Goal: Task Accomplishment & Management: Complete application form

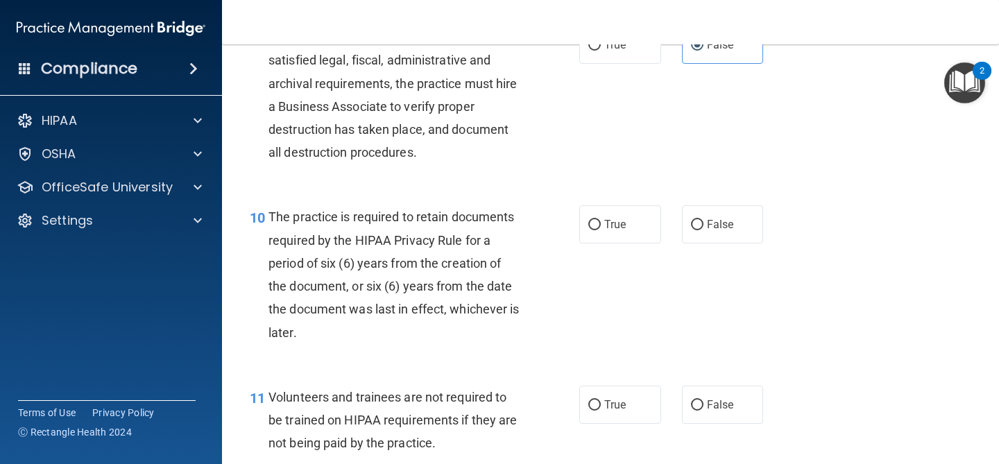
scroll to position [1358, 0]
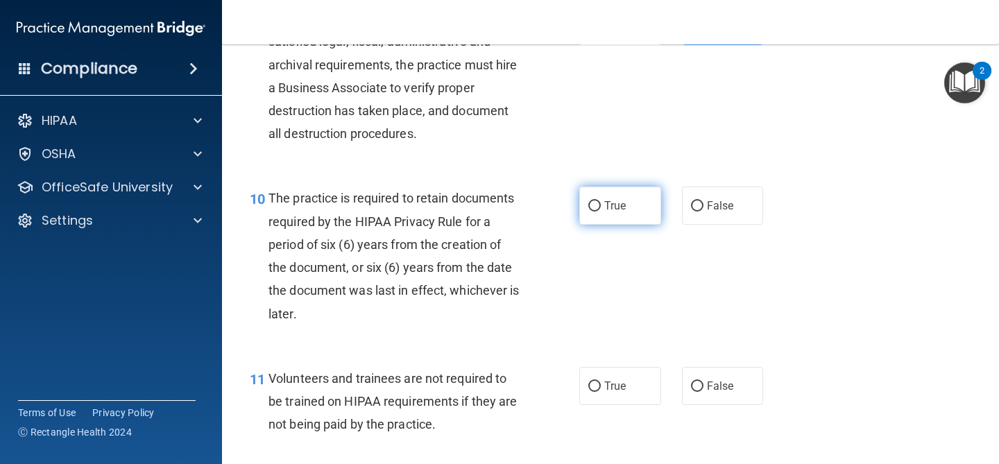
click at [613, 205] on span "True" at bounding box center [615, 205] width 22 height 13
click at [601, 205] on input "True" at bounding box center [594, 206] width 12 height 10
radio input "true"
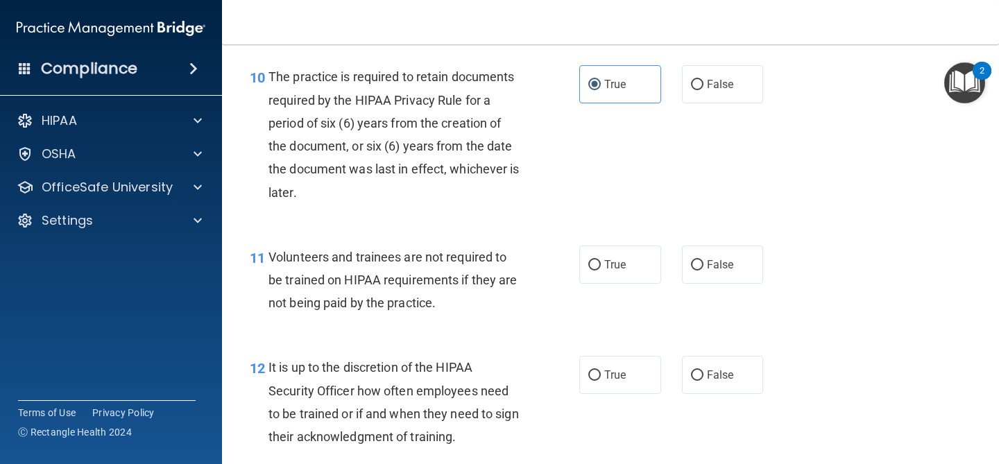
scroll to position [1481, 0]
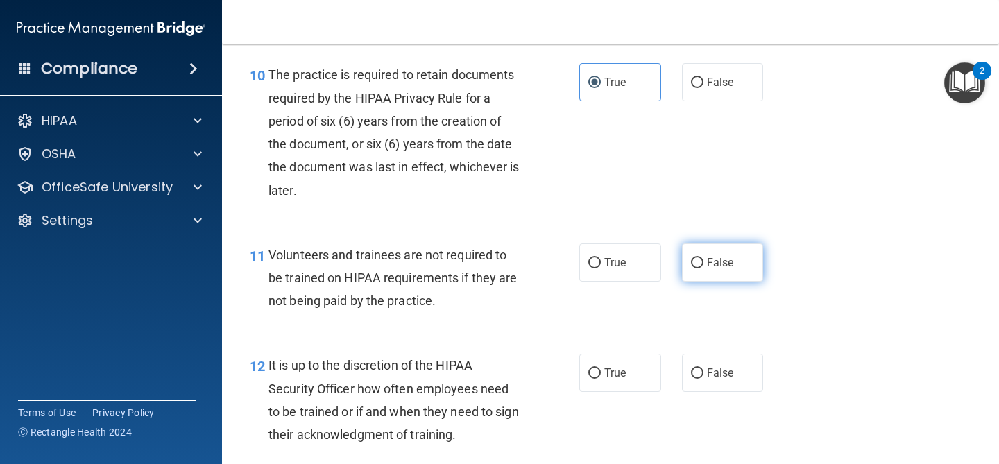
click at [738, 255] on label "False" at bounding box center [723, 263] width 82 height 38
click at [704, 258] on input "False" at bounding box center [697, 263] width 12 height 10
radio input "true"
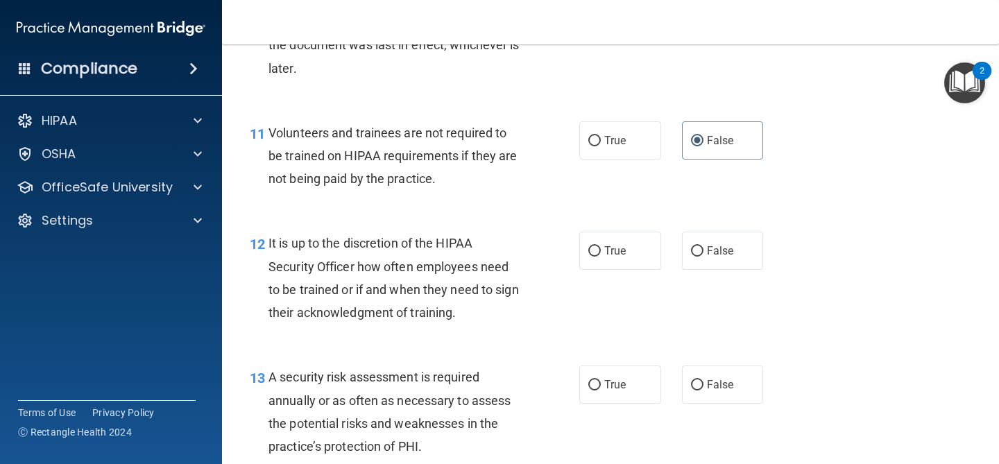
scroll to position [1605, 0]
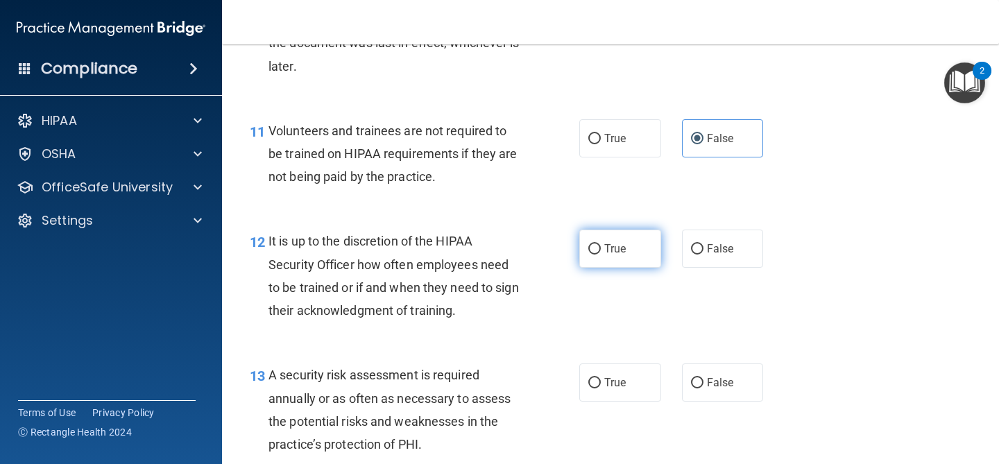
click at [629, 260] on label "True" at bounding box center [620, 249] width 82 height 38
click at [601, 255] on input "True" at bounding box center [594, 249] width 12 height 10
radio input "true"
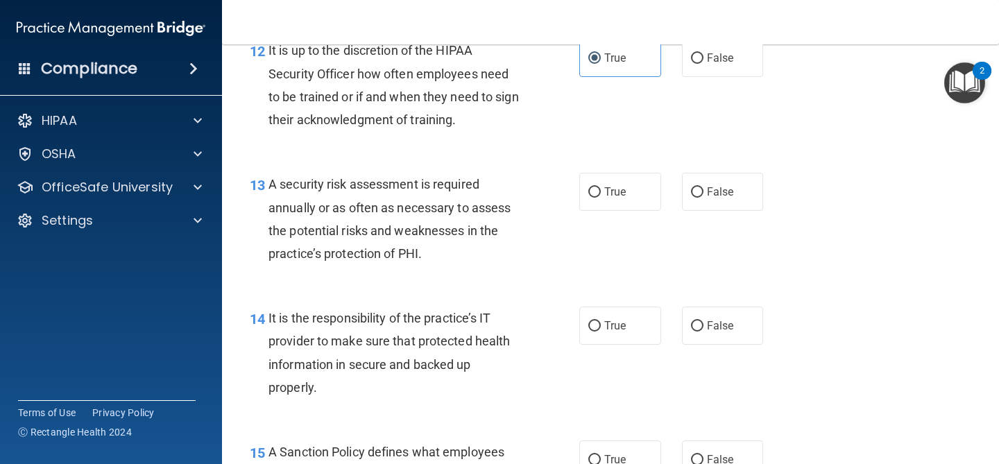
scroll to position [1798, 0]
click at [622, 188] on span "True" at bounding box center [615, 190] width 22 height 13
click at [601, 188] on input "True" at bounding box center [594, 191] width 12 height 10
radio input "true"
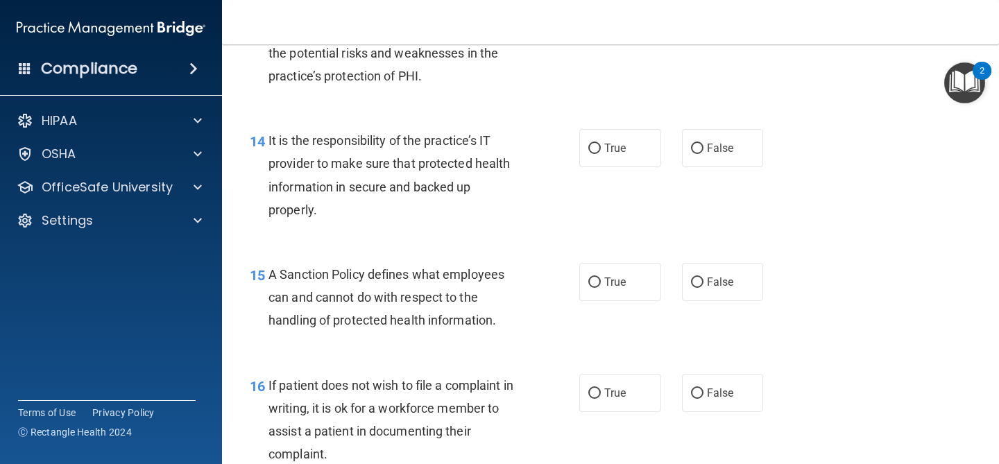
scroll to position [1975, 0]
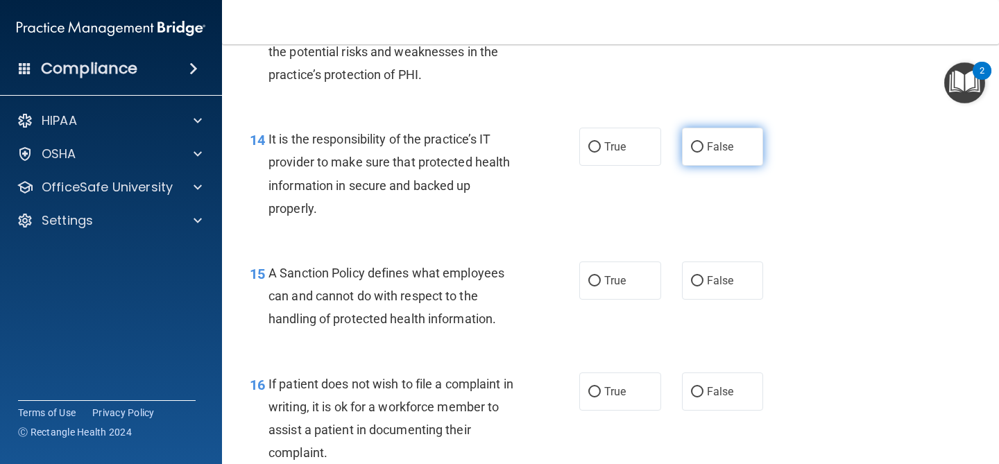
click at [706, 158] on label "False" at bounding box center [723, 147] width 82 height 38
click at [704, 153] on input "False" at bounding box center [697, 147] width 12 height 10
radio input "true"
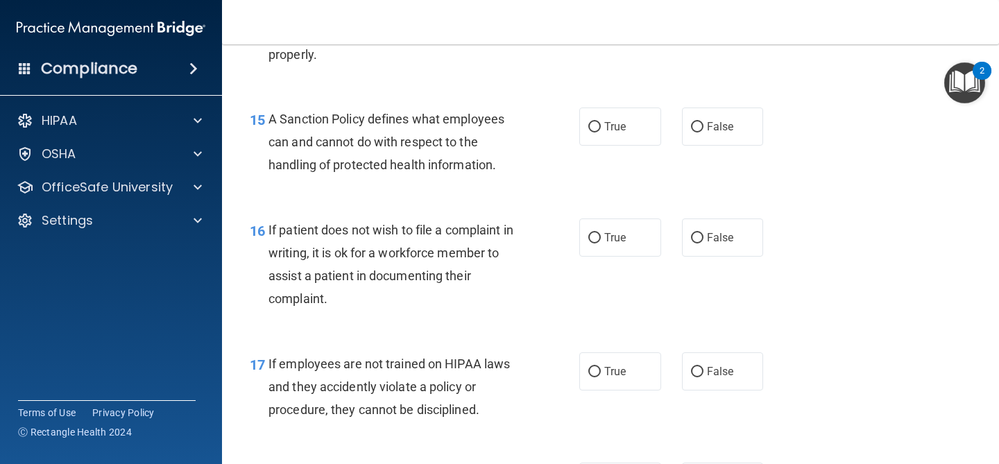
scroll to position [2131, 0]
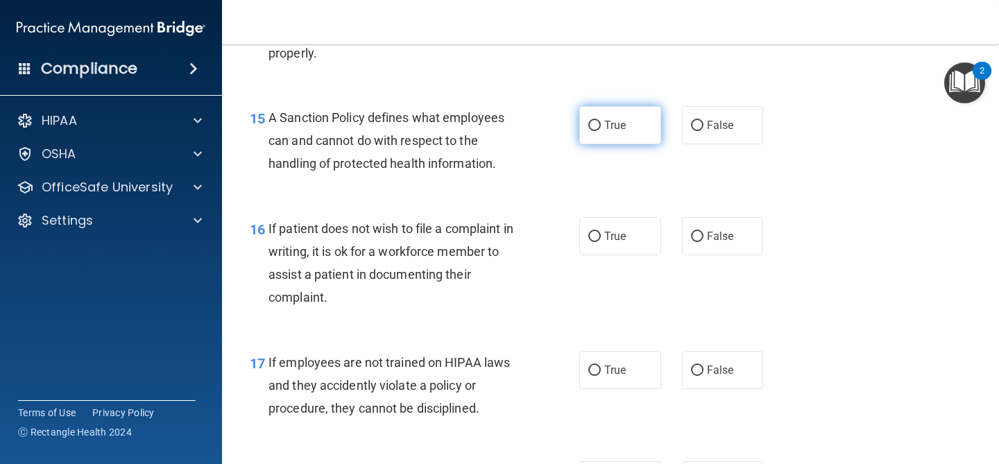
click at [606, 139] on label "True" at bounding box center [620, 125] width 82 height 38
click at [601, 131] on input "True" at bounding box center [594, 126] width 12 height 10
radio input "true"
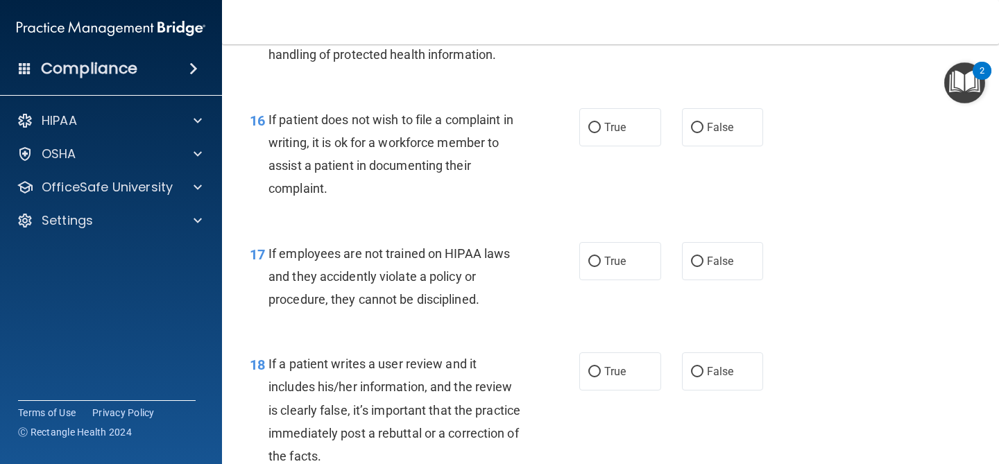
scroll to position [2243, 0]
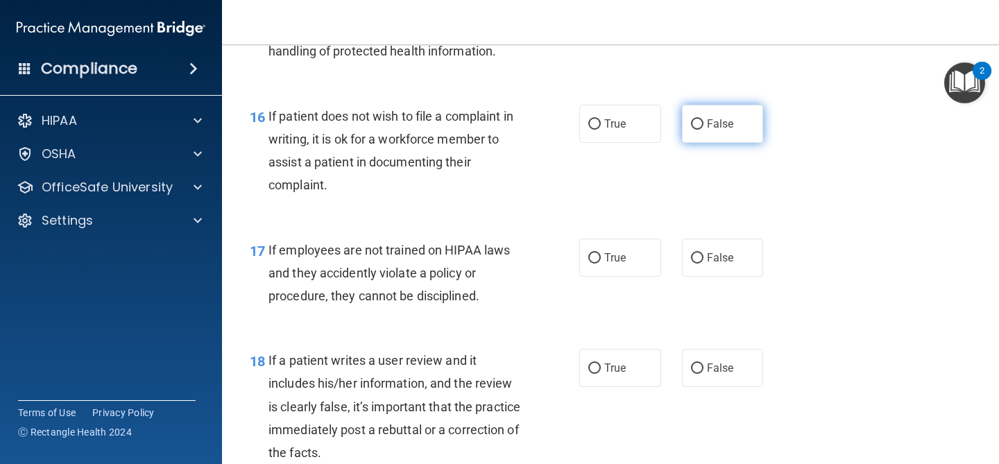
click at [705, 134] on label "False" at bounding box center [723, 124] width 82 height 38
click at [704, 130] on input "False" at bounding box center [697, 124] width 12 height 10
radio input "true"
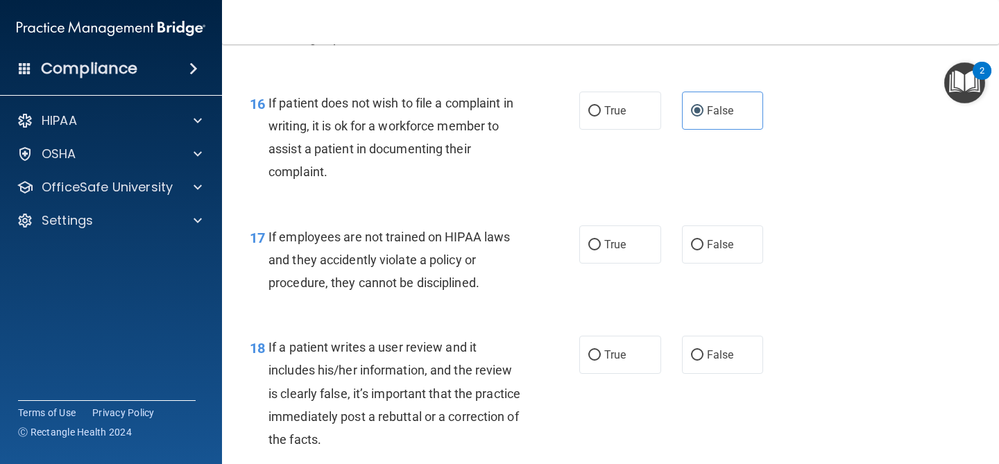
scroll to position [2254, 0]
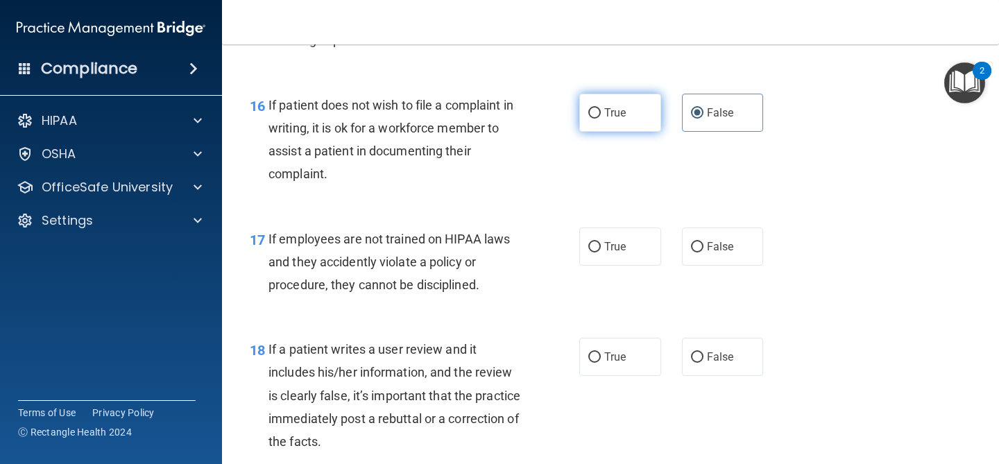
click at [606, 118] on span "True" at bounding box center [615, 112] width 22 height 13
click at [601, 118] on input "True" at bounding box center [594, 113] width 12 height 10
radio input "true"
radio input "false"
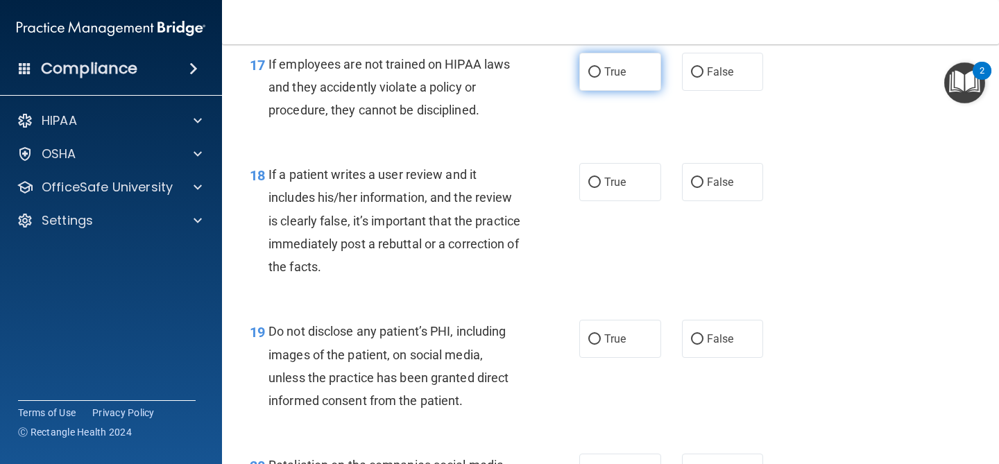
scroll to position [2430, 0]
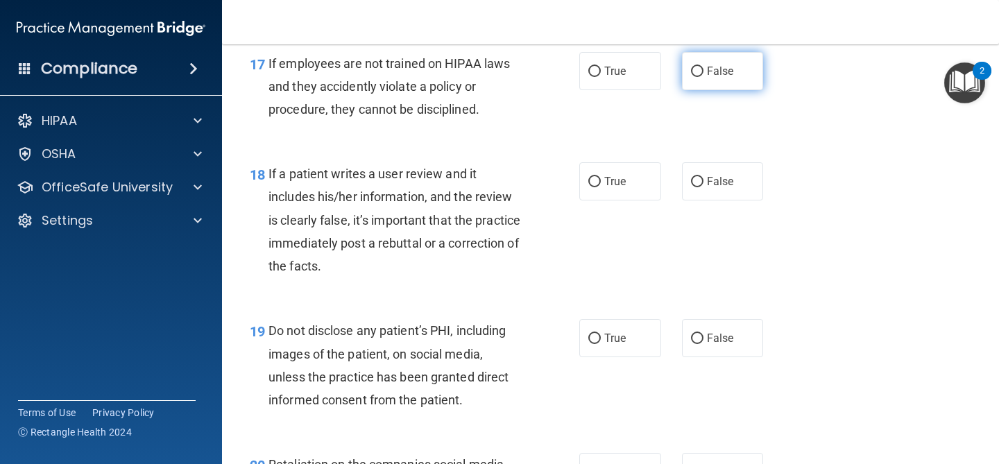
click at [725, 85] on label "False" at bounding box center [723, 71] width 82 height 38
click at [704, 77] on input "False" at bounding box center [697, 72] width 12 height 10
radio input "true"
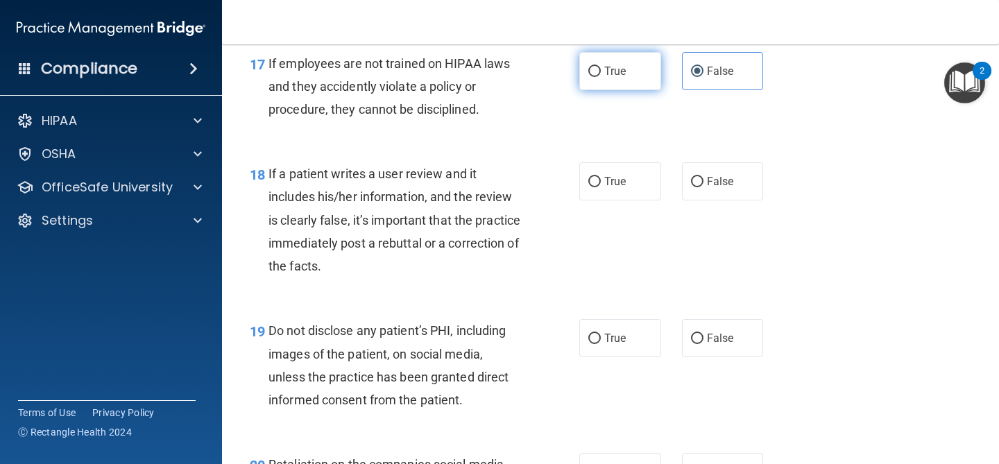
click at [651, 83] on label "True" at bounding box center [620, 71] width 82 height 38
click at [601, 77] on input "True" at bounding box center [594, 72] width 12 height 10
radio input "true"
radio input "false"
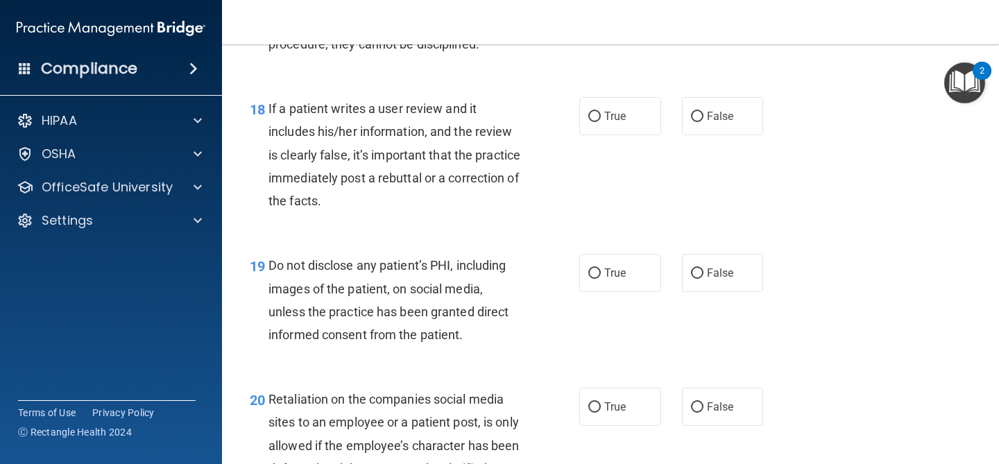
scroll to position [2497, 0]
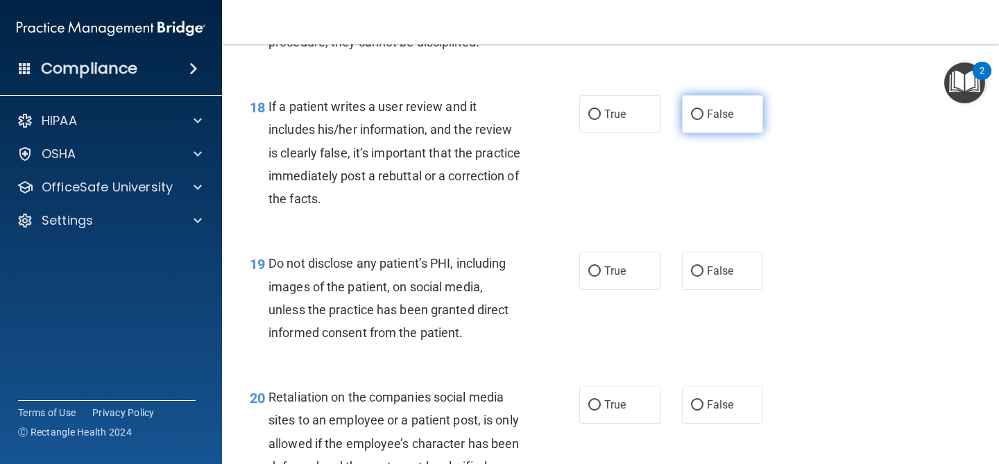
click at [697, 107] on label "False" at bounding box center [723, 114] width 82 height 38
click at [697, 110] on input "False" at bounding box center [697, 115] width 12 height 10
radio input "true"
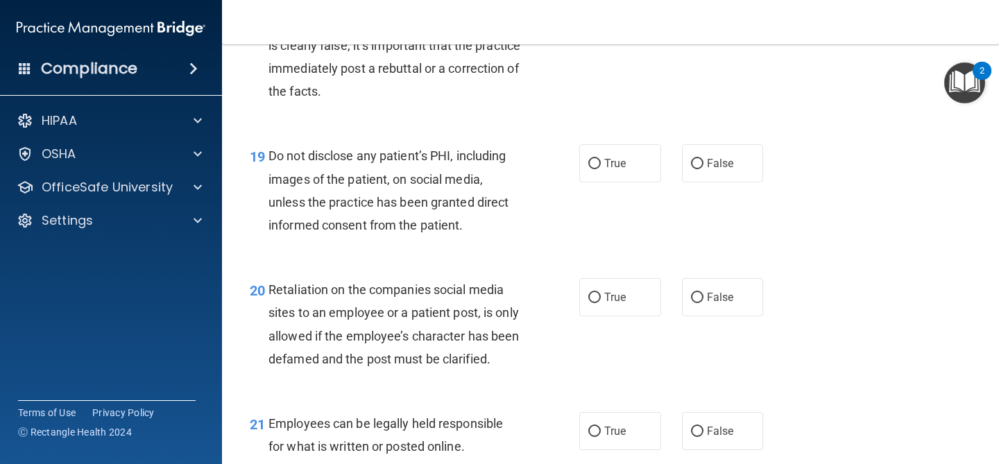
scroll to position [2611, 0]
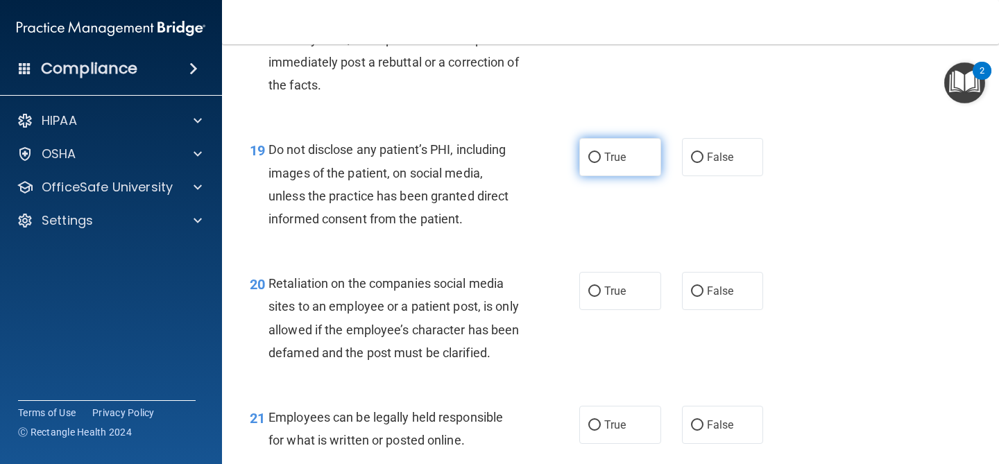
click at [612, 175] on label "True" at bounding box center [620, 157] width 82 height 38
click at [601, 163] on input "True" at bounding box center [594, 158] width 12 height 10
radio input "true"
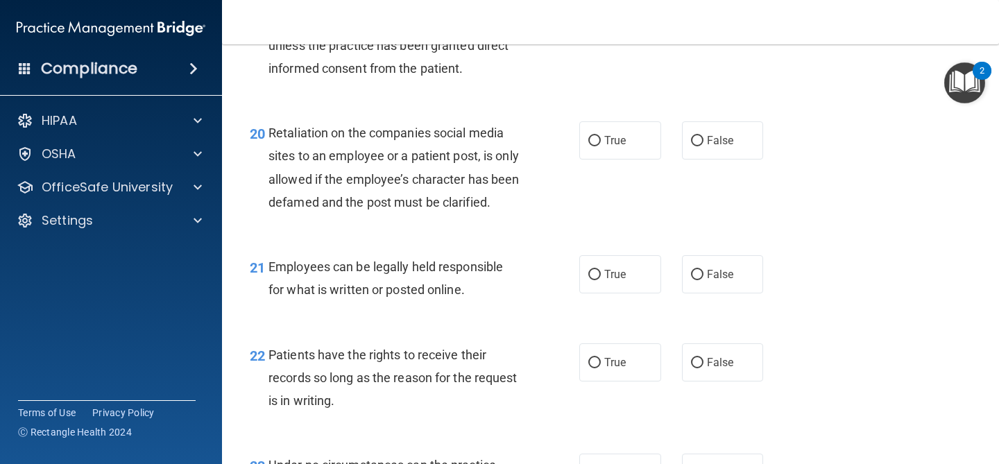
scroll to position [2763, 0]
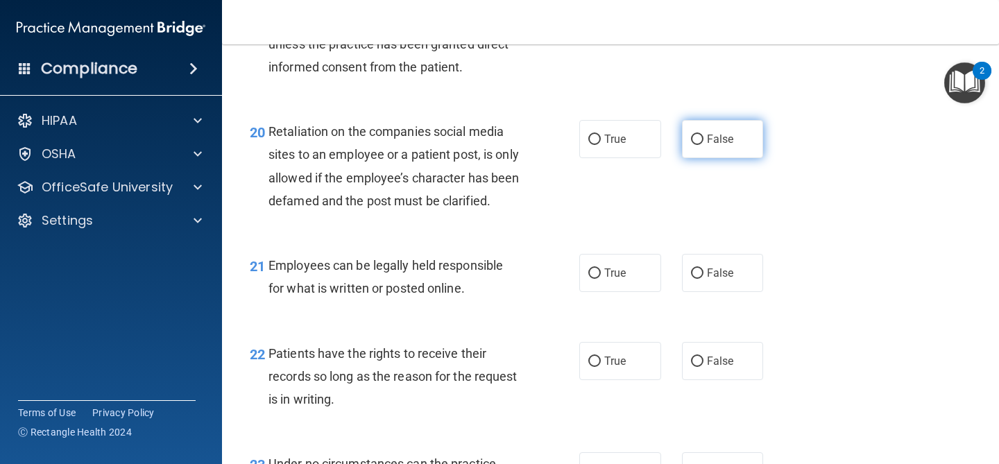
click at [710, 138] on span "False" at bounding box center [720, 139] width 27 height 13
click at [704, 138] on input "False" at bounding box center [697, 140] width 12 height 10
radio input "true"
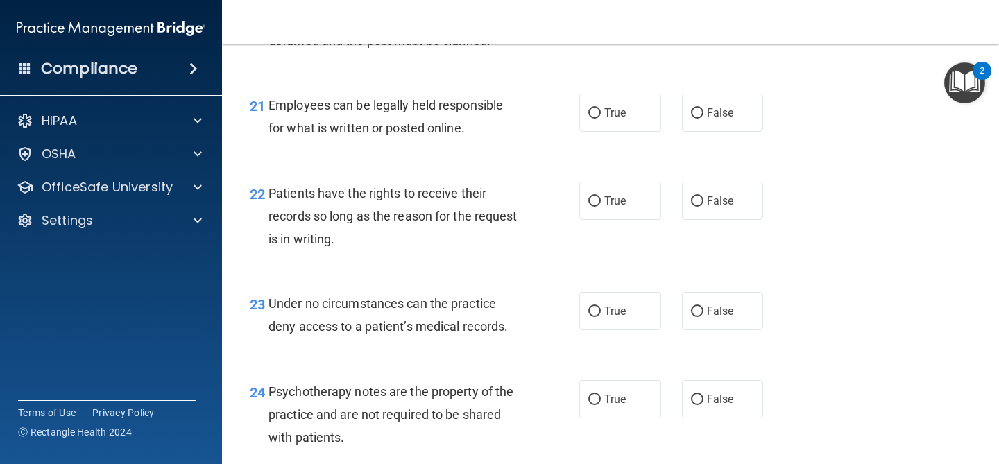
scroll to position [2925, 0]
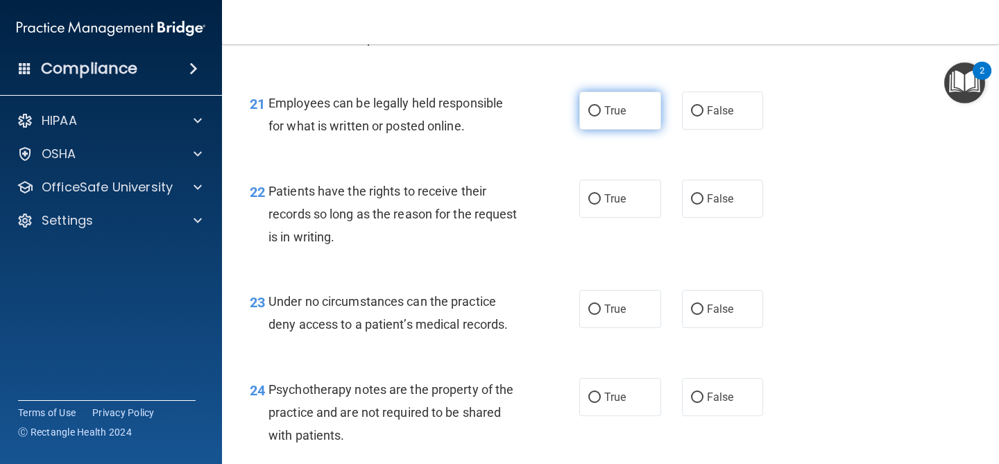
click at [606, 130] on label "True" at bounding box center [620, 111] width 82 height 38
click at [601, 117] on input "True" at bounding box center [594, 111] width 12 height 10
radio input "true"
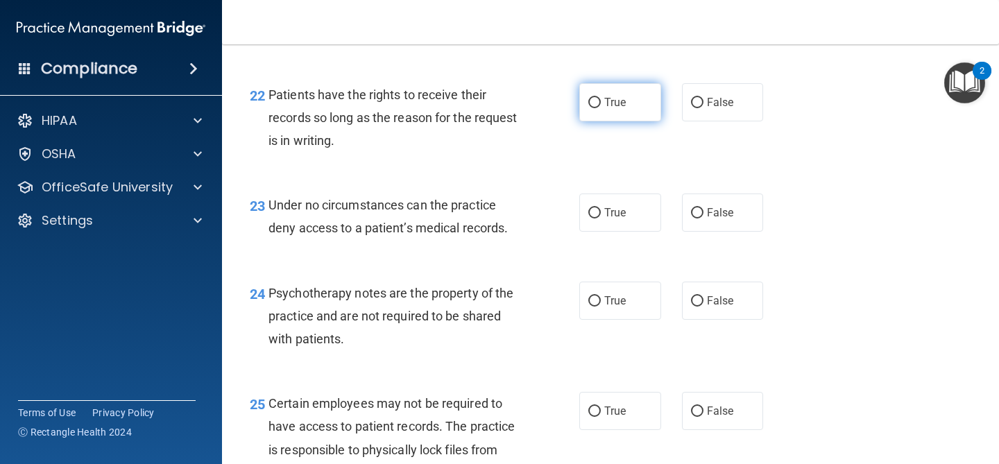
scroll to position [3028, 0]
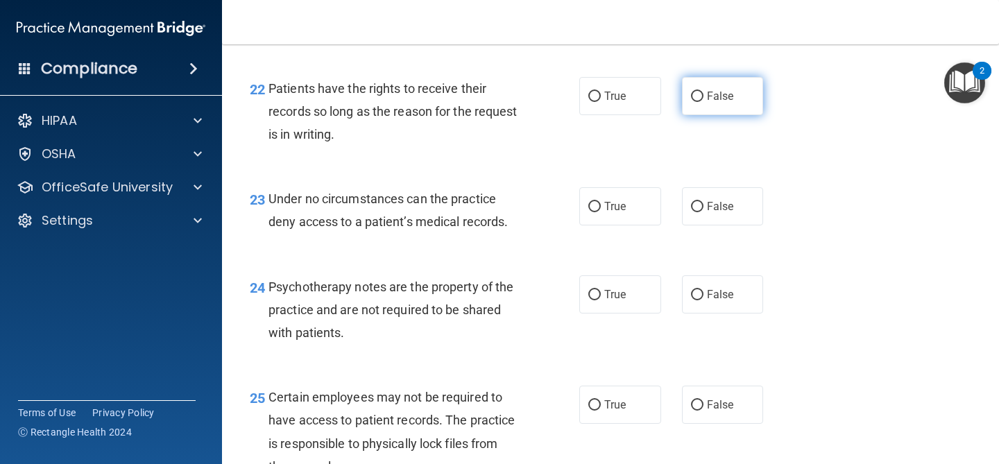
click at [699, 115] on label "False" at bounding box center [723, 96] width 82 height 38
click at [699, 102] on input "False" at bounding box center [697, 97] width 12 height 10
radio input "true"
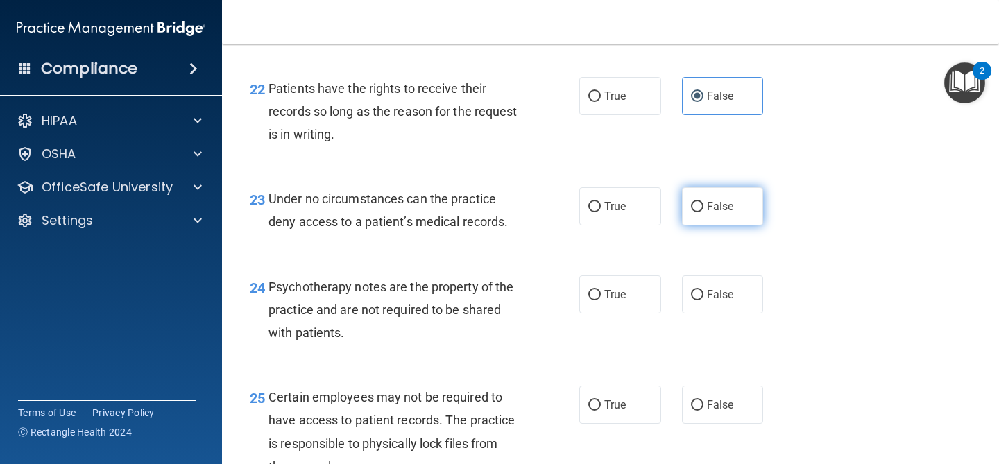
scroll to position [3067, 0]
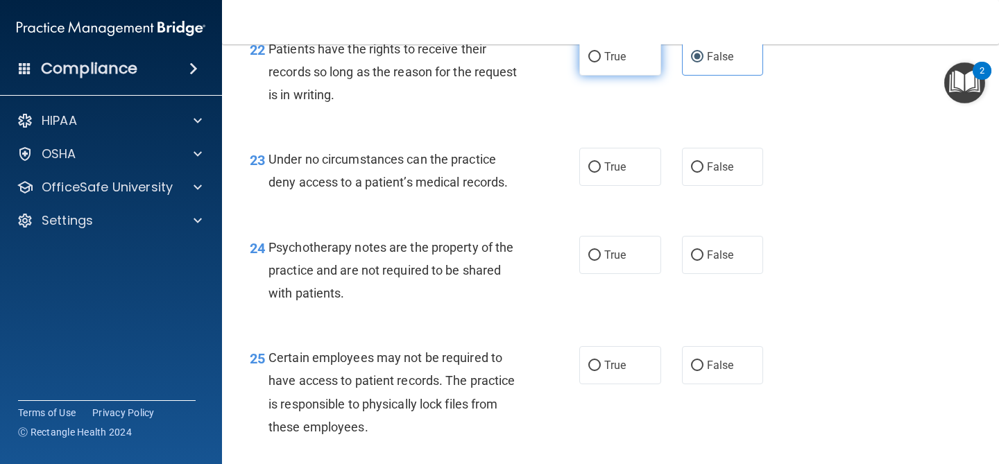
click at [630, 76] on label "True" at bounding box center [620, 56] width 82 height 38
click at [601, 62] on input "True" at bounding box center [594, 57] width 12 height 10
radio input "true"
radio input "false"
click at [636, 186] on label "True" at bounding box center [620, 167] width 82 height 38
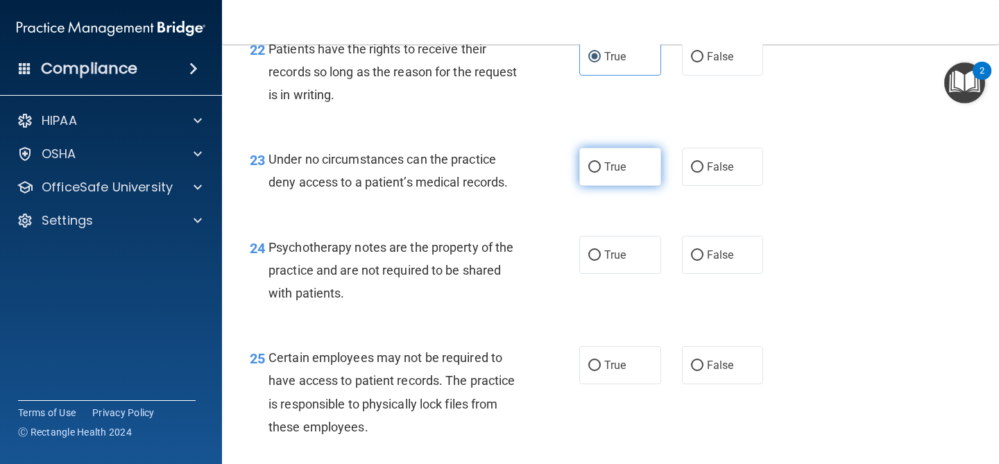
click at [601, 173] on input "True" at bounding box center [594, 167] width 12 height 10
radio input "true"
click at [705, 76] on label "False" at bounding box center [723, 56] width 82 height 38
click at [704, 62] on input "False" at bounding box center [697, 57] width 12 height 10
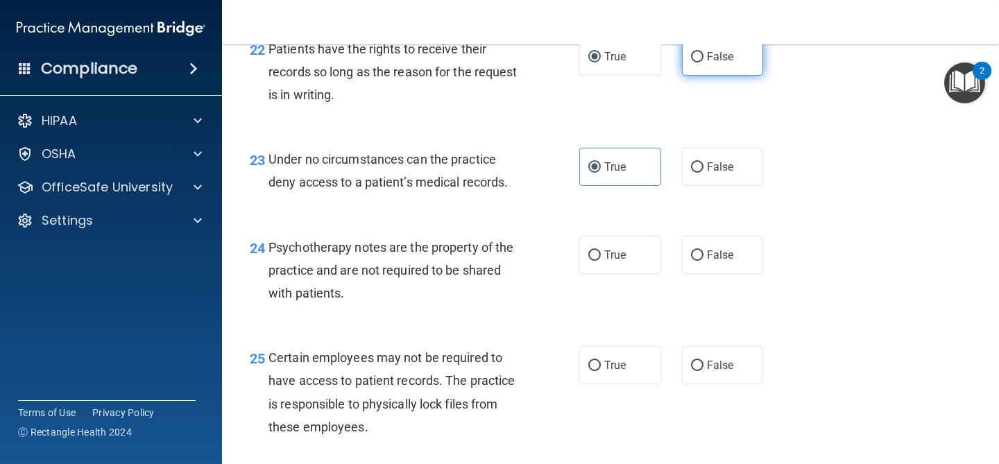
radio input "true"
radio input "false"
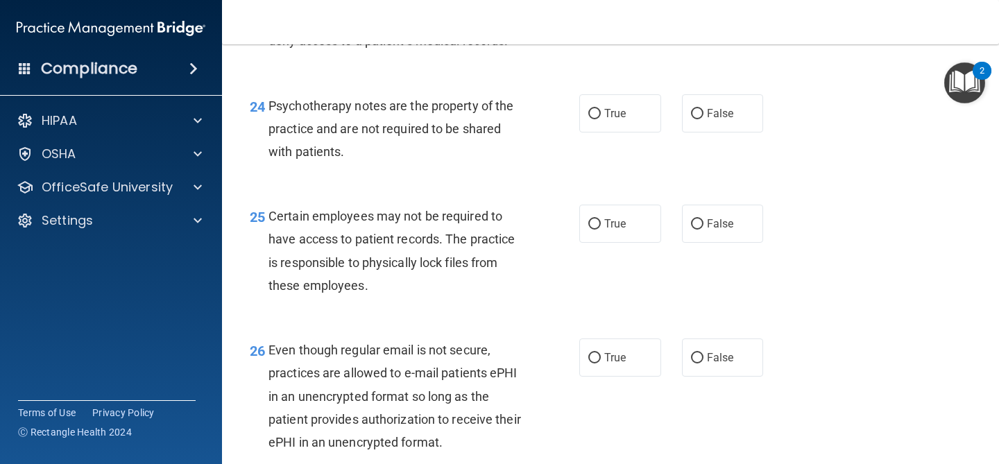
scroll to position [3214, 0]
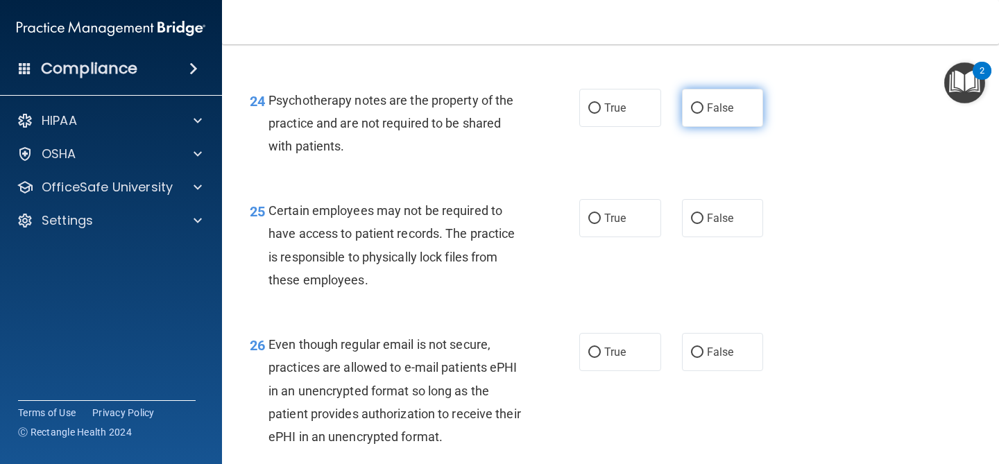
click at [717, 114] on span "False" at bounding box center [720, 107] width 27 height 13
click at [704, 114] on input "False" at bounding box center [697, 108] width 12 height 10
radio input "true"
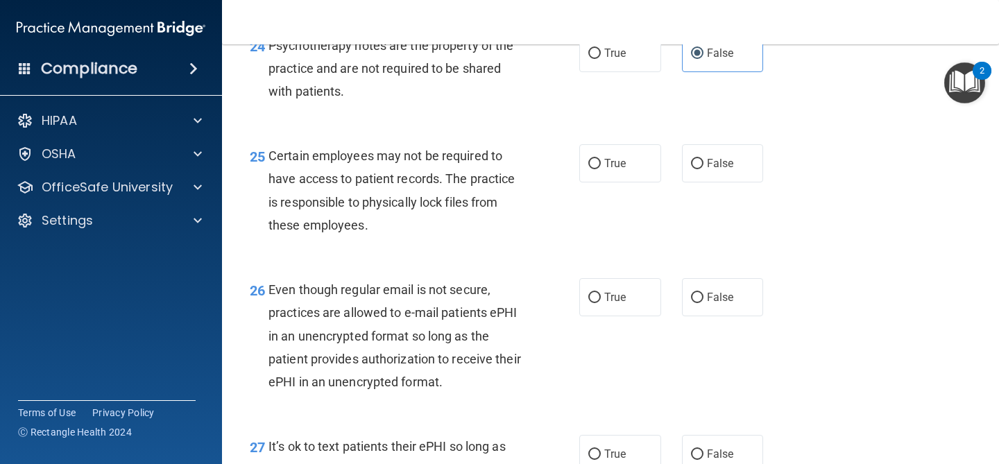
scroll to position [3285, 0]
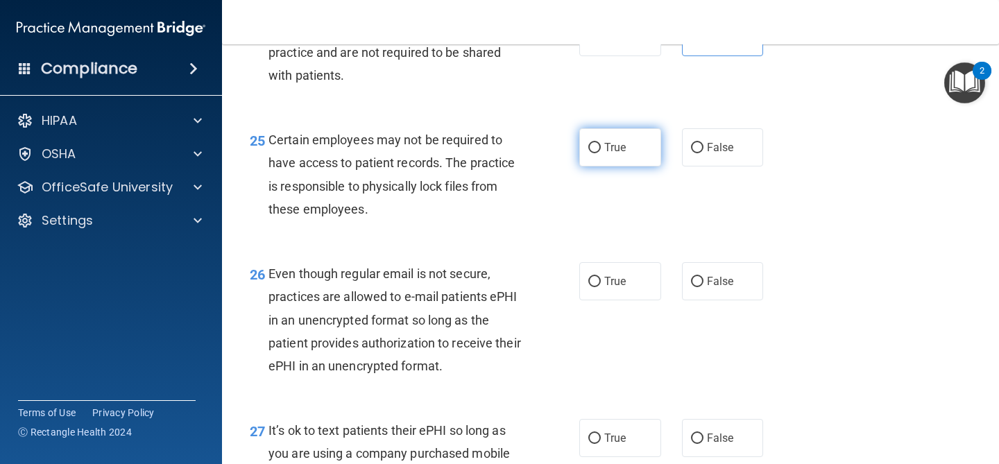
click at [613, 154] on span "True" at bounding box center [615, 147] width 22 height 13
click at [601, 153] on input "True" at bounding box center [594, 148] width 12 height 10
radio input "true"
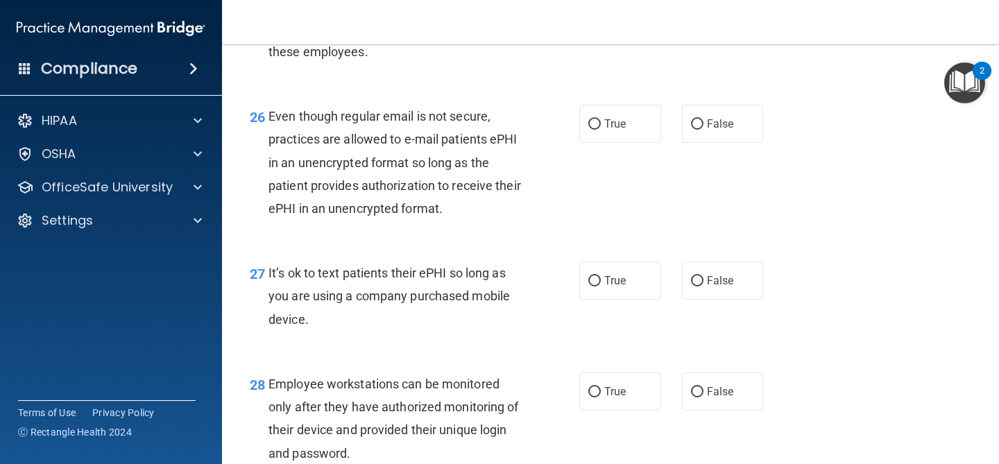
scroll to position [3451, 0]
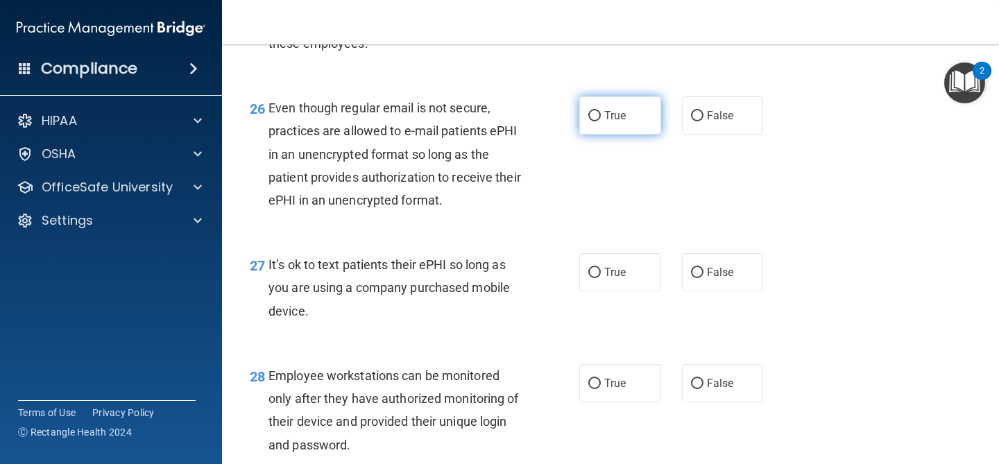
click at [620, 122] on span "True" at bounding box center [615, 115] width 22 height 13
click at [601, 121] on input "True" at bounding box center [594, 116] width 12 height 10
radio input "true"
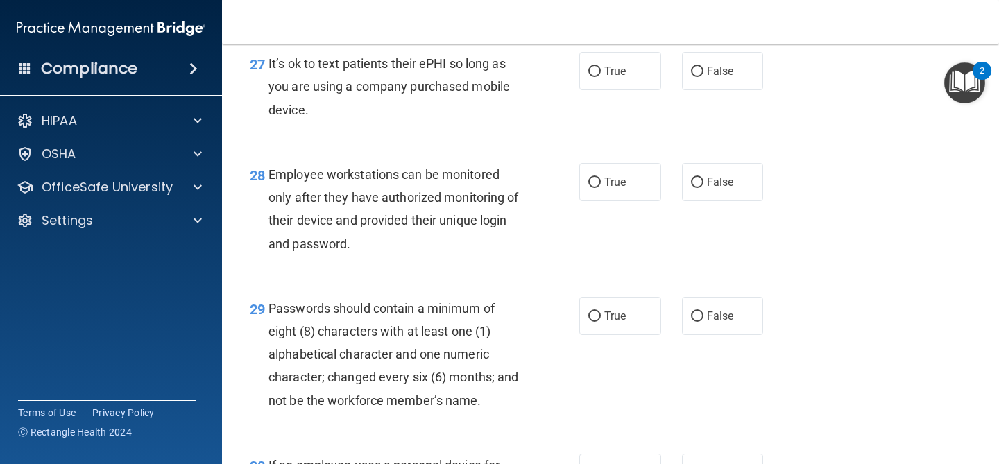
scroll to position [3658, 0]
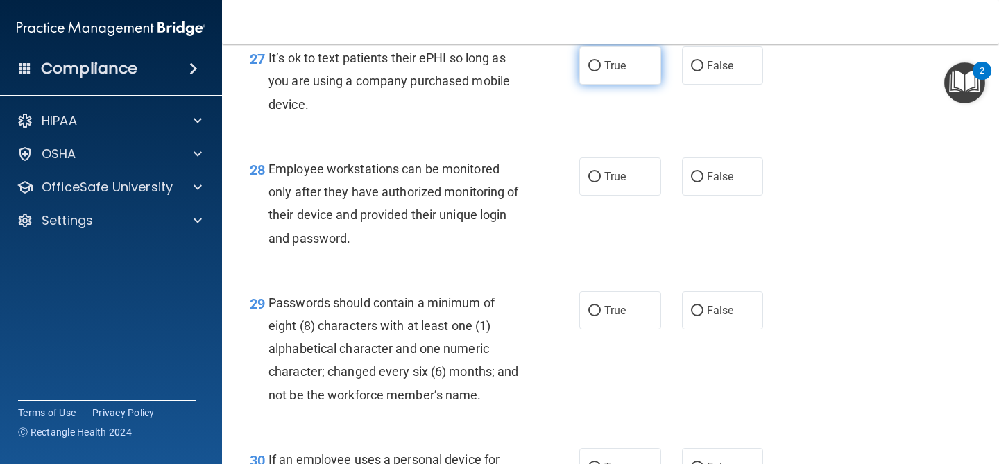
click at [647, 85] on label "True" at bounding box center [620, 65] width 82 height 38
click at [601, 71] on input "True" at bounding box center [594, 66] width 12 height 10
radio input "true"
click at [715, 72] on span "False" at bounding box center [720, 65] width 27 height 13
click at [704, 71] on input "False" at bounding box center [697, 66] width 12 height 10
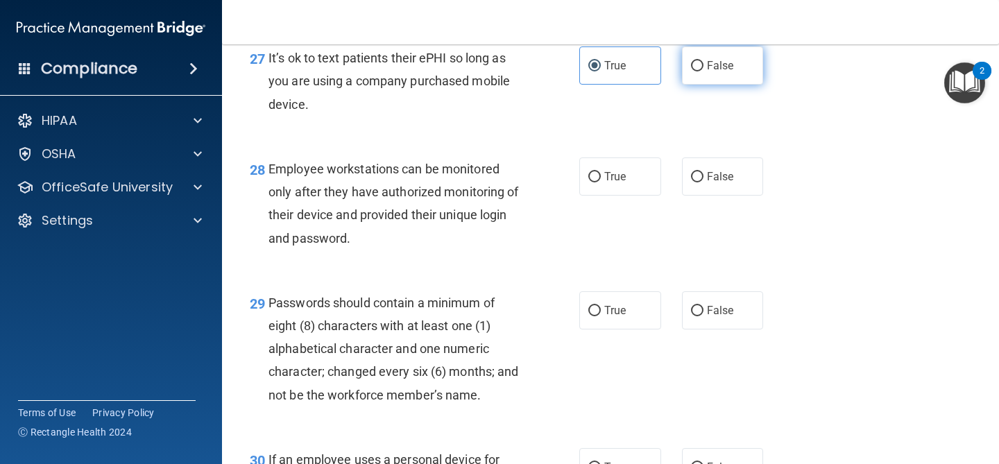
radio input "true"
radio input "false"
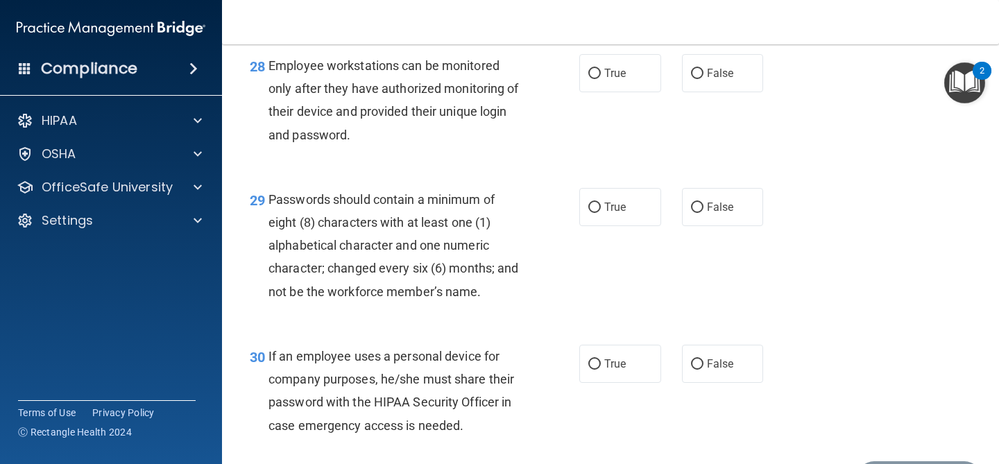
scroll to position [3762, 0]
click at [622, 79] on span "True" at bounding box center [615, 72] width 22 height 13
click at [601, 78] on input "True" at bounding box center [594, 73] width 12 height 10
radio input "true"
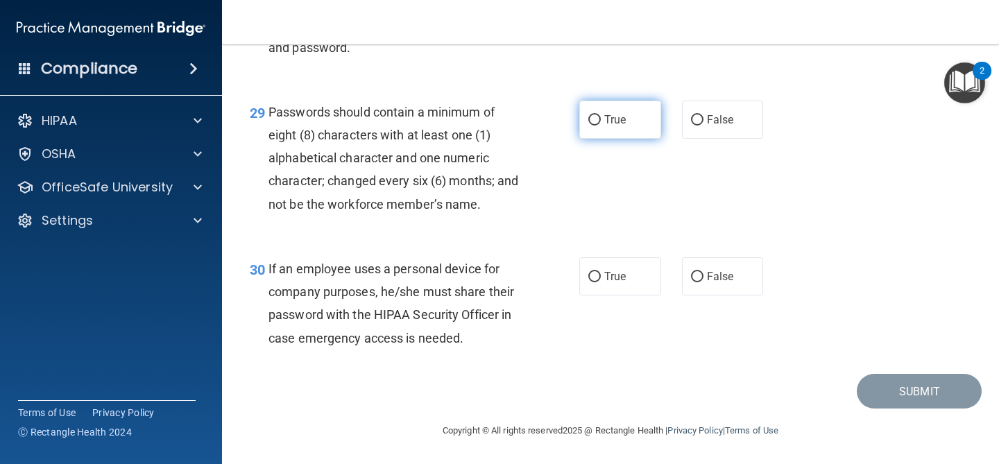
click at [613, 111] on label "True" at bounding box center [620, 120] width 82 height 38
click at [601, 115] on input "True" at bounding box center [594, 120] width 12 height 10
radio input "true"
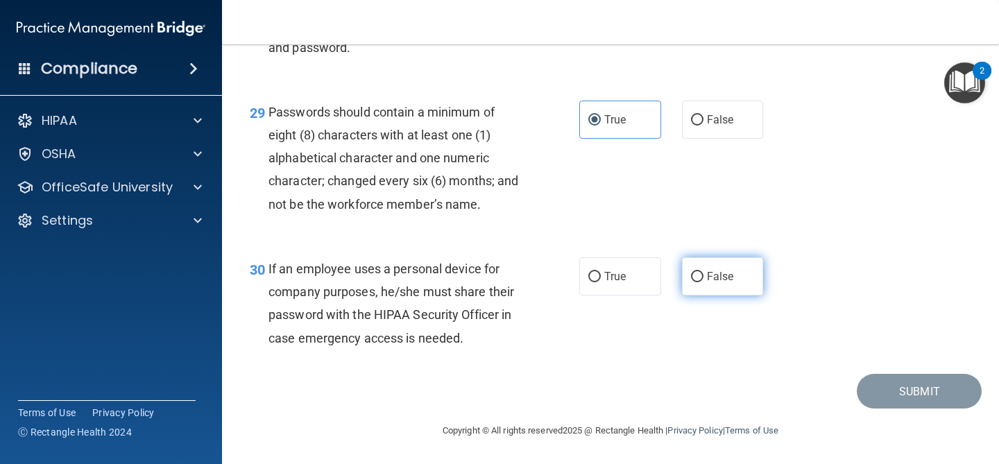
click at [728, 275] on span "False" at bounding box center [720, 276] width 27 height 13
click at [704, 275] on input "False" at bounding box center [697, 277] width 12 height 10
radio input "true"
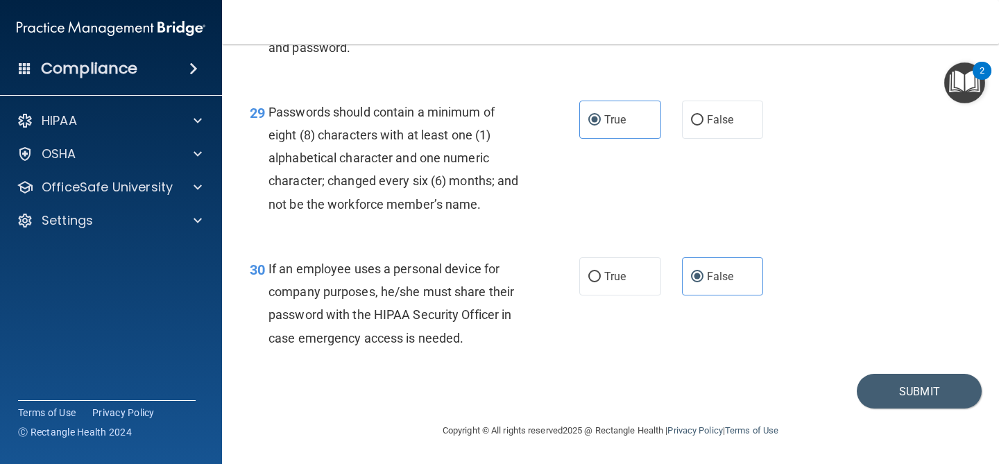
click at [871, 371] on div "30 If an employee uses a personal device for company purposes, he/she must shar…" at bounding box center [610, 307] width 742 height 134
click at [871, 386] on button "Submit" at bounding box center [919, 391] width 125 height 35
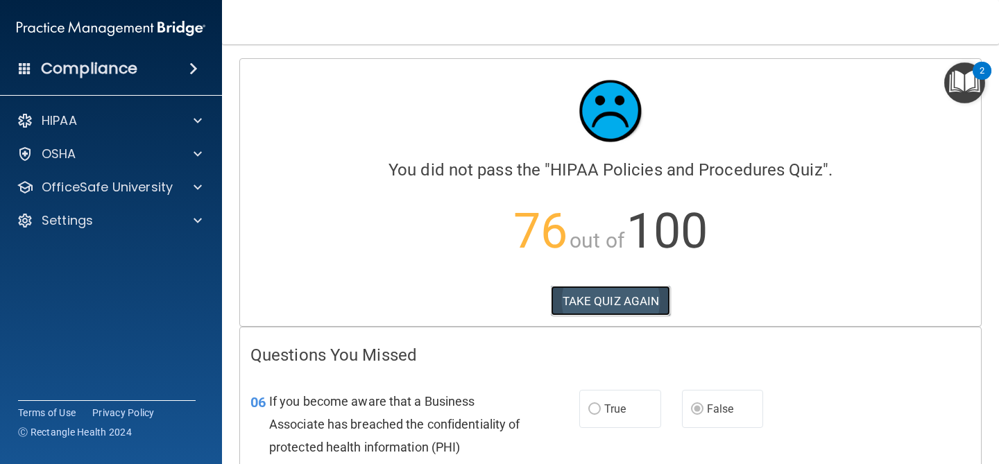
click at [617, 287] on button "TAKE QUIZ AGAIN" at bounding box center [611, 301] width 120 height 31
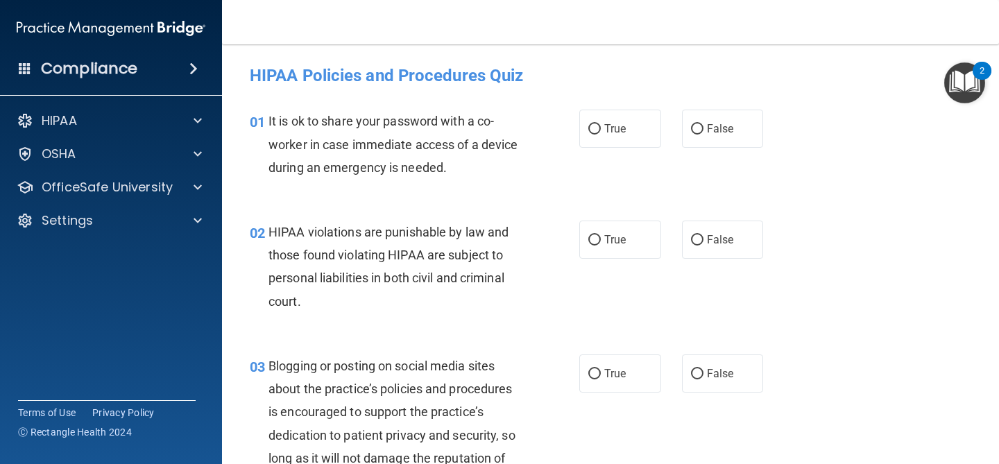
click at [679, 132] on div "True False" at bounding box center [677, 129] width 196 height 38
click at [711, 135] on span "False" at bounding box center [720, 128] width 27 height 13
click at [704, 135] on input "False" at bounding box center [697, 129] width 12 height 10
radio input "true"
click at [636, 243] on label "True" at bounding box center [620, 240] width 82 height 38
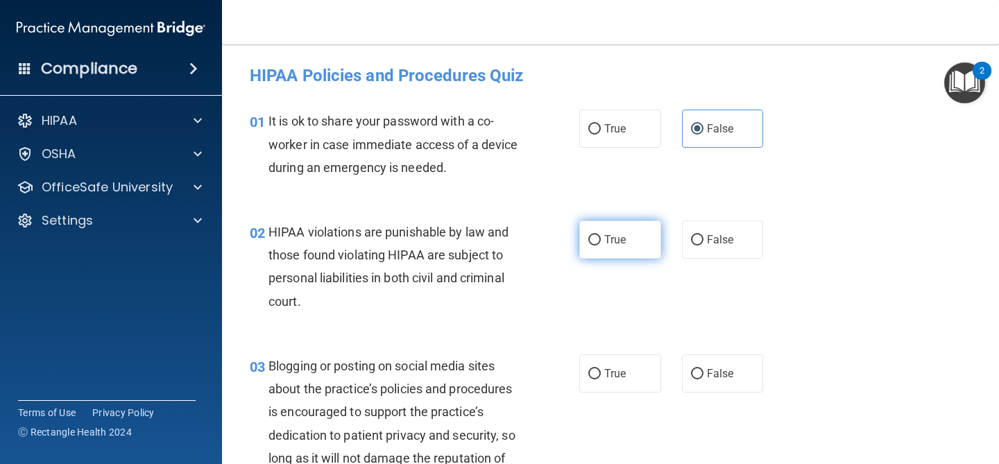
click at [601, 243] on input "True" at bounding box center [594, 240] width 12 height 10
radio input "true"
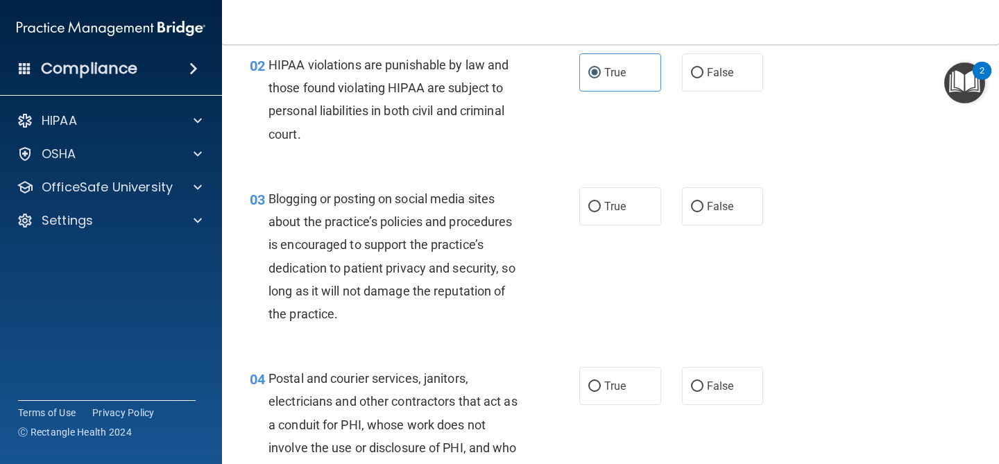
scroll to position [171, 0]
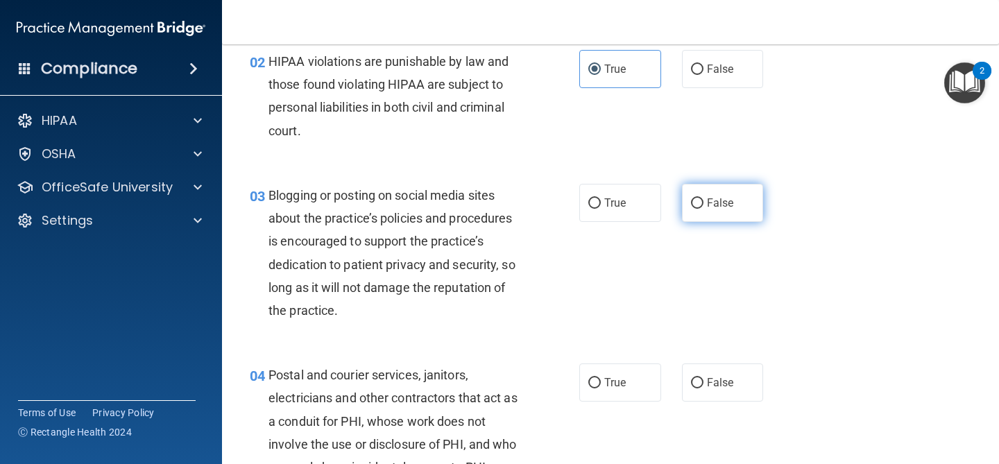
click at [698, 205] on input "False" at bounding box center [697, 203] width 12 height 10
radio input "true"
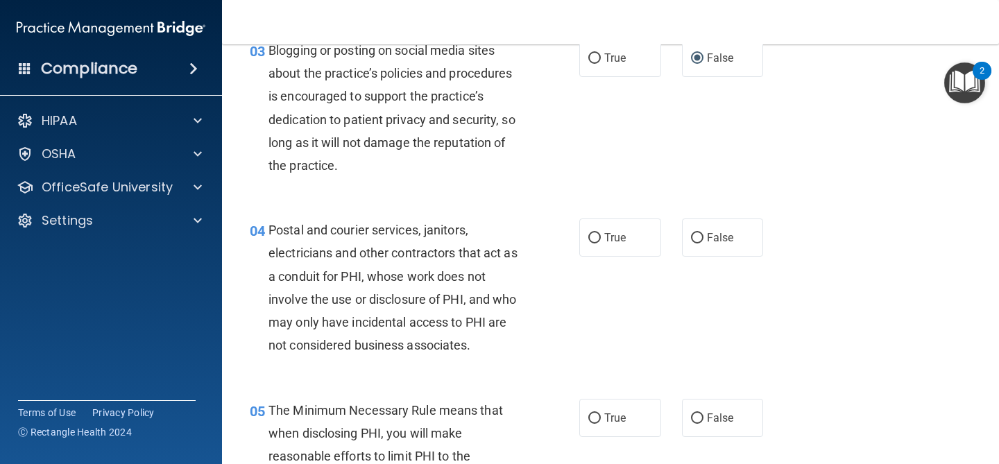
scroll to position [324, 0]
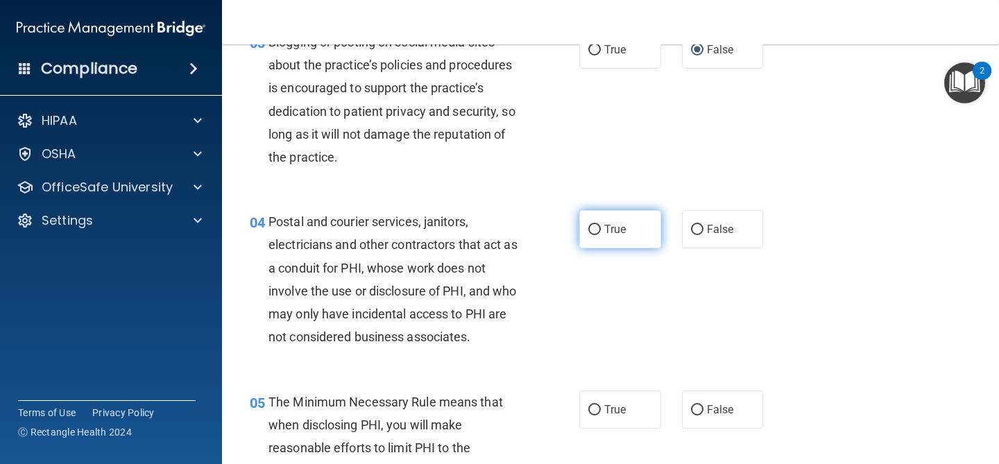
click at [636, 240] on label "True" at bounding box center [620, 229] width 82 height 38
click at [601, 235] on input "True" at bounding box center [594, 230] width 12 height 10
radio input "true"
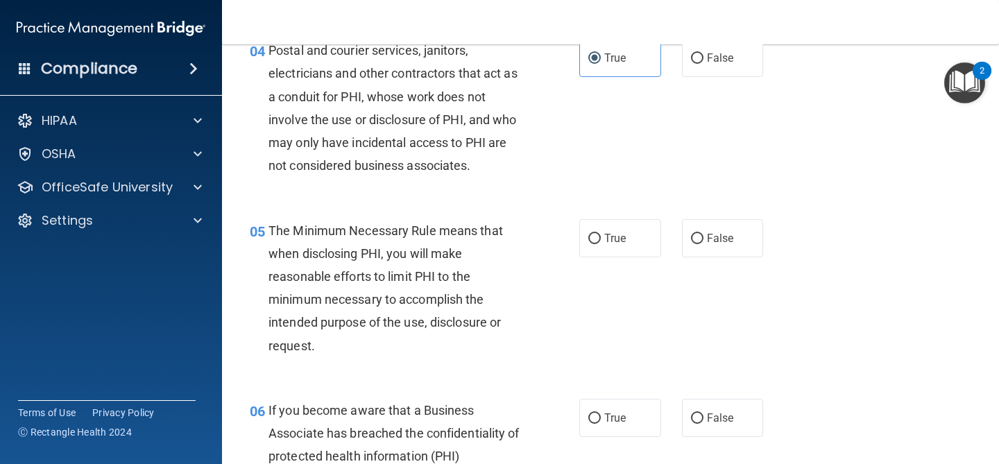
scroll to position [500, 0]
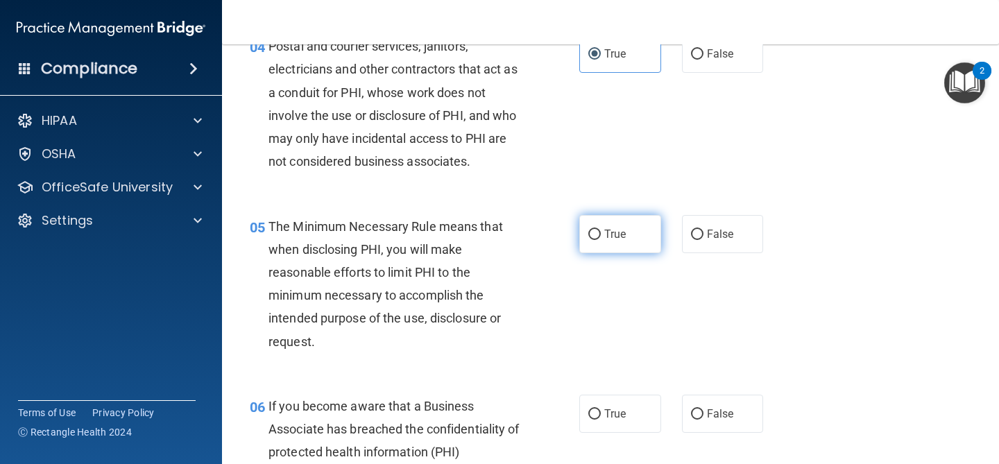
click at [636, 225] on label "True" at bounding box center [620, 234] width 82 height 38
click at [601, 230] on input "True" at bounding box center [594, 235] width 12 height 10
radio input "true"
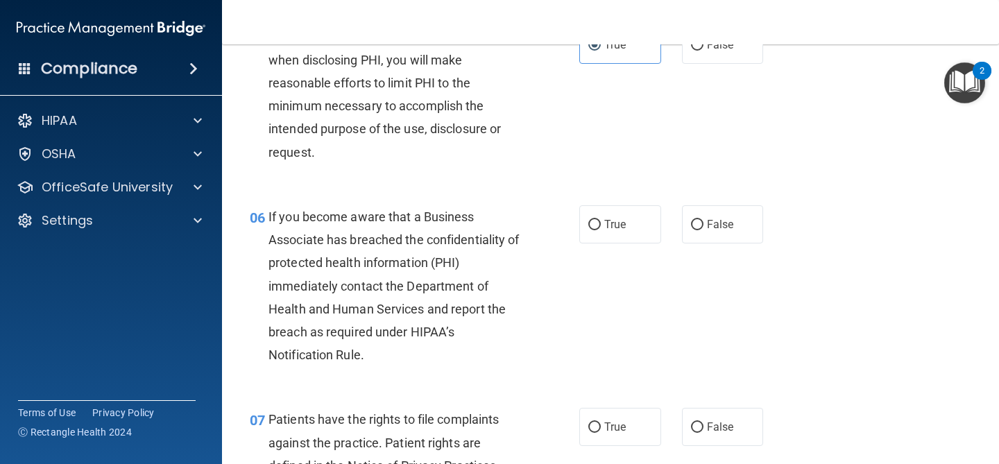
scroll to position [709, 0]
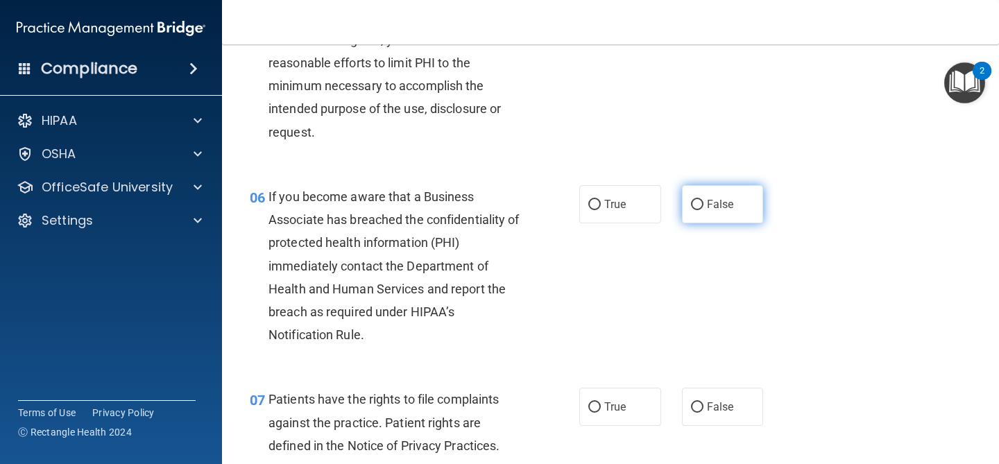
click at [743, 196] on label "False" at bounding box center [723, 204] width 82 height 38
click at [704, 200] on input "False" at bounding box center [697, 205] width 12 height 10
radio input "true"
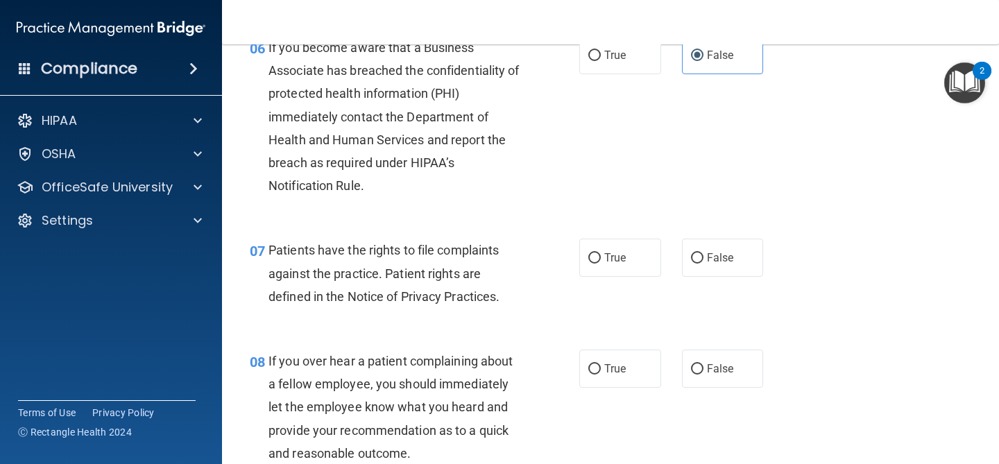
scroll to position [914, 0]
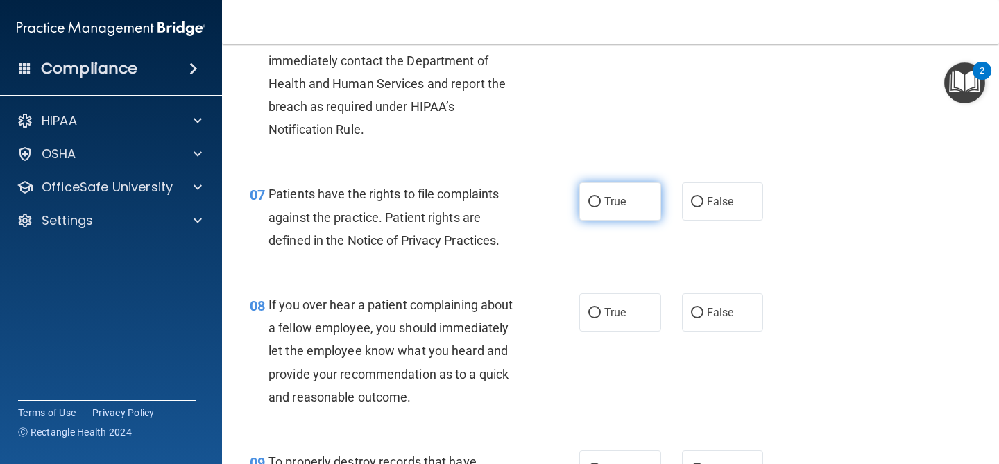
click at [629, 209] on label "True" at bounding box center [620, 201] width 82 height 38
click at [601, 207] on input "True" at bounding box center [594, 202] width 12 height 10
radio input "true"
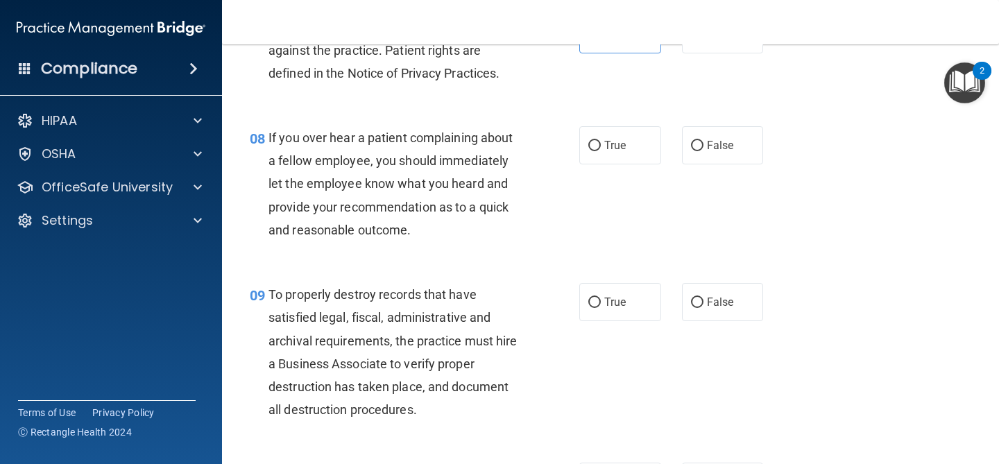
scroll to position [1086, 0]
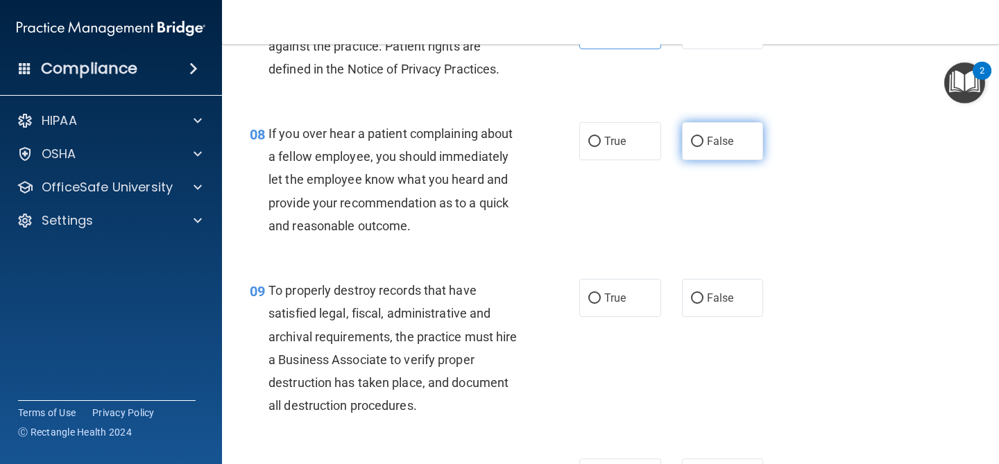
click at [717, 144] on span "False" at bounding box center [720, 141] width 27 height 13
click at [704, 144] on input "False" at bounding box center [697, 142] width 12 height 10
radio input "true"
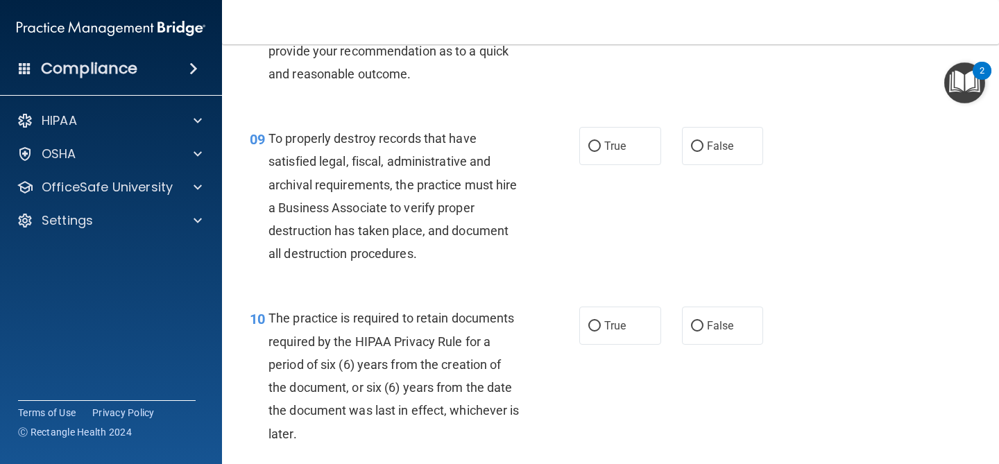
scroll to position [1241, 0]
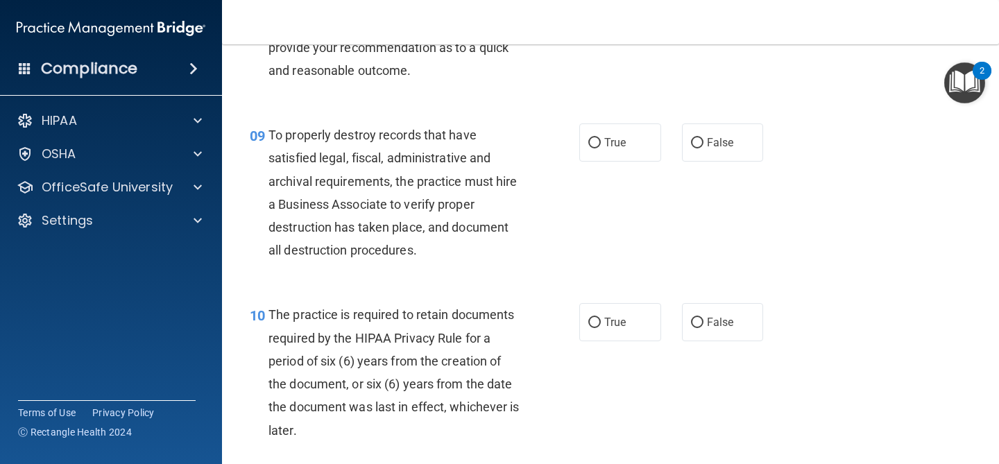
click at [710, 165] on div "09 To properly destroy records that have satisfied legal, fiscal, administrativ…" at bounding box center [610, 196] width 742 height 180
click at [710, 154] on label "False" at bounding box center [723, 142] width 82 height 38
click at [704, 148] on input "False" at bounding box center [697, 143] width 12 height 10
radio input "true"
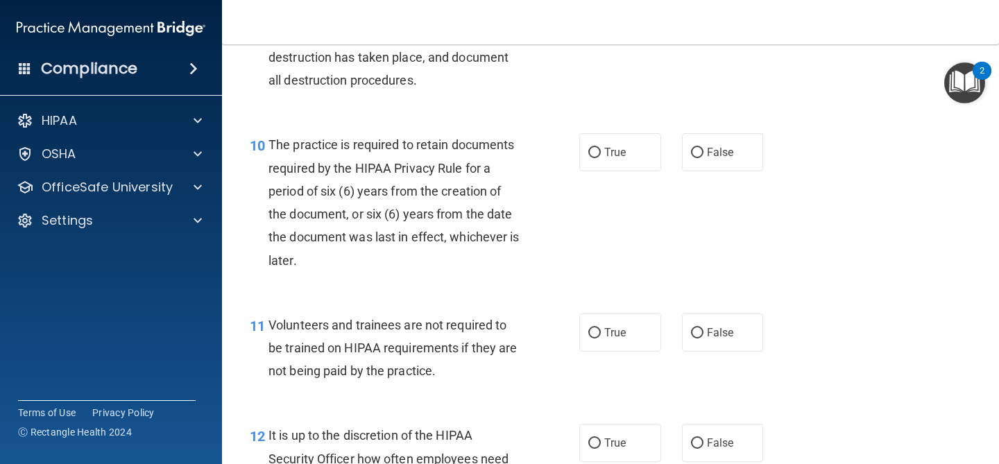
scroll to position [1413, 0]
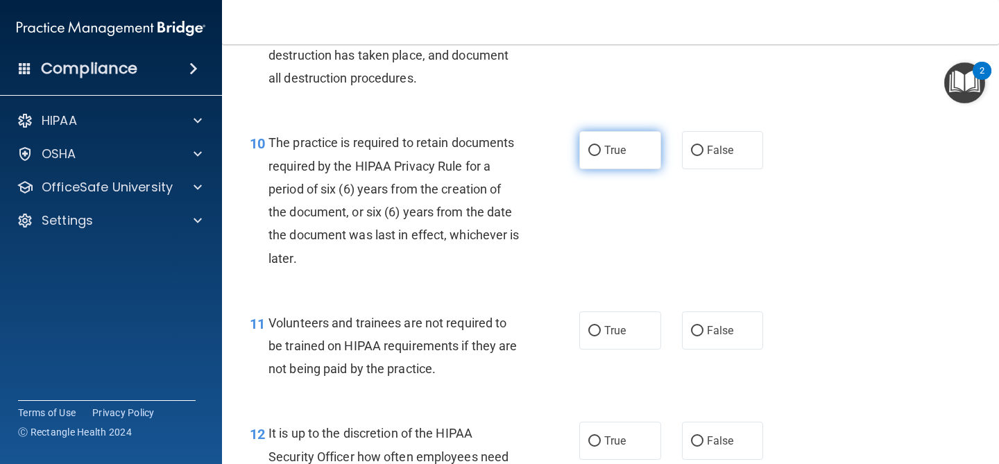
click at [595, 154] on input "True" at bounding box center [594, 151] width 12 height 10
radio input "true"
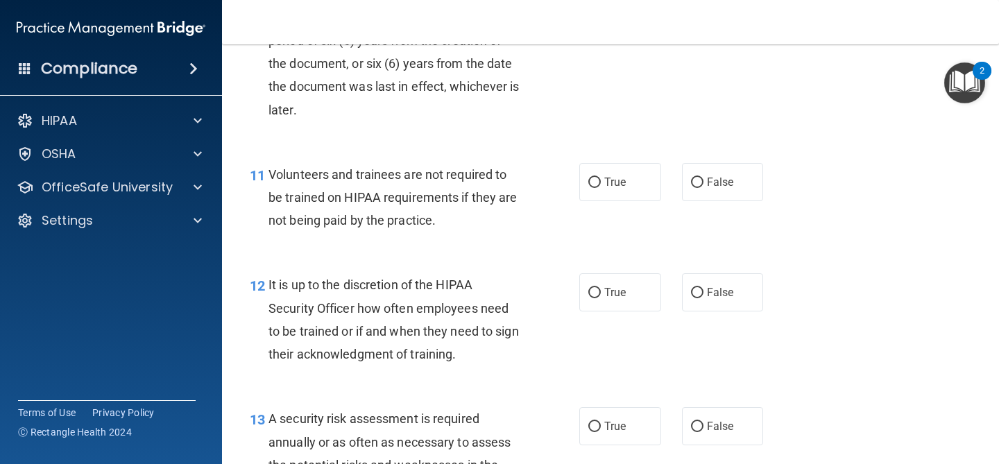
scroll to position [1563, 0]
click at [731, 185] on span "False" at bounding box center [720, 180] width 27 height 13
click at [704, 185] on input "False" at bounding box center [697, 181] width 12 height 10
radio input "true"
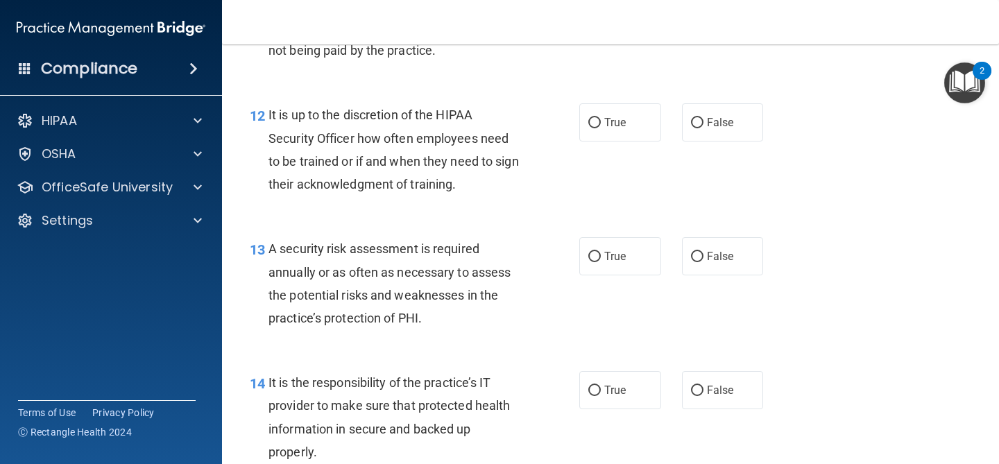
scroll to position [1732, 0]
click at [726, 126] on span "False" at bounding box center [720, 121] width 27 height 13
click at [704, 126] on input "False" at bounding box center [697, 122] width 12 height 10
radio input "true"
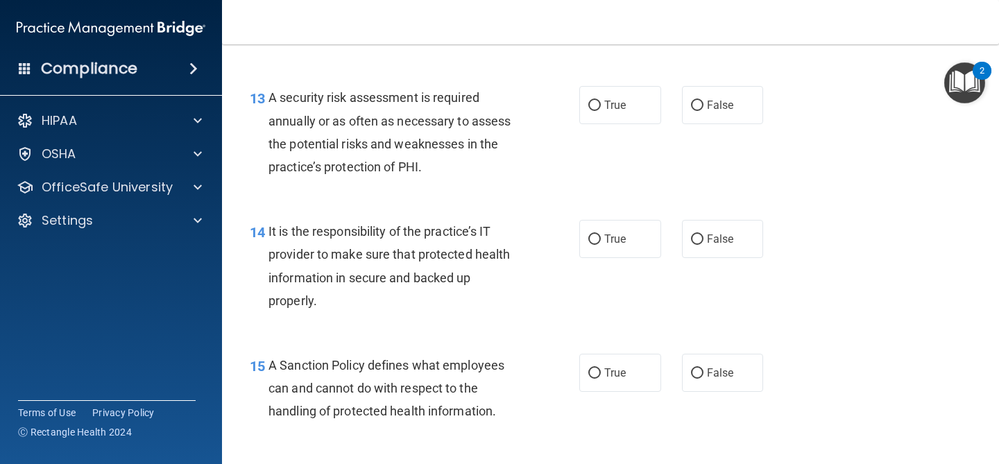
scroll to position [1884, 0]
click at [646, 115] on label "True" at bounding box center [620, 104] width 82 height 38
click at [601, 110] on input "True" at bounding box center [594, 105] width 12 height 10
radio input "true"
click at [699, 239] on input "False" at bounding box center [697, 239] width 12 height 10
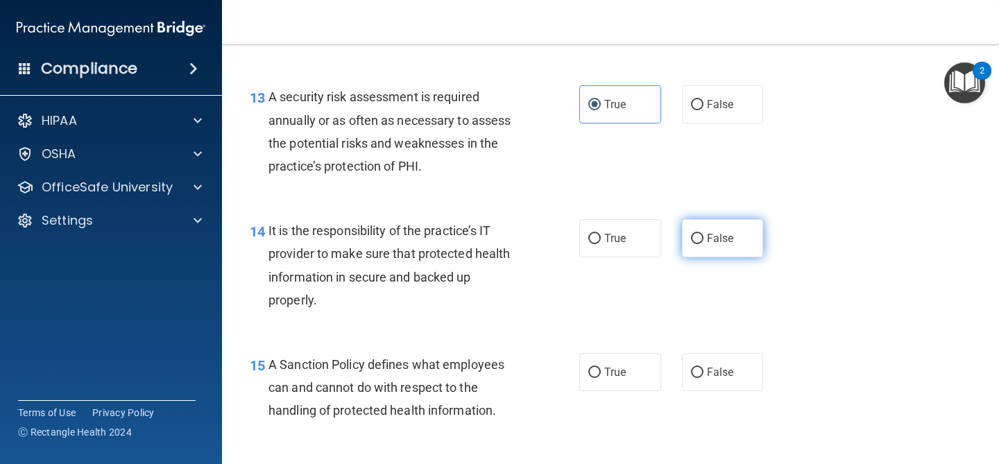
radio input "true"
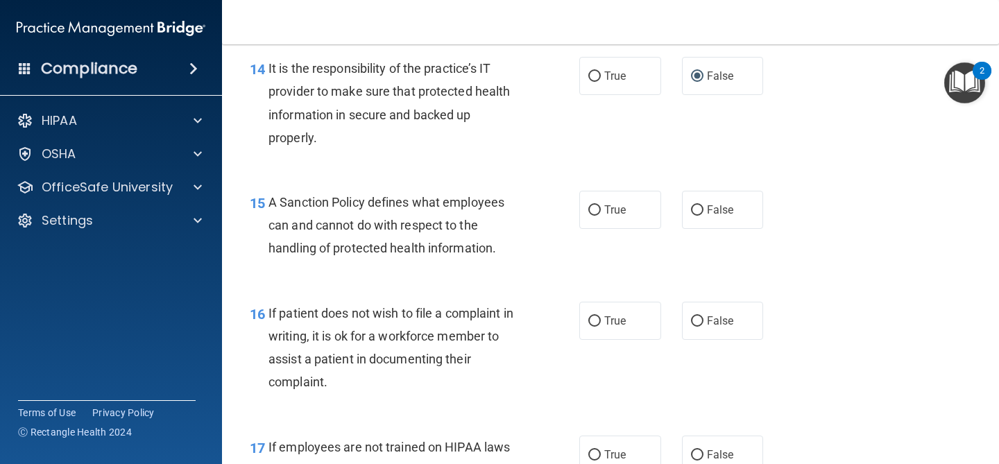
scroll to position [2054, 0]
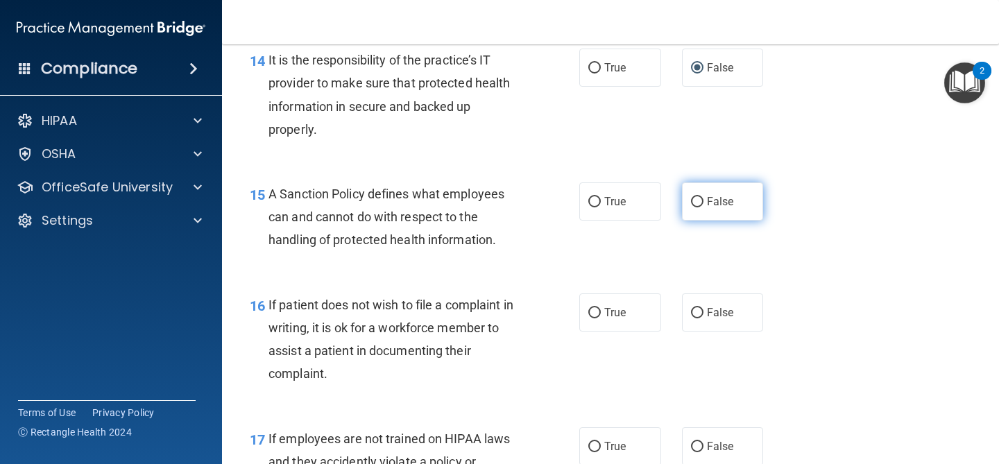
click at [697, 205] on input "False" at bounding box center [697, 202] width 12 height 10
radio input "true"
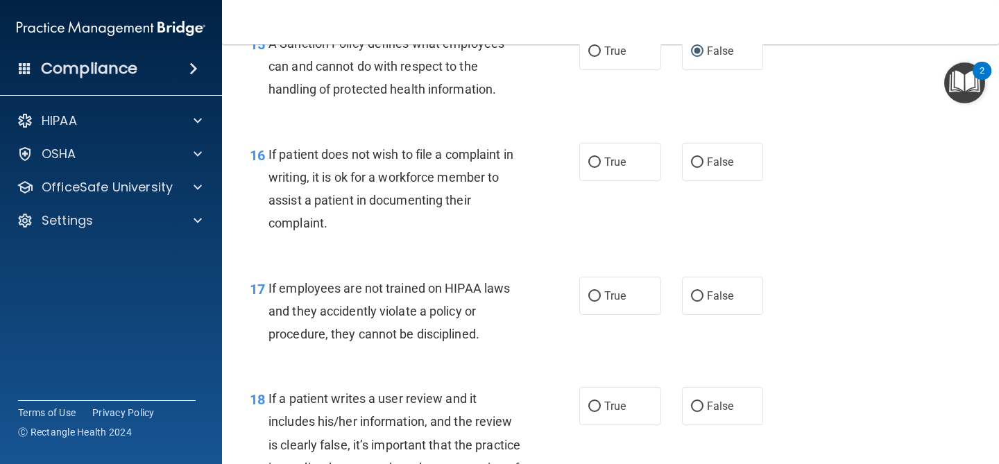
scroll to position [2216, 0]
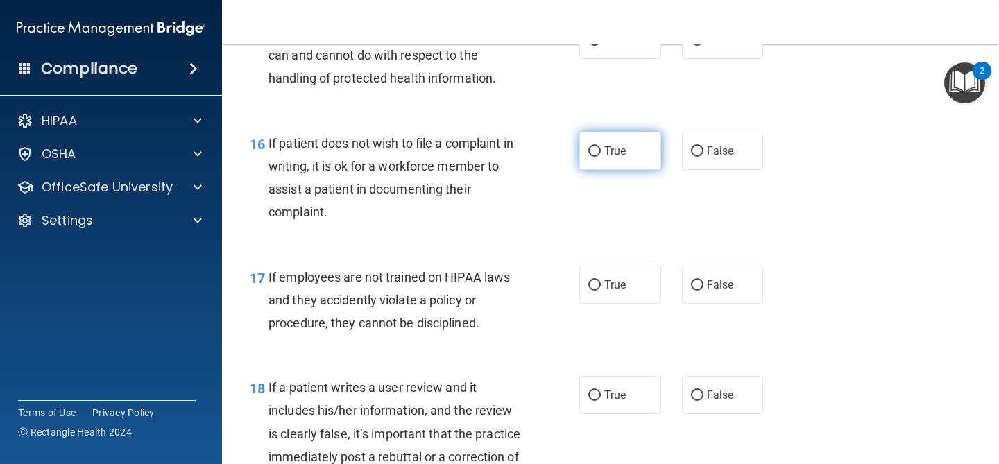
click at [606, 161] on label "True" at bounding box center [620, 151] width 82 height 38
click at [601, 157] on input "True" at bounding box center [594, 151] width 12 height 10
radio input "true"
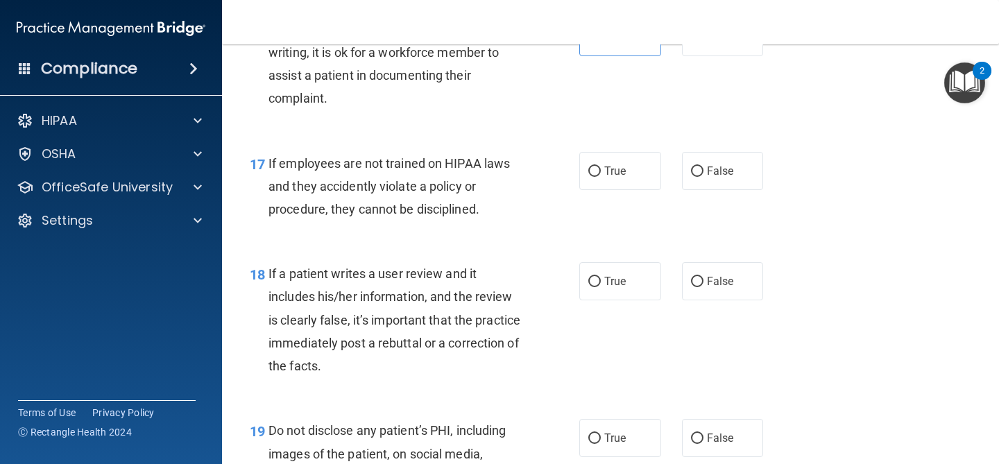
scroll to position [2346, 0]
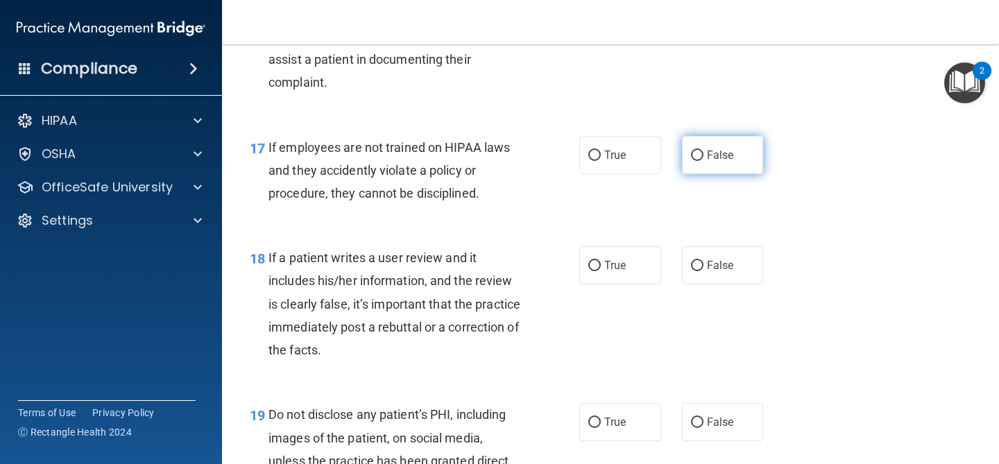
click at [728, 153] on span "False" at bounding box center [720, 154] width 27 height 13
click at [704, 153] on input "False" at bounding box center [697, 156] width 12 height 10
radio input "true"
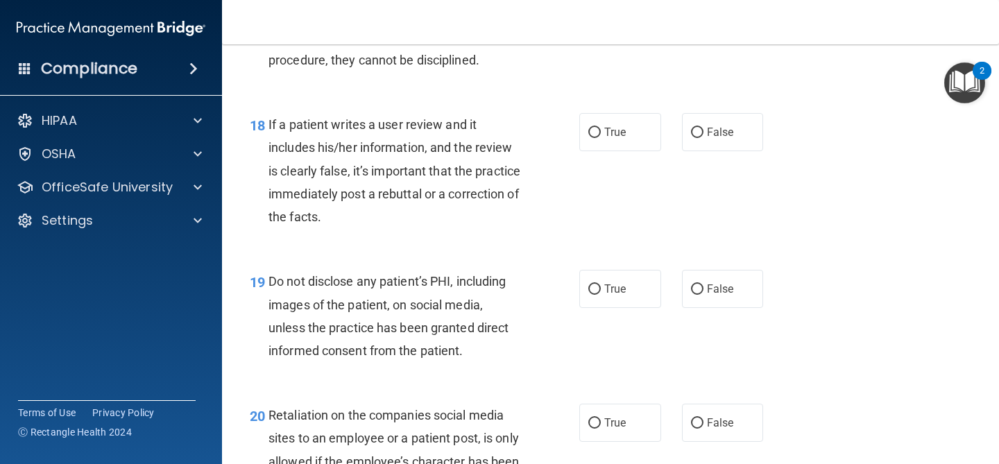
scroll to position [2480, 0]
click at [710, 121] on label "False" at bounding box center [723, 131] width 82 height 38
click at [704, 127] on input "False" at bounding box center [697, 132] width 12 height 10
radio input "true"
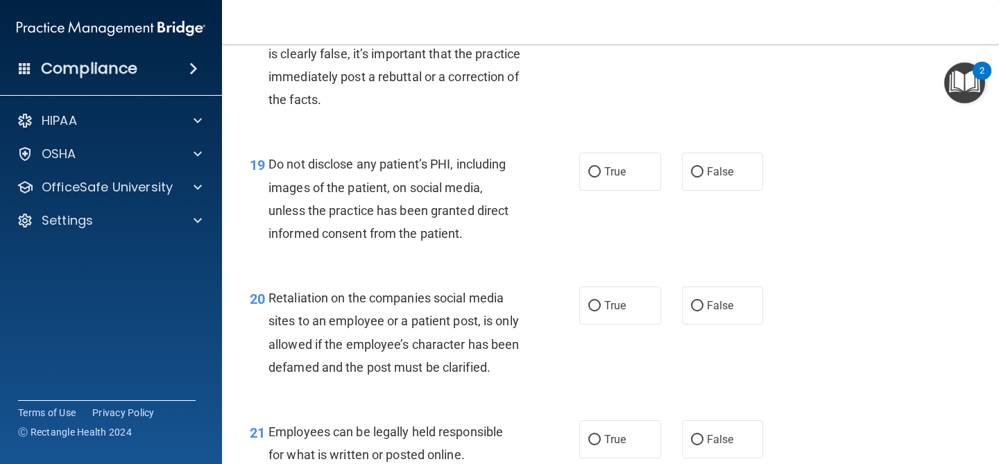
scroll to position [2628, 0]
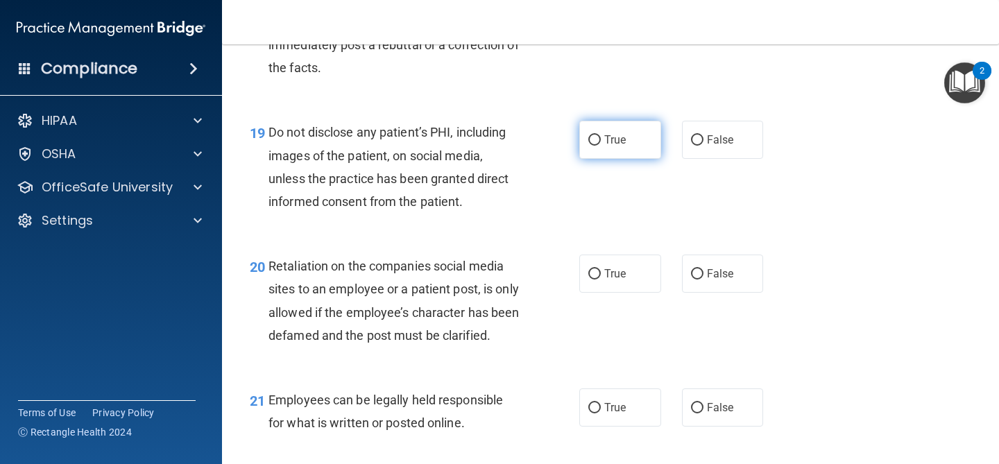
click at [605, 156] on label "True" at bounding box center [620, 140] width 82 height 38
click at [601, 146] on input "True" at bounding box center [594, 140] width 12 height 10
radio input "true"
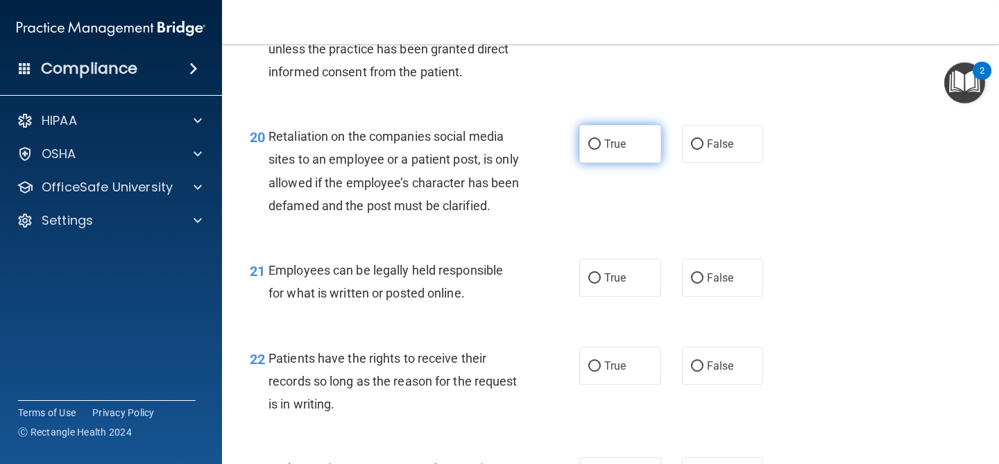
scroll to position [2759, 0]
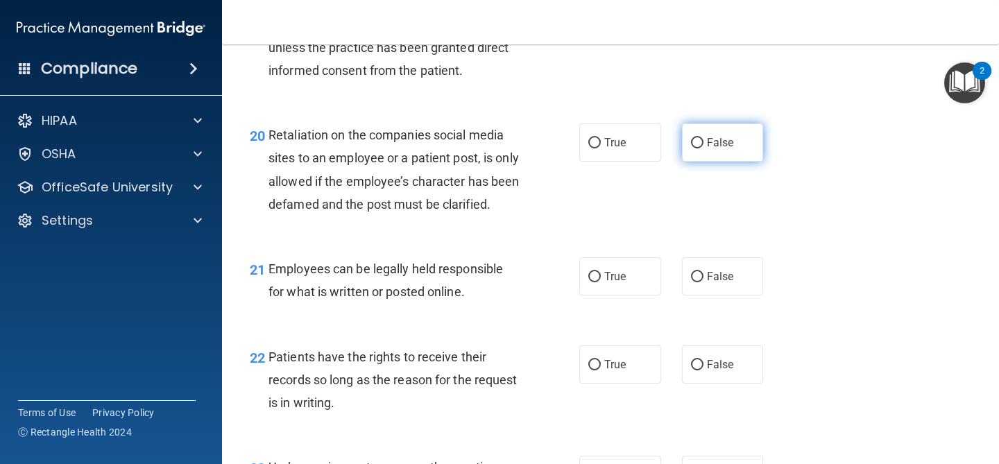
click at [708, 154] on label "False" at bounding box center [723, 142] width 82 height 38
click at [704, 148] on input "False" at bounding box center [697, 143] width 12 height 10
radio input "true"
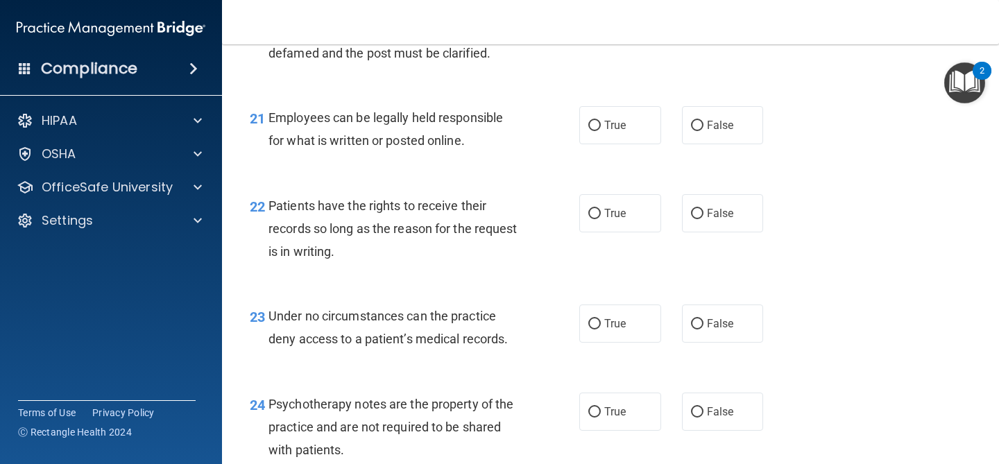
scroll to position [2912, 0]
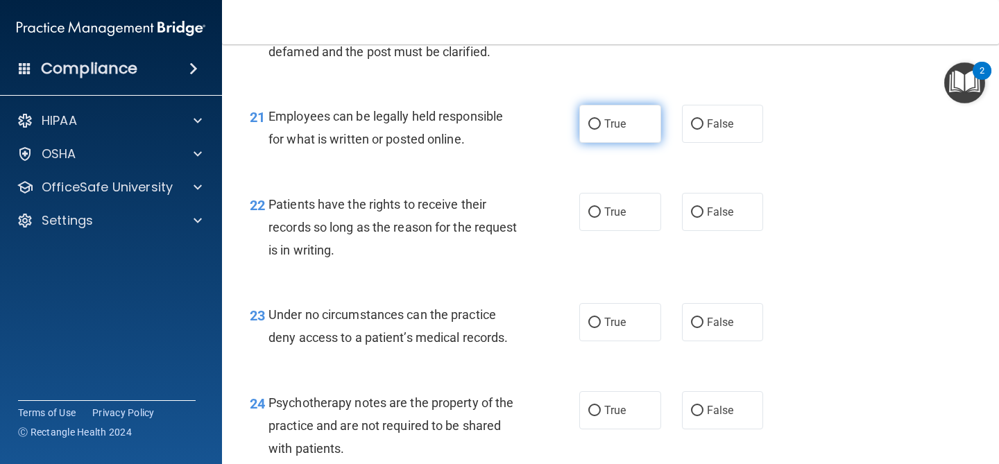
click at [617, 143] on label "True" at bounding box center [620, 124] width 82 height 38
click at [601, 130] on input "True" at bounding box center [594, 124] width 12 height 10
radio input "true"
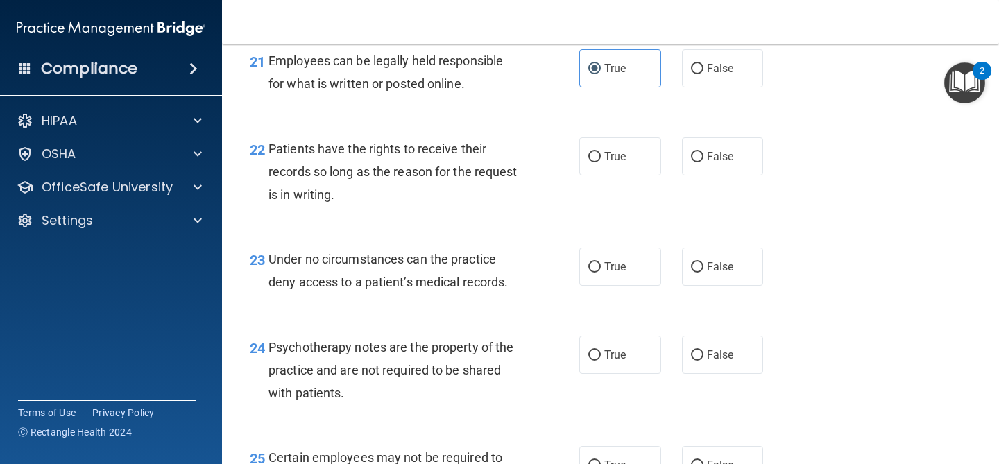
scroll to position [2969, 0]
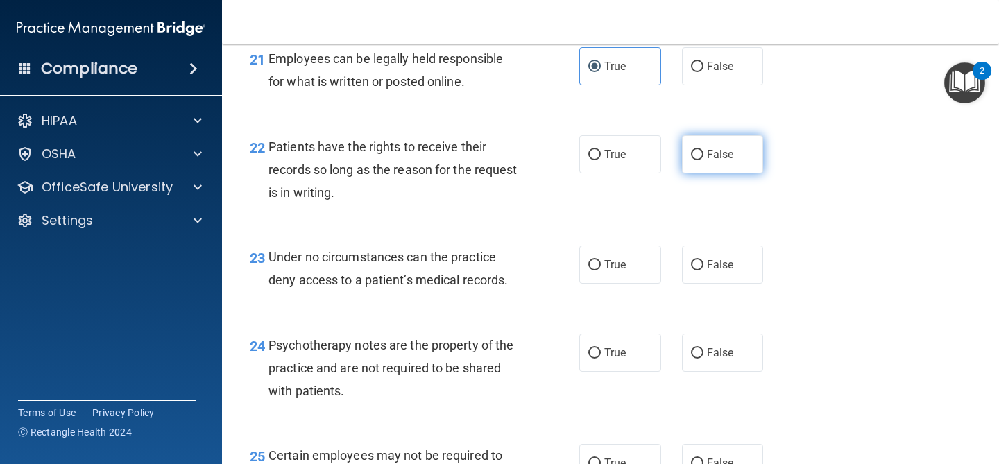
click at [713, 161] on span "False" at bounding box center [720, 154] width 27 height 13
click at [704, 160] on input "False" at bounding box center [697, 155] width 12 height 10
radio input "true"
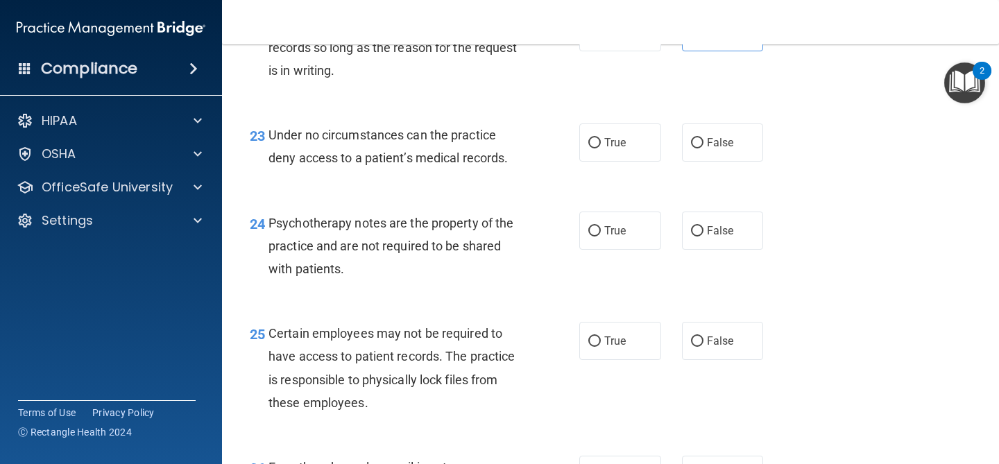
scroll to position [3092, 0]
click at [721, 148] on span "False" at bounding box center [720, 141] width 27 height 13
click at [704, 148] on input "False" at bounding box center [697, 142] width 12 height 10
radio input "true"
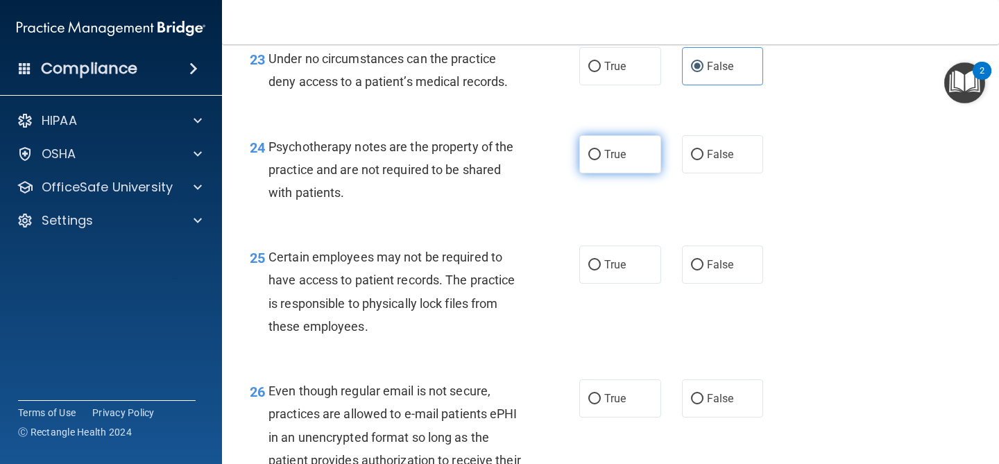
click at [619, 173] on label "True" at bounding box center [620, 154] width 82 height 38
click at [601, 160] on input "True" at bounding box center [594, 155] width 12 height 10
radio input "true"
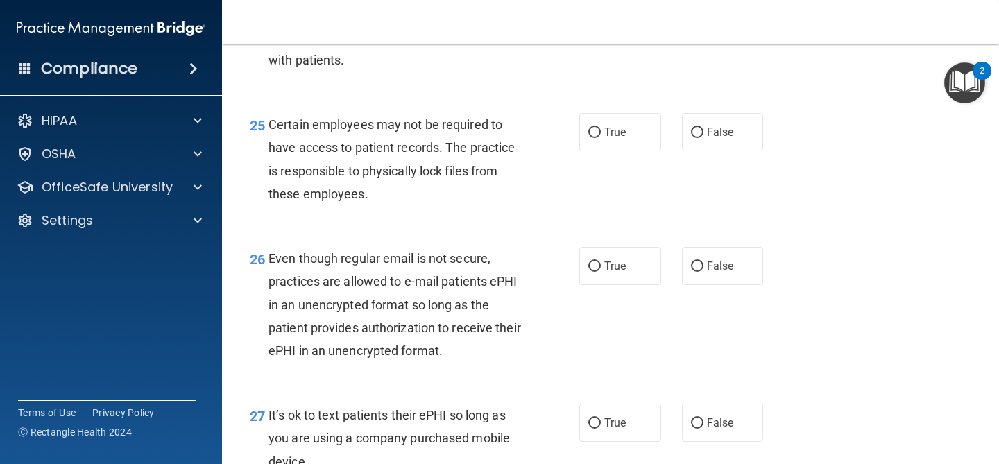
scroll to position [3304, 0]
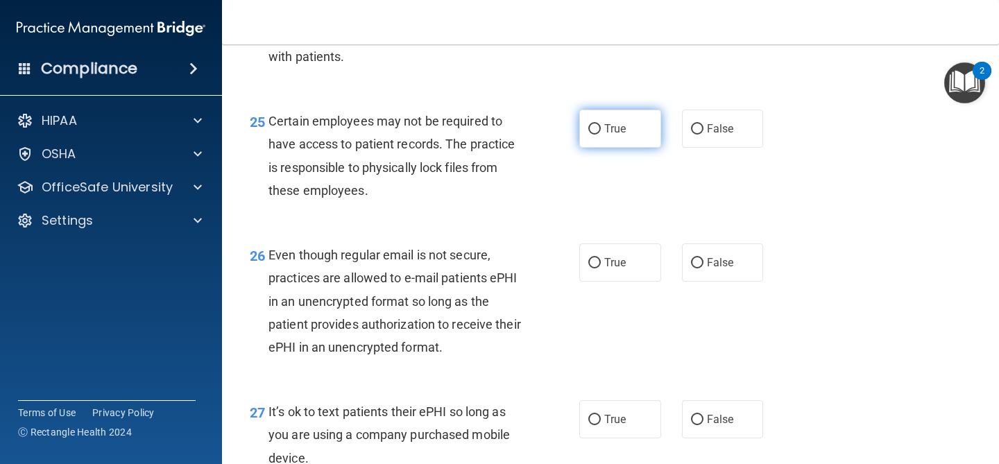
click at [622, 135] on span "True" at bounding box center [615, 128] width 22 height 13
click at [601, 135] on input "True" at bounding box center [594, 129] width 12 height 10
radio input "true"
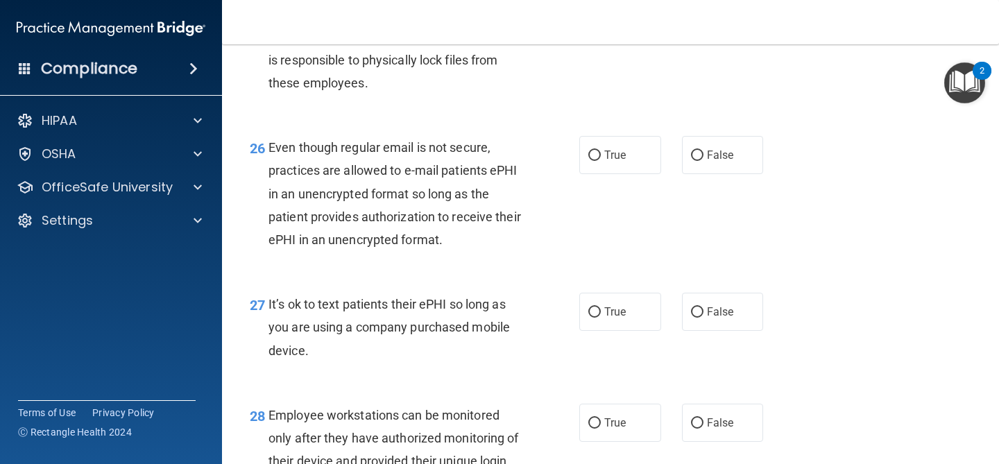
scroll to position [3429, 0]
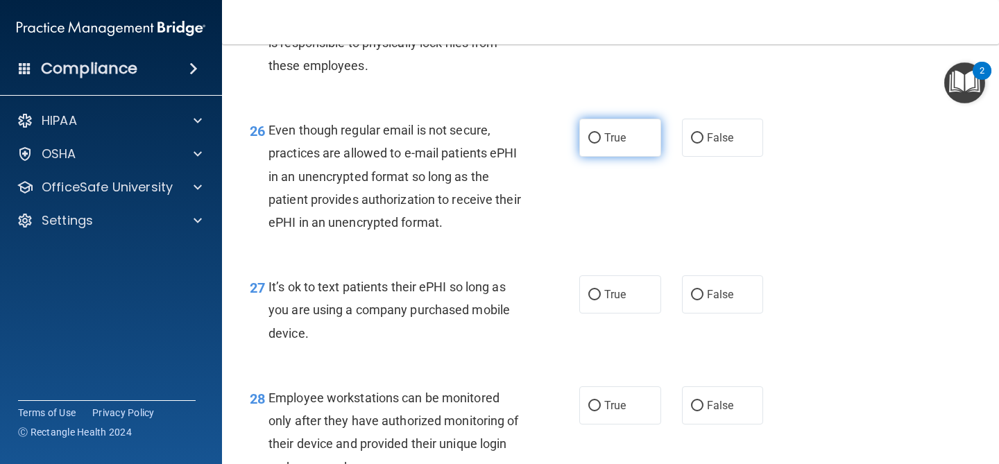
click at [639, 157] on label "True" at bounding box center [620, 138] width 82 height 38
click at [601, 144] on input "True" at bounding box center [594, 138] width 12 height 10
radio input "true"
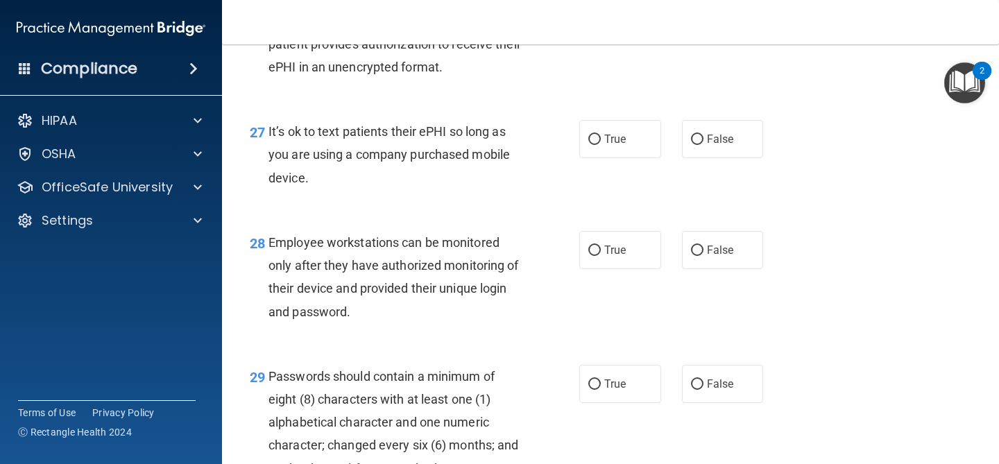
scroll to position [3586, 0]
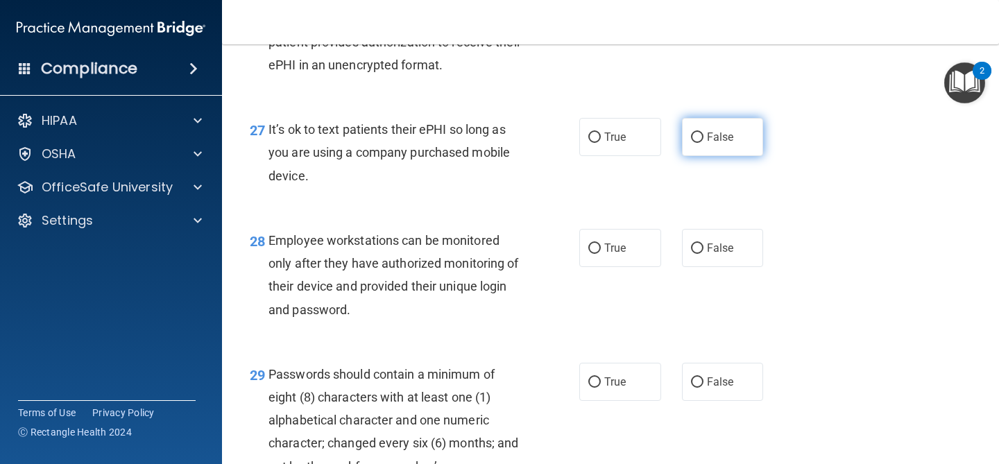
click at [712, 156] on label "False" at bounding box center [723, 137] width 82 height 38
click at [704, 143] on input "False" at bounding box center [697, 138] width 12 height 10
radio input "true"
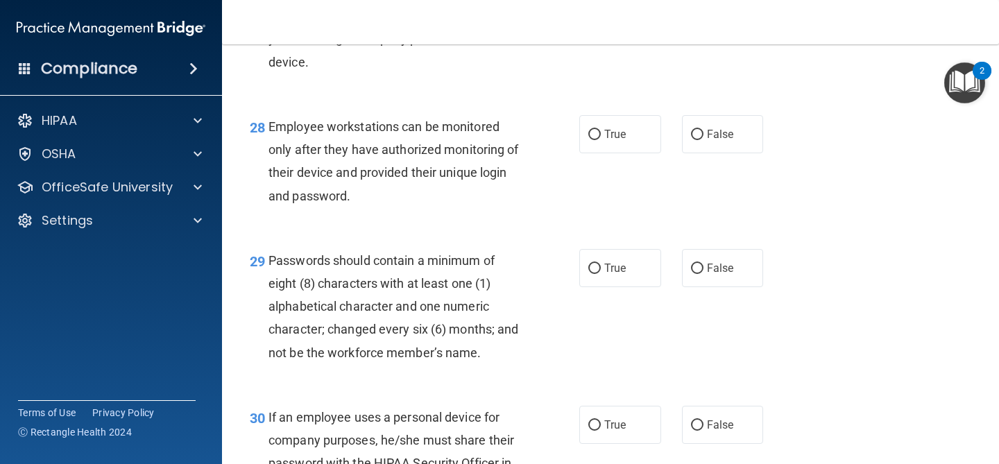
scroll to position [3721, 0]
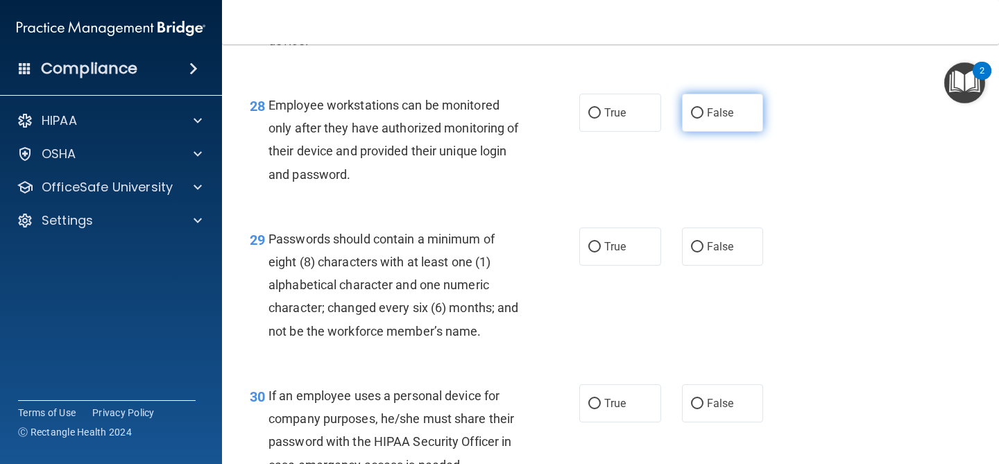
click at [717, 119] on span "False" at bounding box center [720, 112] width 27 height 13
click at [704, 119] on input "False" at bounding box center [697, 113] width 12 height 10
radio input "true"
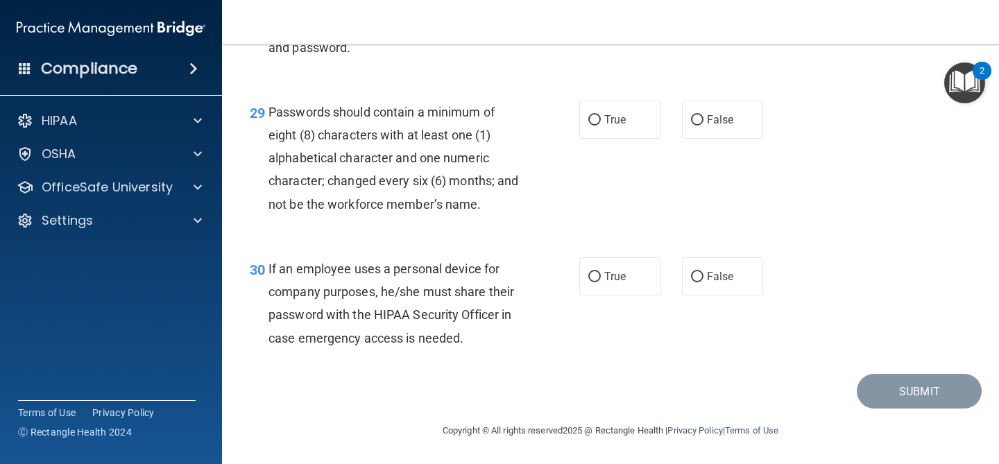
scroll to position [3864, 0]
click at [635, 136] on label "True" at bounding box center [620, 120] width 82 height 38
click at [601, 126] on input "True" at bounding box center [594, 120] width 12 height 10
radio input "true"
click at [630, 296] on label "True" at bounding box center [620, 276] width 82 height 38
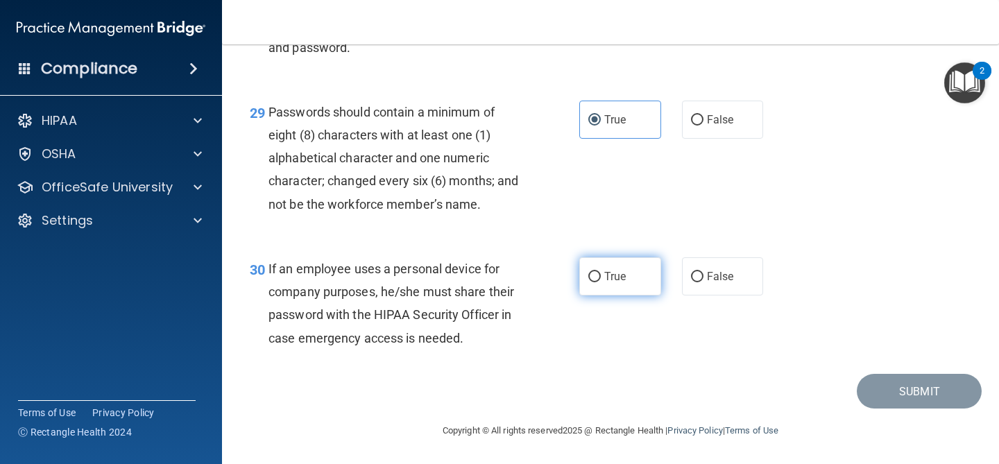
click at [601, 282] on input "True" at bounding box center [594, 277] width 12 height 10
radio input "true"
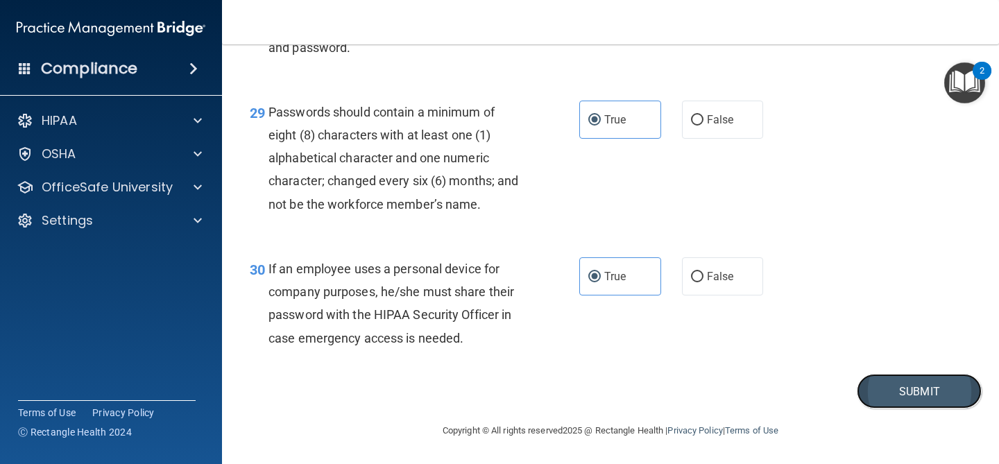
click at [860, 395] on button "Submit" at bounding box center [919, 391] width 125 height 35
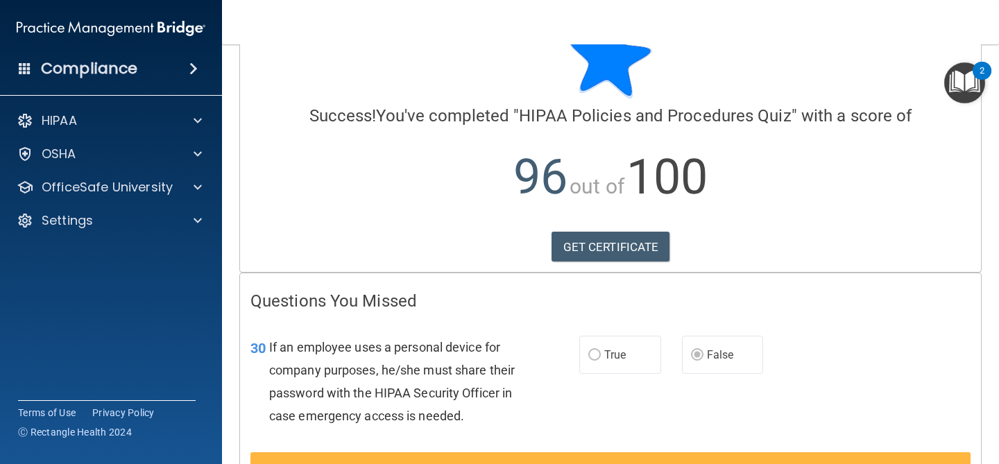
scroll to position [178, 0]
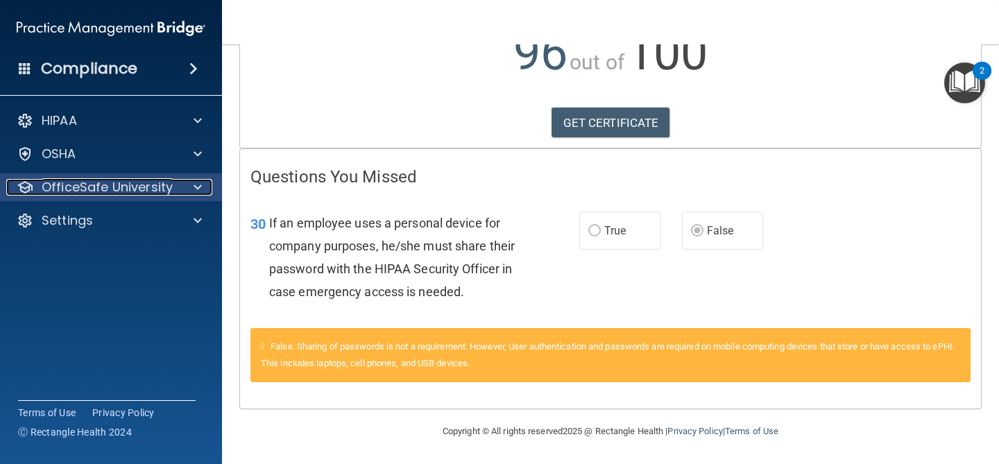
click at [142, 194] on p "OfficeSafe University" at bounding box center [107, 187] width 131 height 17
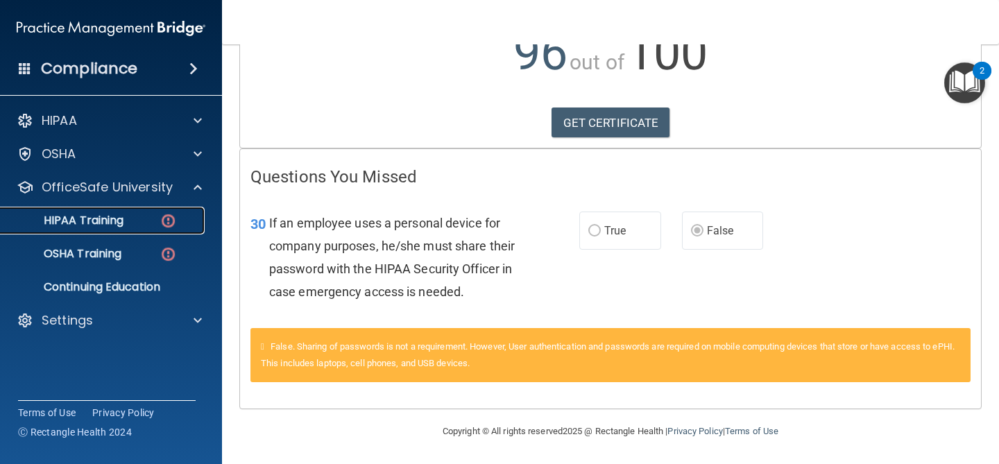
click at [144, 222] on div "HIPAA Training" at bounding box center [103, 221] width 189 height 14
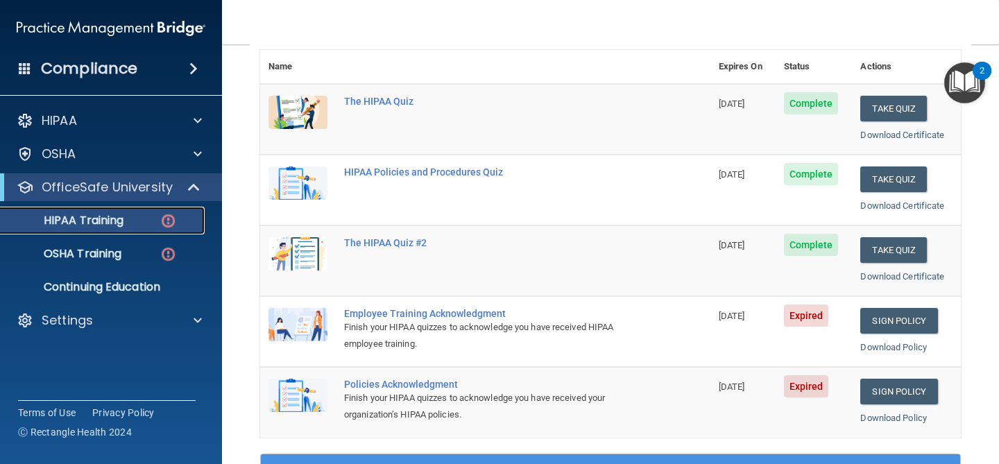
scroll to position [160, 0]
click at [899, 326] on link "Sign Policy" at bounding box center [898, 322] width 77 height 26
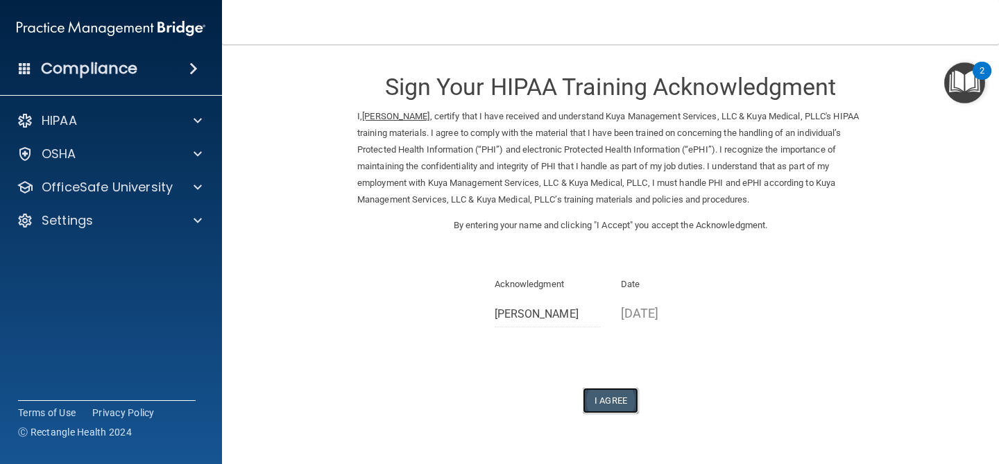
click at [617, 399] on button "I Agree" at bounding box center [611, 401] width 56 height 26
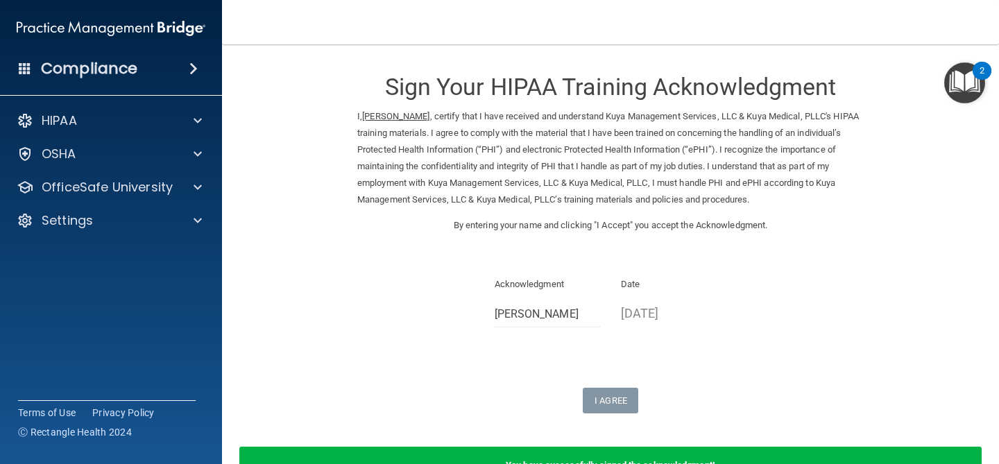
click at [655, 326] on div "Date 09/19/2025" at bounding box center [674, 305] width 127 height 59
click at [658, 314] on p "09/19/2025" at bounding box center [674, 313] width 106 height 23
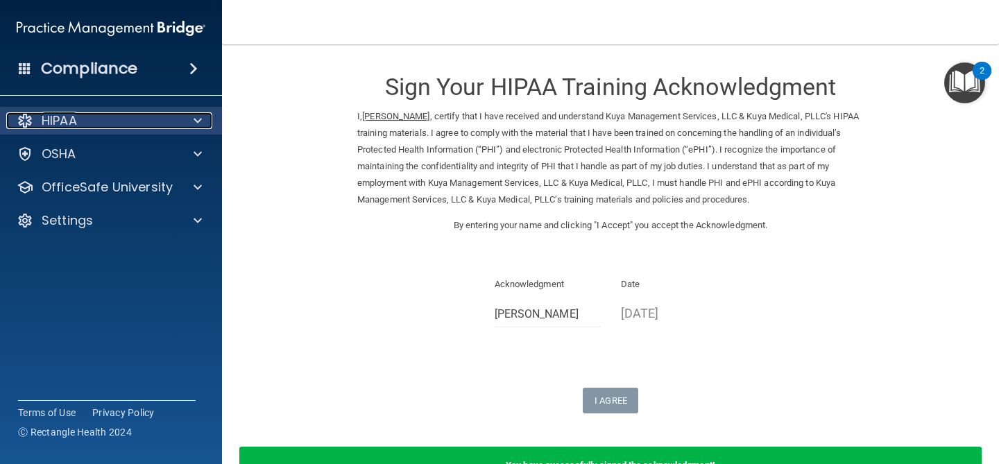
click at [101, 128] on div "HIPAA" at bounding box center [92, 120] width 172 height 17
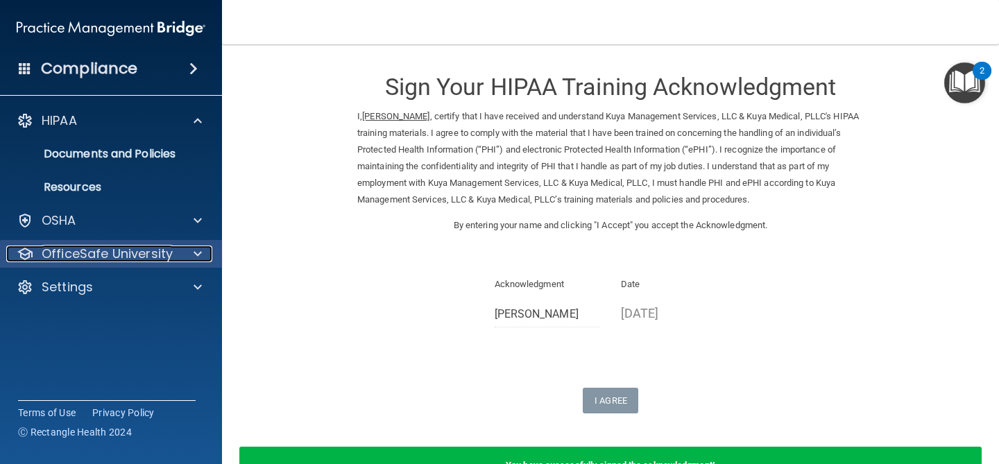
click at [96, 254] on p "OfficeSafe University" at bounding box center [107, 254] width 131 height 17
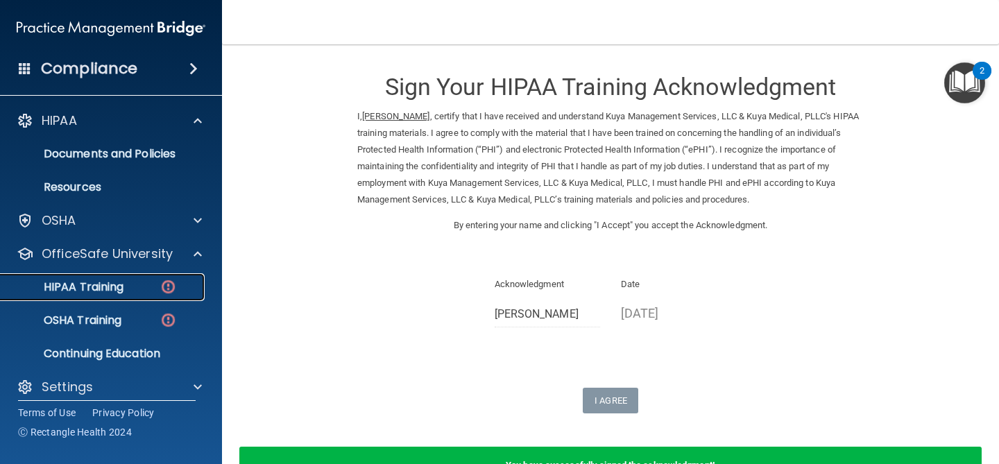
click at [105, 292] on p "HIPAA Training" at bounding box center [66, 287] width 114 height 14
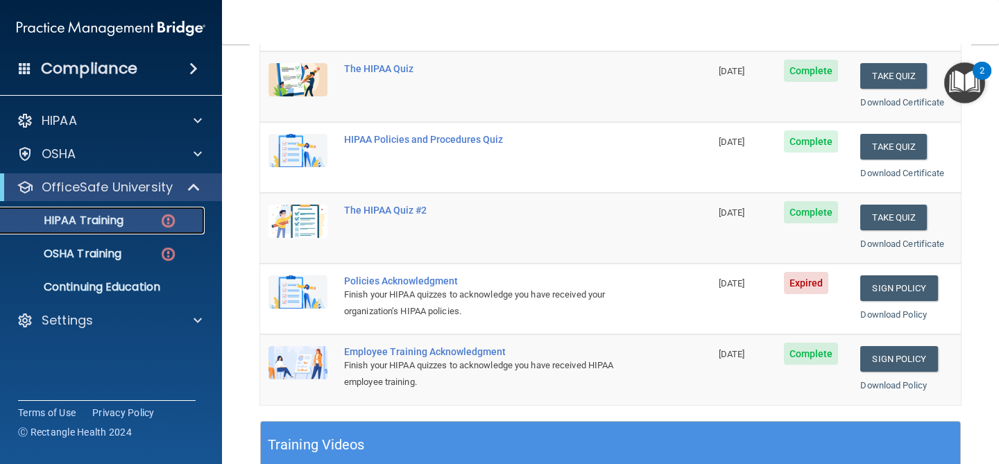
scroll to position [178, 0]
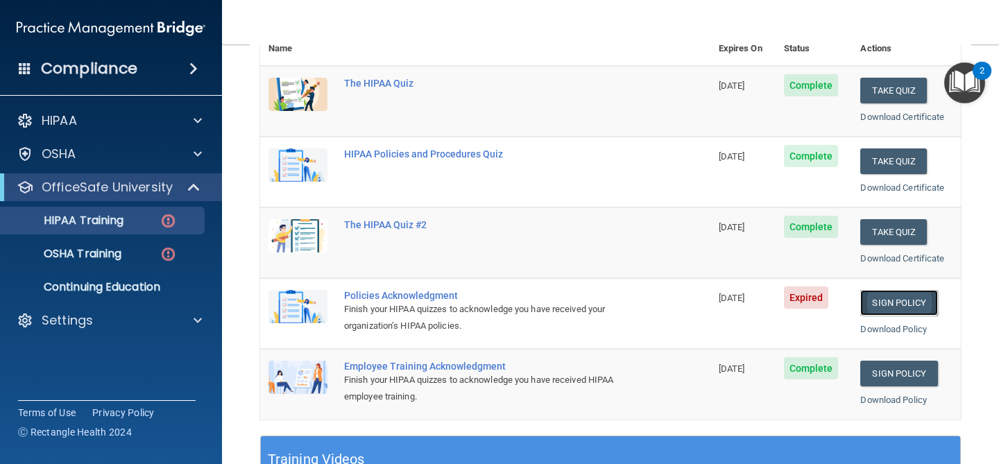
click at [885, 300] on link "Sign Policy" at bounding box center [898, 303] width 77 height 26
click at [127, 260] on div "OSHA Training" at bounding box center [103, 254] width 189 height 14
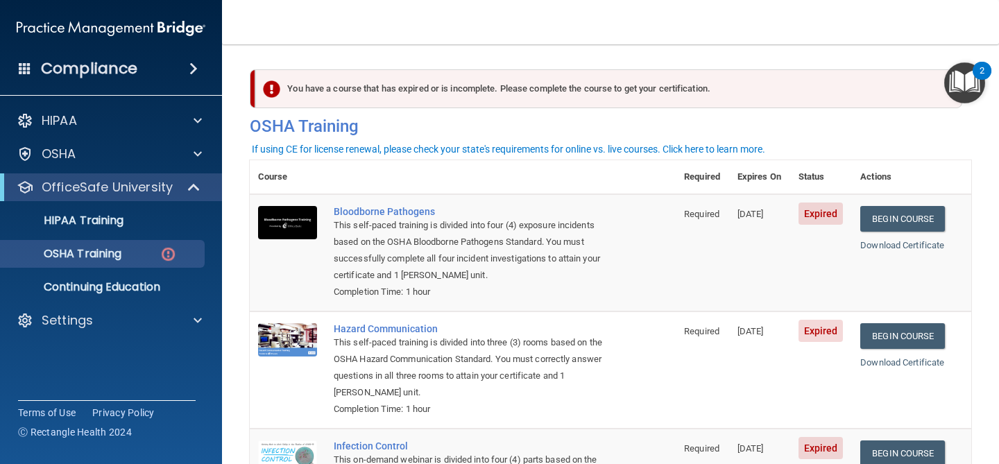
click at [894, 148] on div "You have a course that has expired or is incomplete. Please complete the course…" at bounding box center [611, 352] width 722 height 588
click at [87, 228] on link "HIPAA Training" at bounding box center [95, 221] width 219 height 28
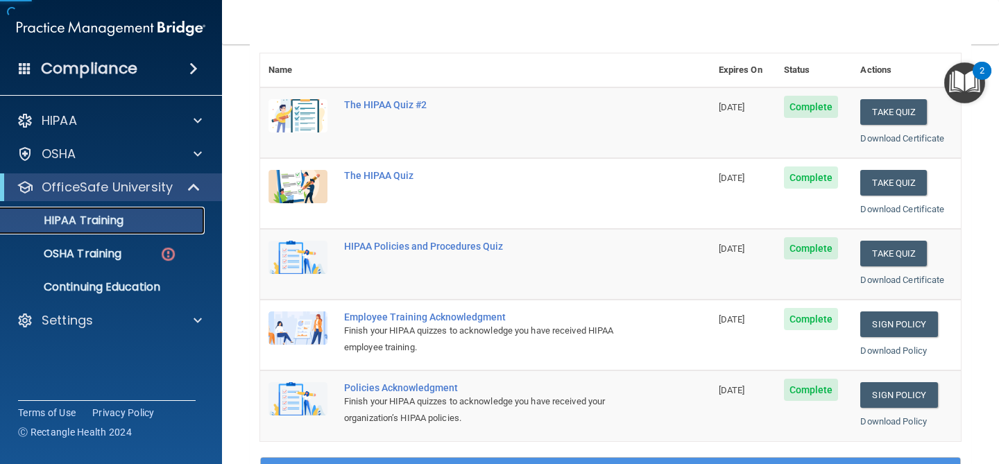
scroll to position [496, 0]
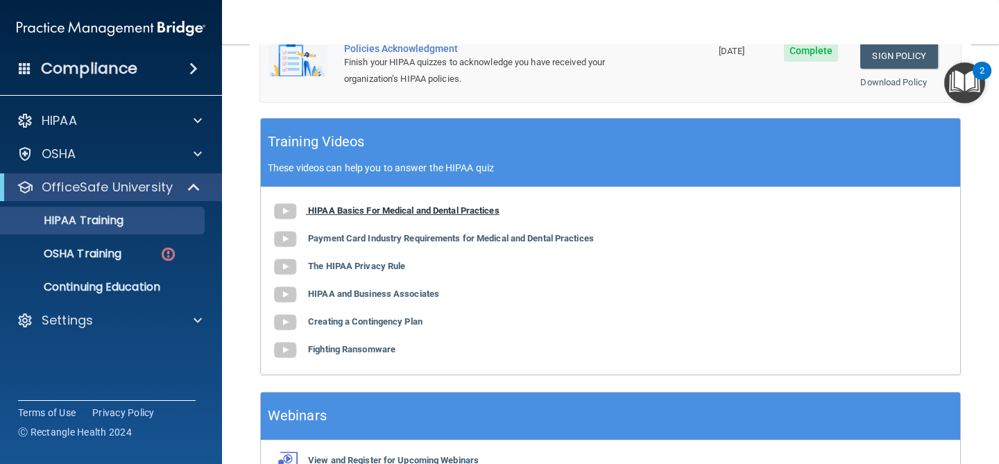
click at [454, 205] on b "HIPAA Basics For Medical and Dental Practices" at bounding box center [403, 210] width 191 height 10
click at [137, 257] on div "OSHA Training" at bounding box center [103, 254] width 189 height 14
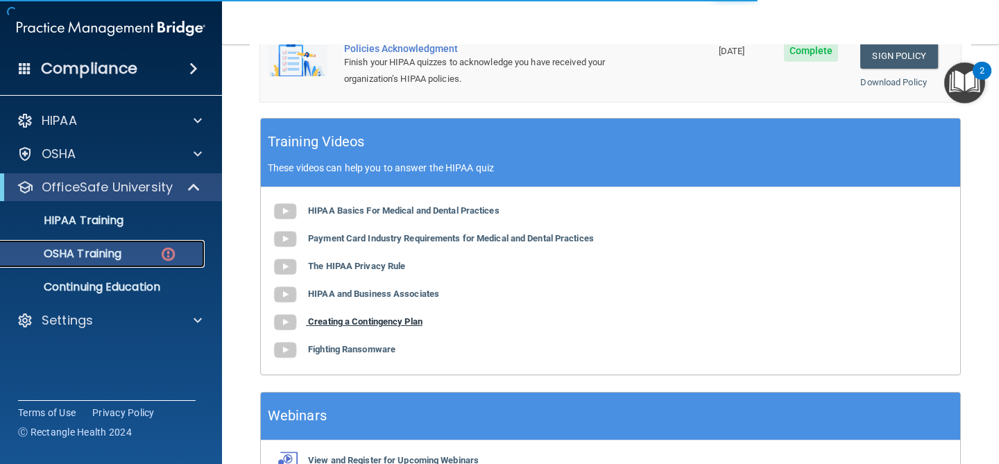
scroll to position [255, 0]
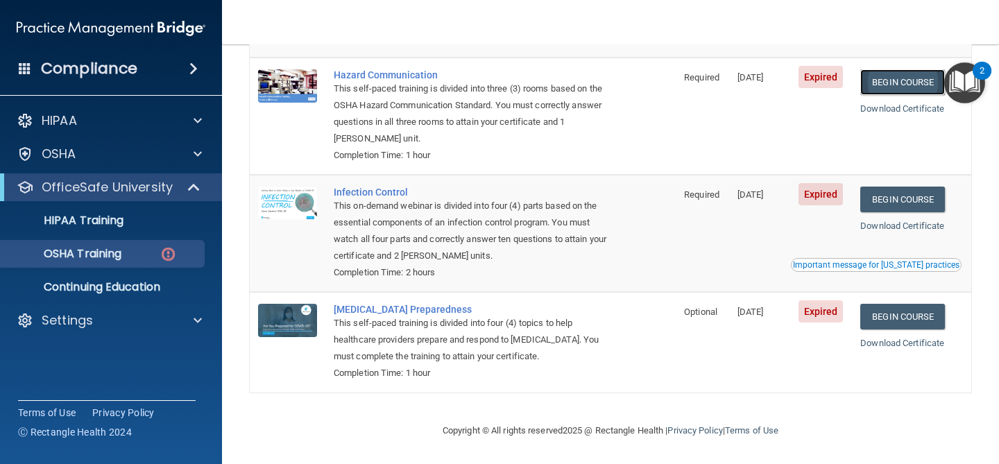
click at [903, 74] on link "Begin Course" at bounding box center [902, 82] width 85 height 26
click at [168, 228] on link "HIPAA Training" at bounding box center [95, 221] width 219 height 28
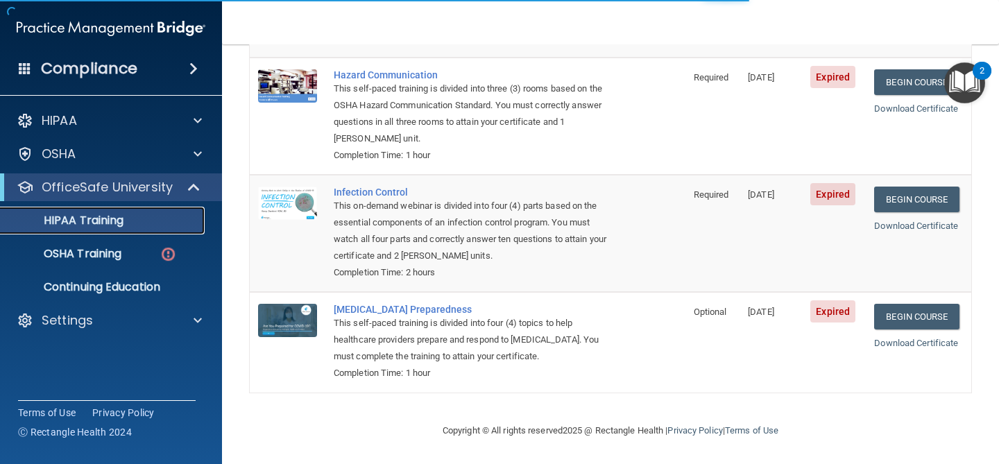
scroll to position [580, 0]
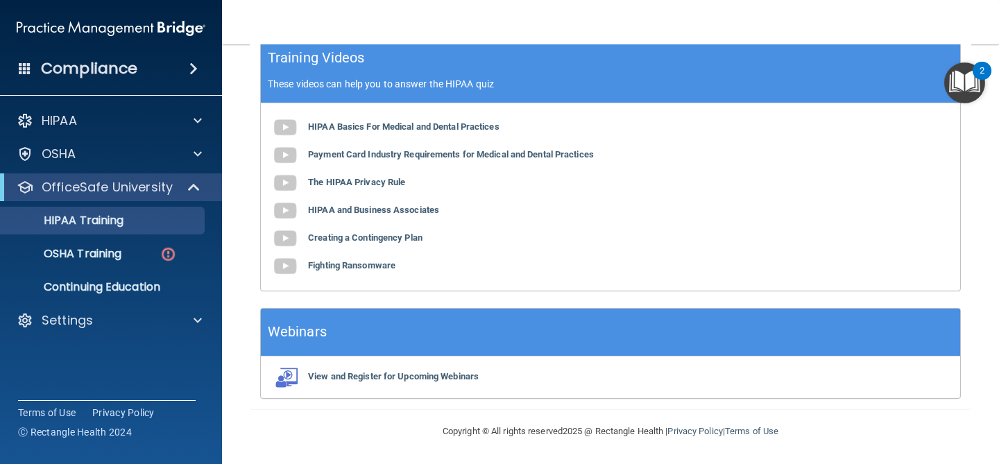
click at [428, 117] on div "HIPAA Basics For Medical and Dental Practices Payment Card Industry Requirement…" at bounding box center [610, 196] width 699 height 187
click at [429, 130] on b "HIPAA Basics For Medical and Dental Practices" at bounding box center [403, 126] width 191 height 10
click at [352, 180] on b "The HIPAA Privacy Rule" at bounding box center [356, 182] width 97 height 10
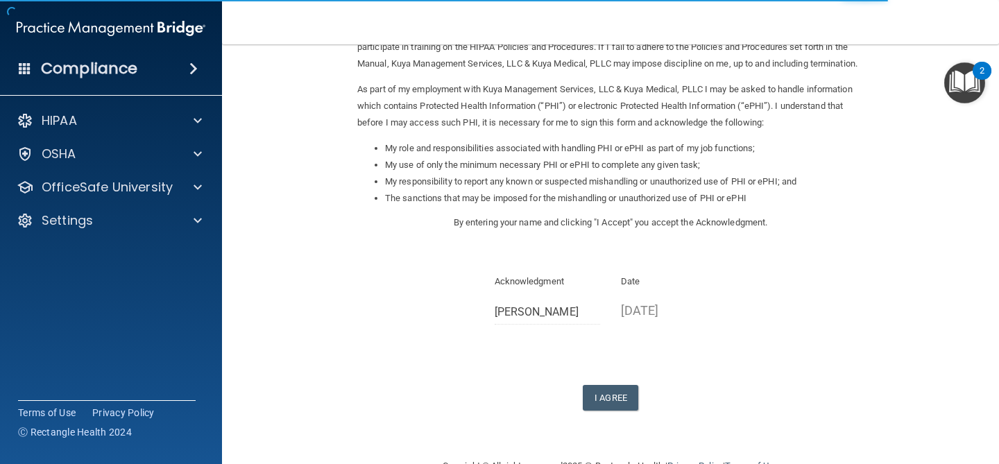
scroll to position [142, 0]
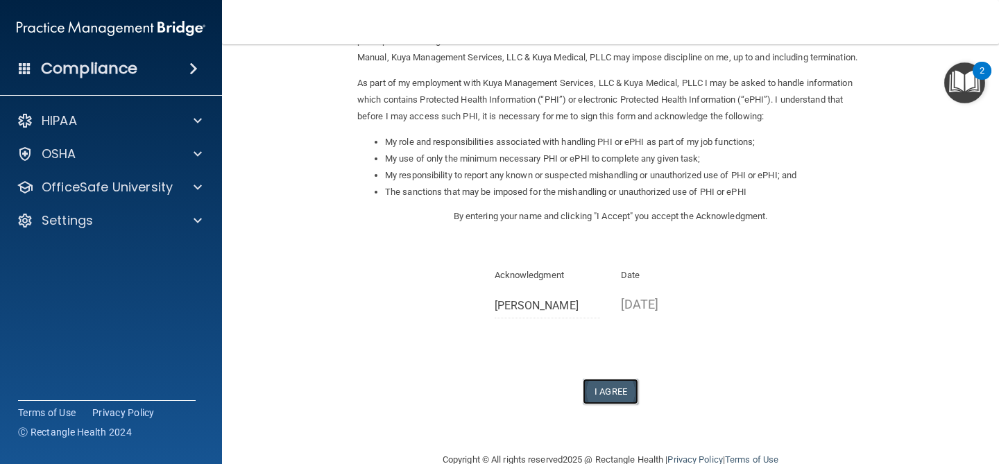
click at [620, 402] on button "I Agree" at bounding box center [611, 392] width 56 height 26
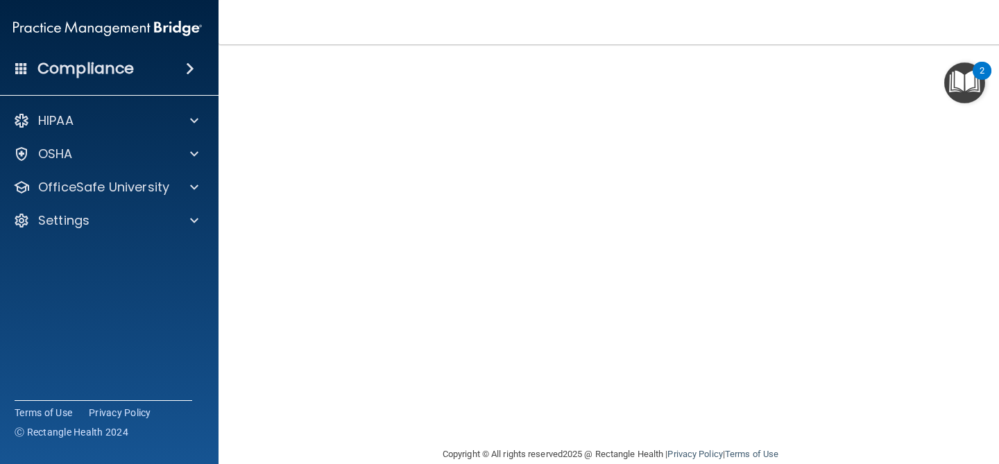
scroll to position [136, 0]
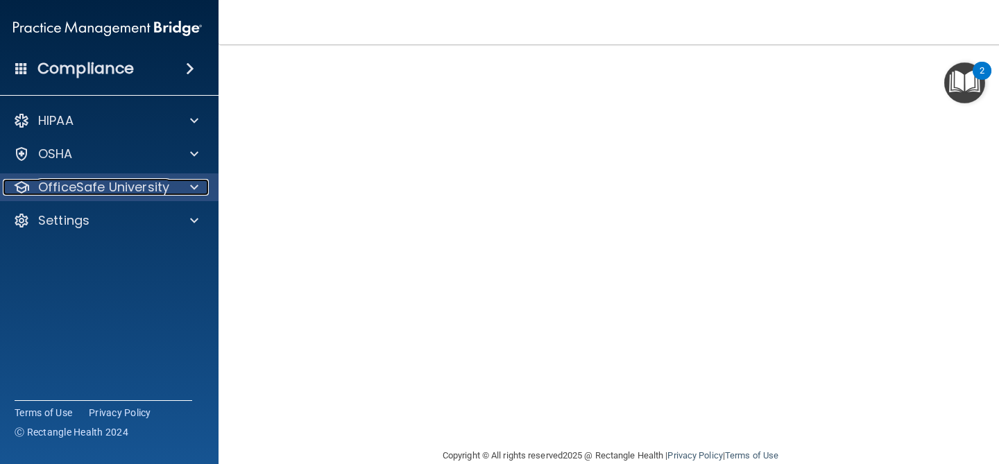
click at [46, 187] on p "OfficeSafe University" at bounding box center [103, 187] width 131 height 17
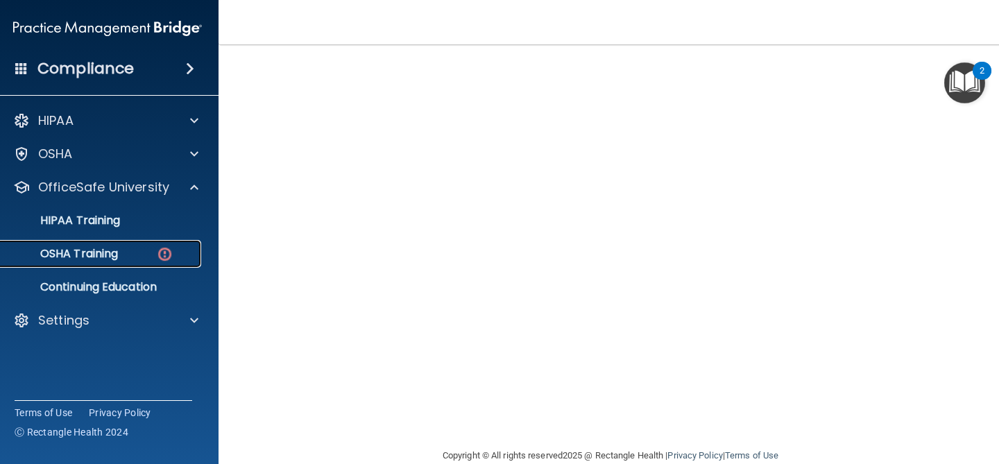
click at [68, 259] on p "OSHA Training" at bounding box center [62, 254] width 112 height 14
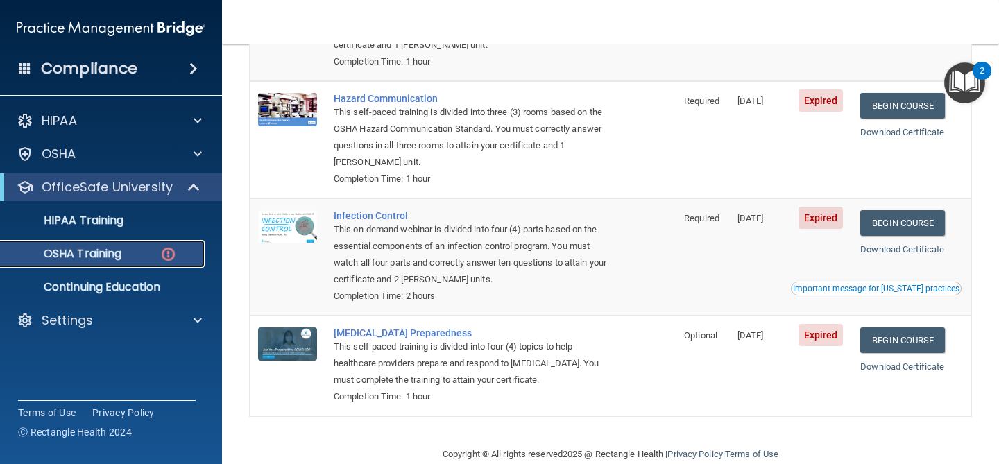
scroll to position [255, 0]
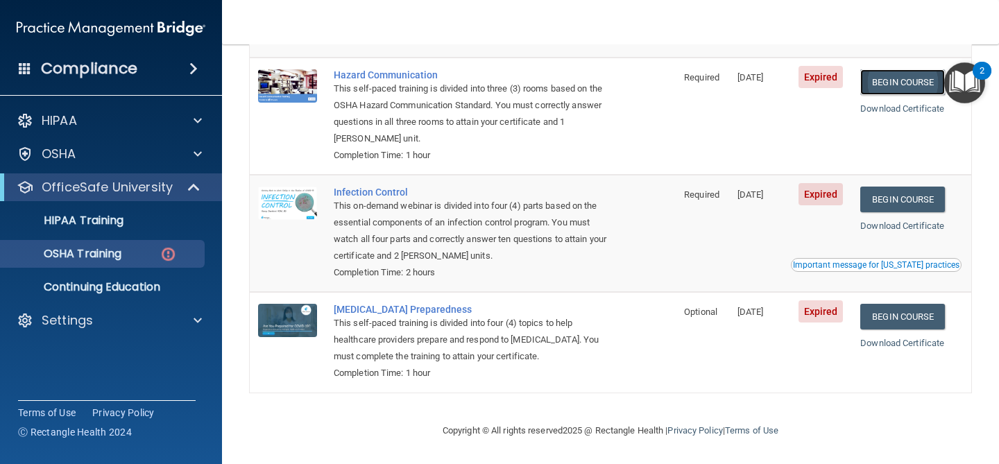
click at [922, 76] on link "Begin Course" at bounding box center [902, 82] width 85 height 26
click at [903, 80] on link "Begin Course" at bounding box center [902, 82] width 85 height 26
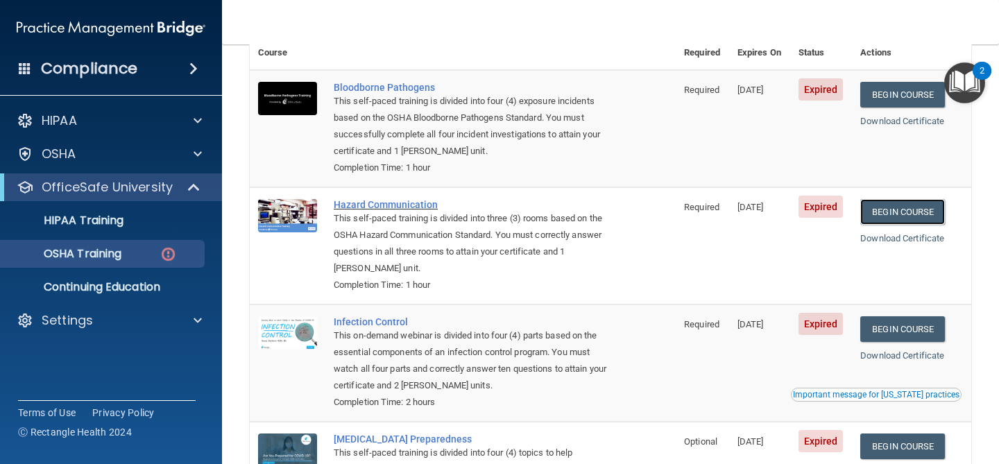
scroll to position [111, 0]
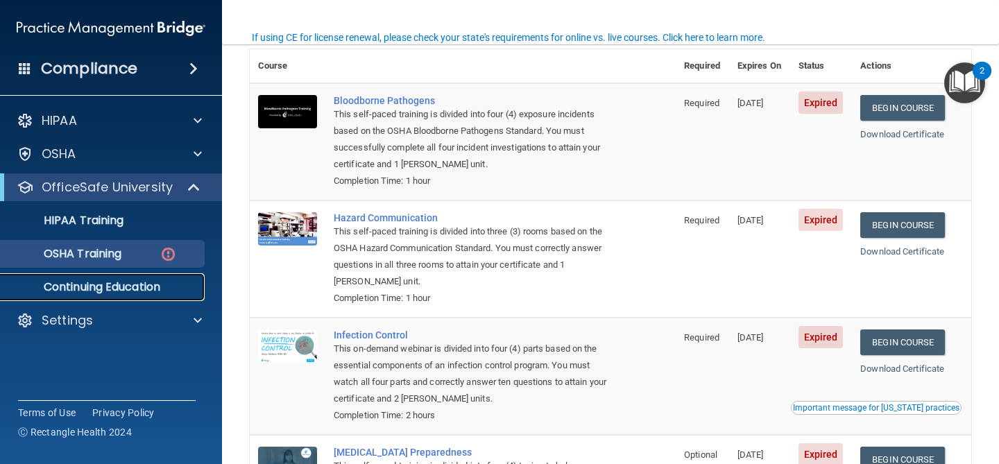
click at [88, 281] on p "Continuing Education" at bounding box center [103, 287] width 189 height 14
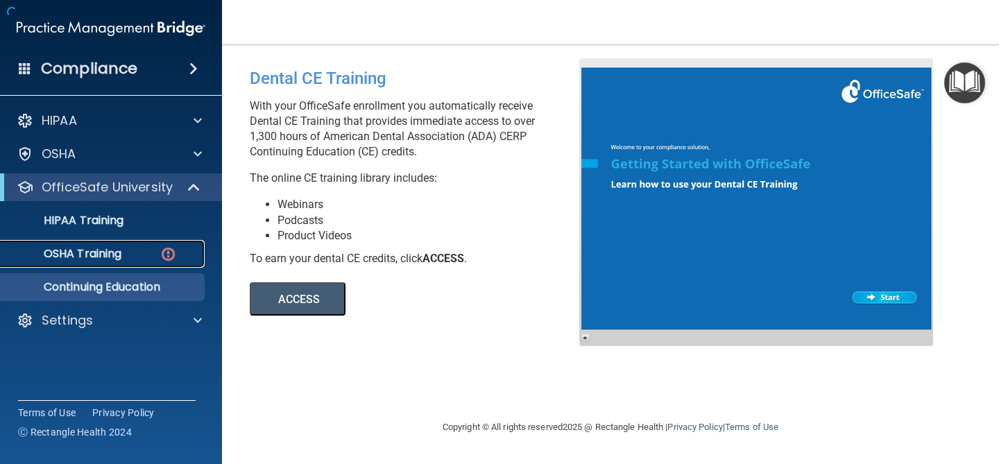
click at [85, 260] on p "OSHA Training" at bounding box center [65, 254] width 112 height 14
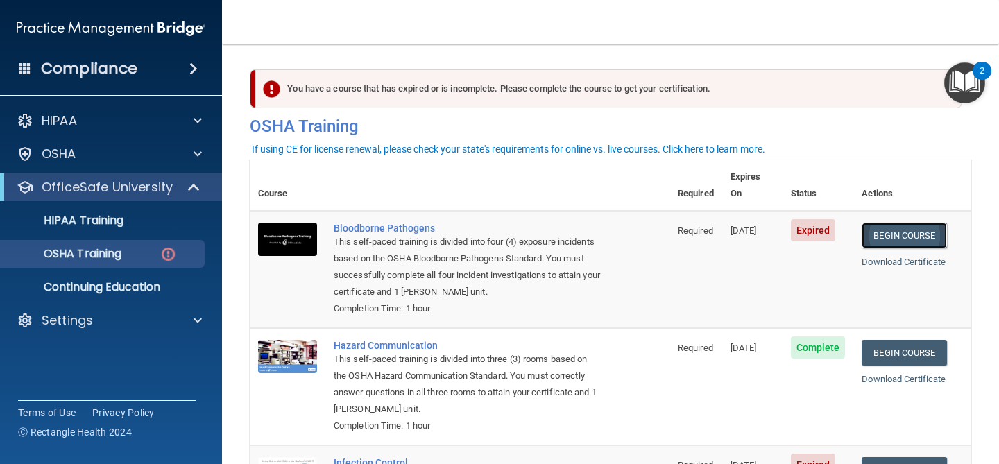
click at [899, 223] on link "Begin Course" at bounding box center [904, 236] width 85 height 26
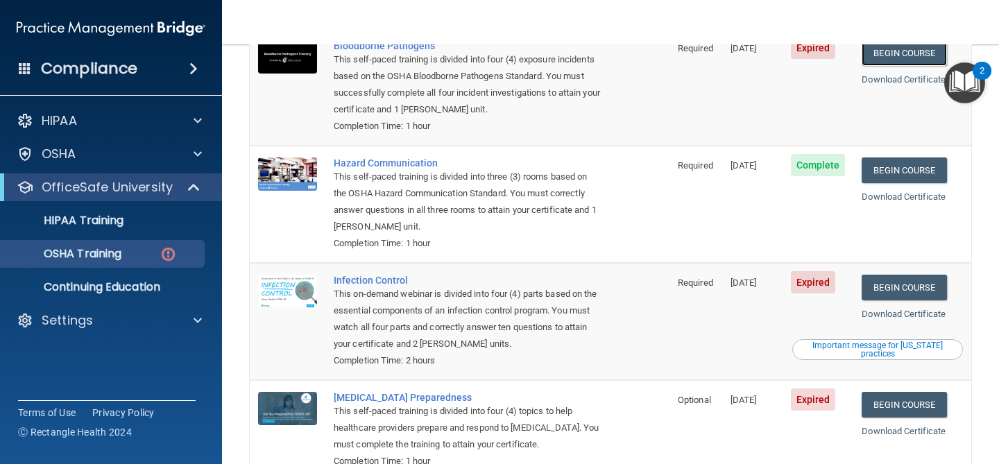
scroll to position [185, 0]
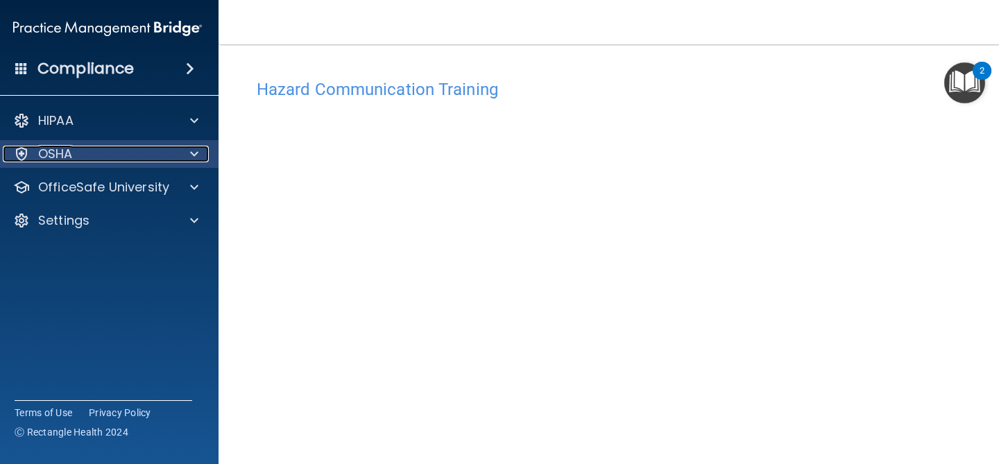
click at [48, 149] on p "OSHA" at bounding box center [55, 154] width 35 height 17
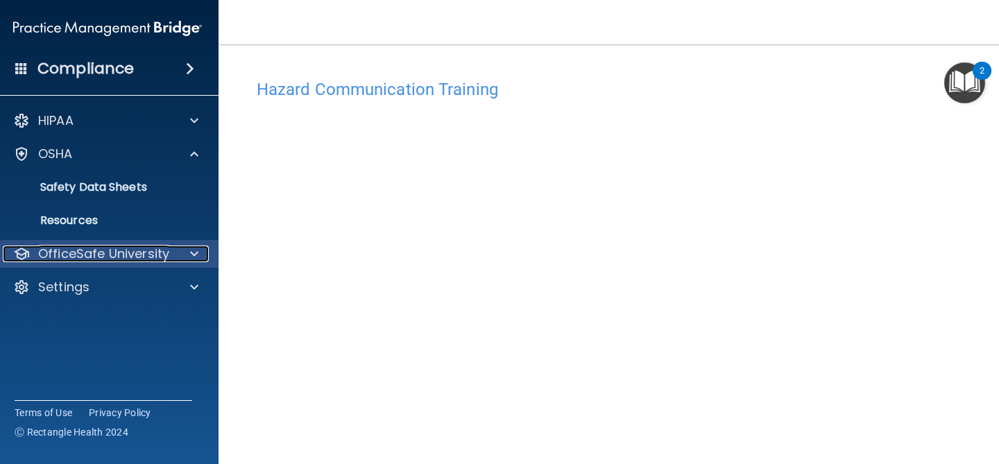
click at [80, 248] on p "OfficeSafe University" at bounding box center [103, 254] width 131 height 17
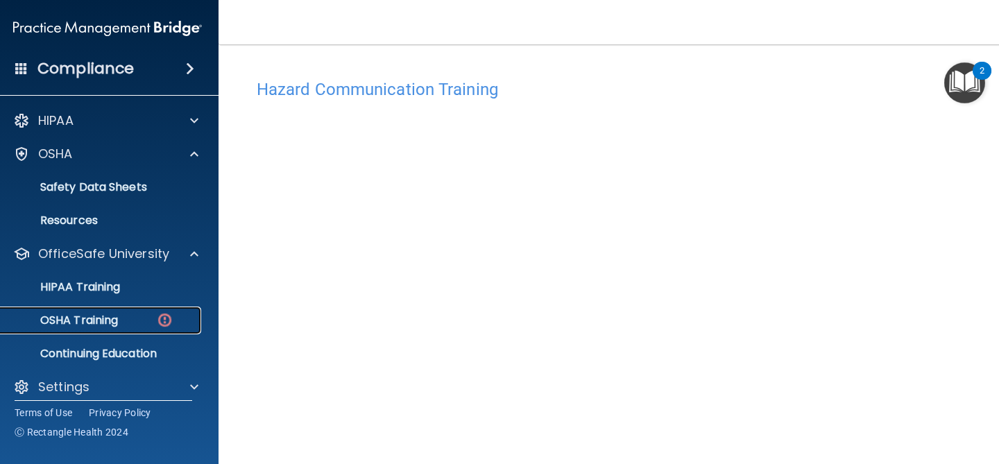
click at [105, 319] on p "OSHA Training" at bounding box center [62, 321] width 112 height 14
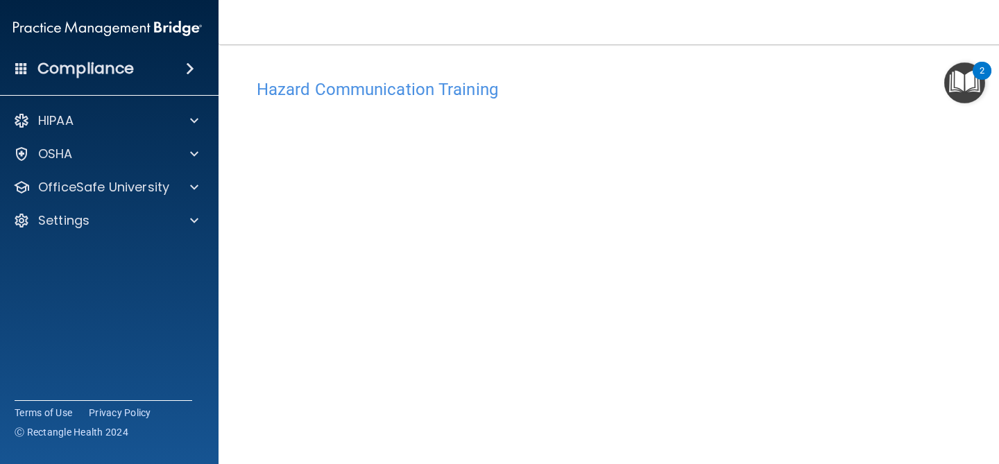
scroll to position [58, 0]
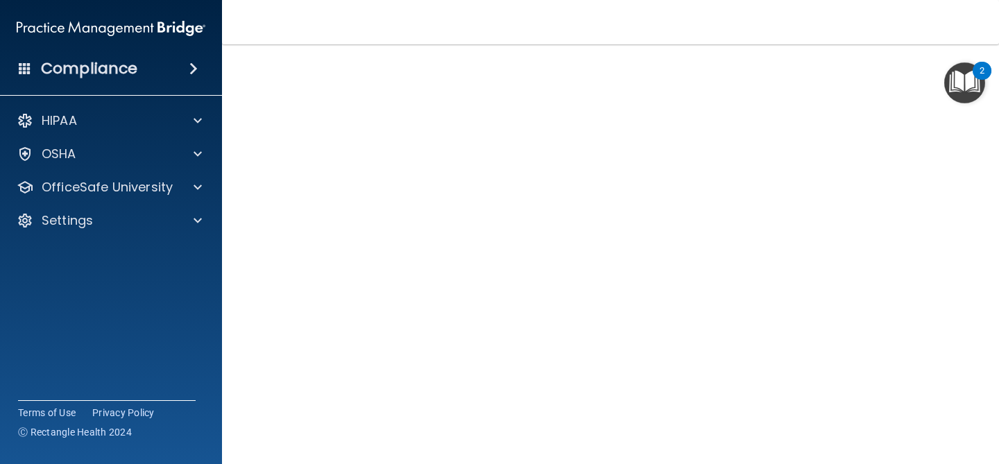
scroll to position [37, 0]
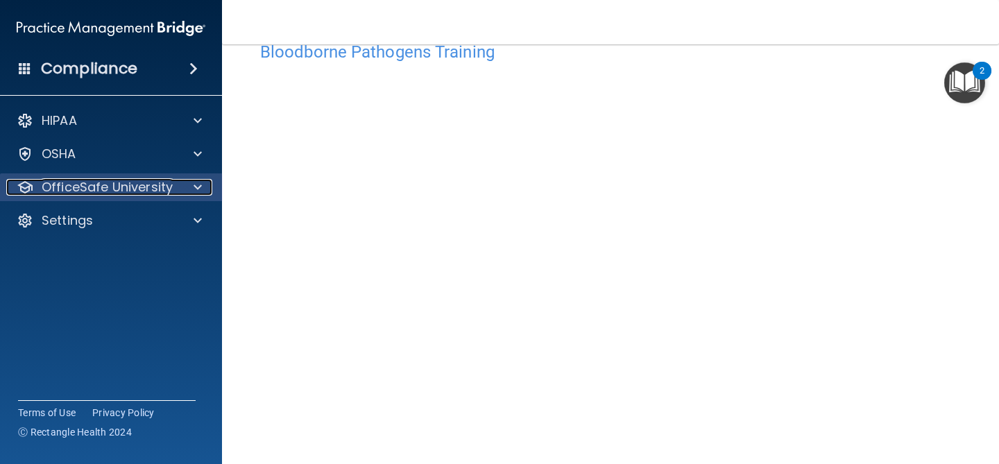
click at [198, 185] on span at bounding box center [198, 187] width 8 height 17
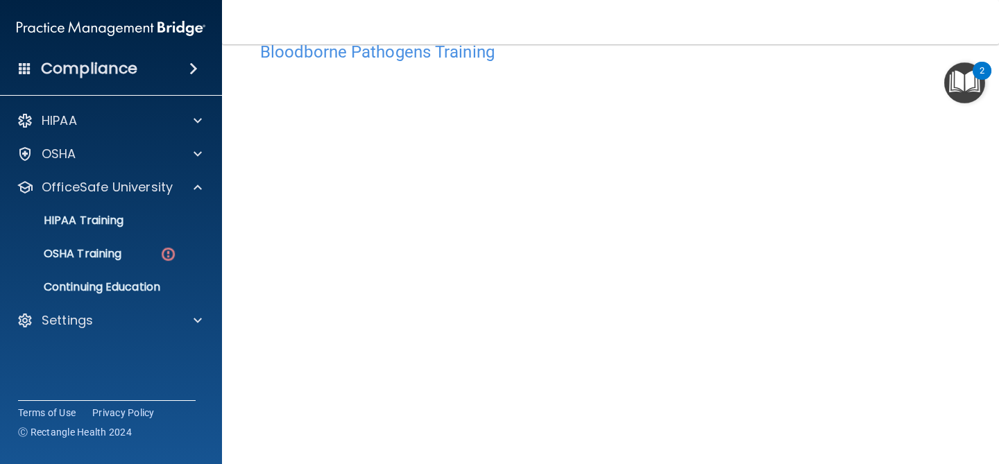
scroll to position [130, 0]
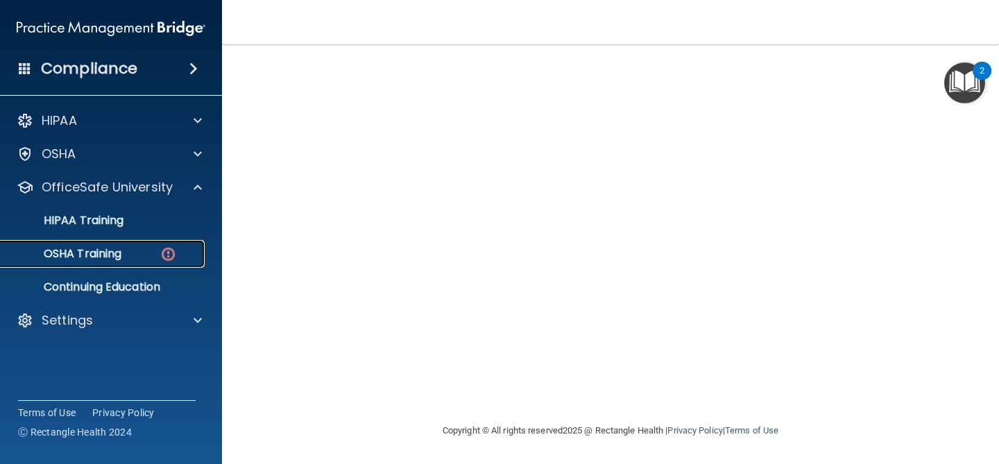
click at [142, 262] on link "OSHA Training" at bounding box center [95, 254] width 219 height 28
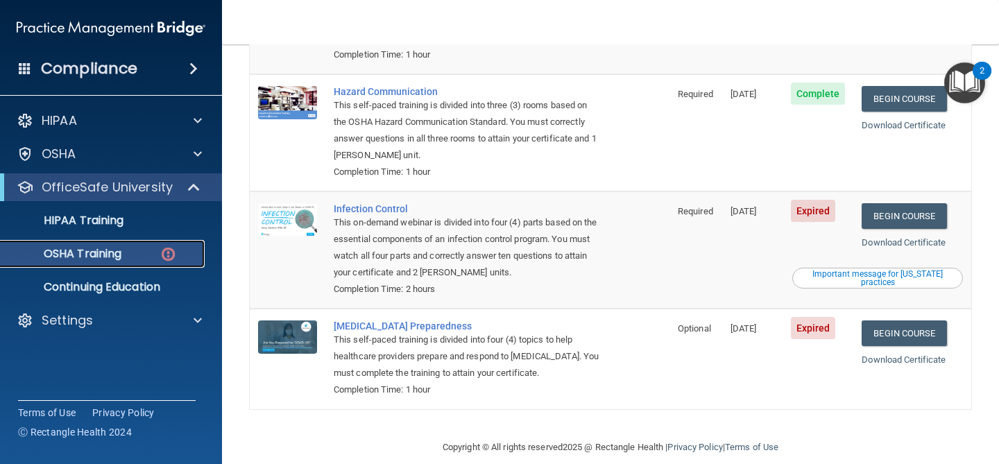
scroll to position [255, 0]
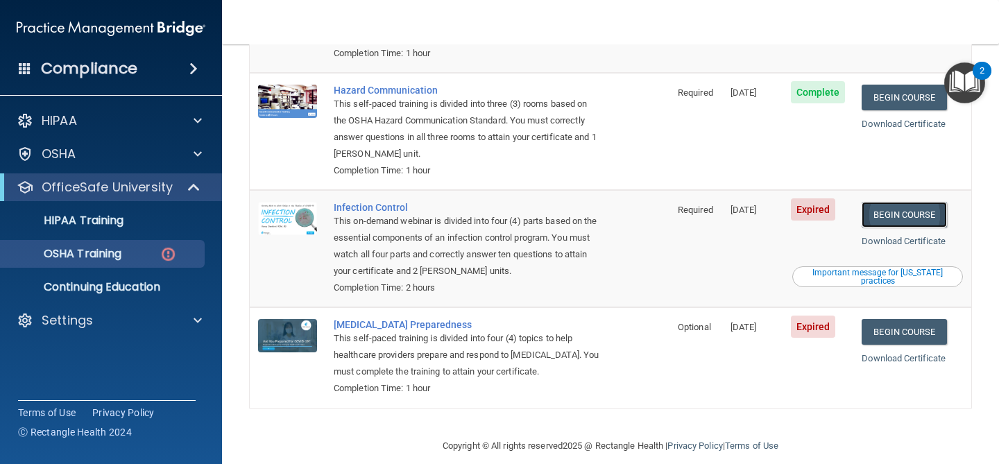
click at [902, 202] on link "Begin Course" at bounding box center [904, 215] width 85 height 26
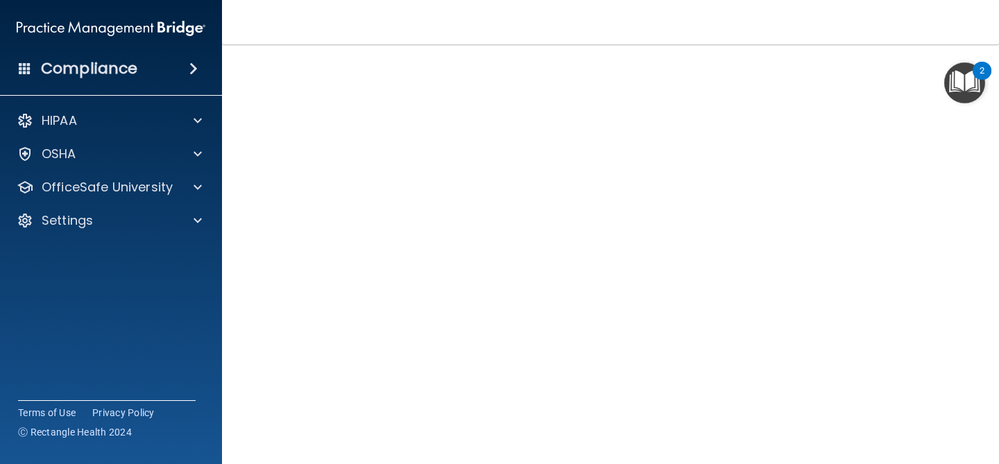
scroll to position [94, 0]
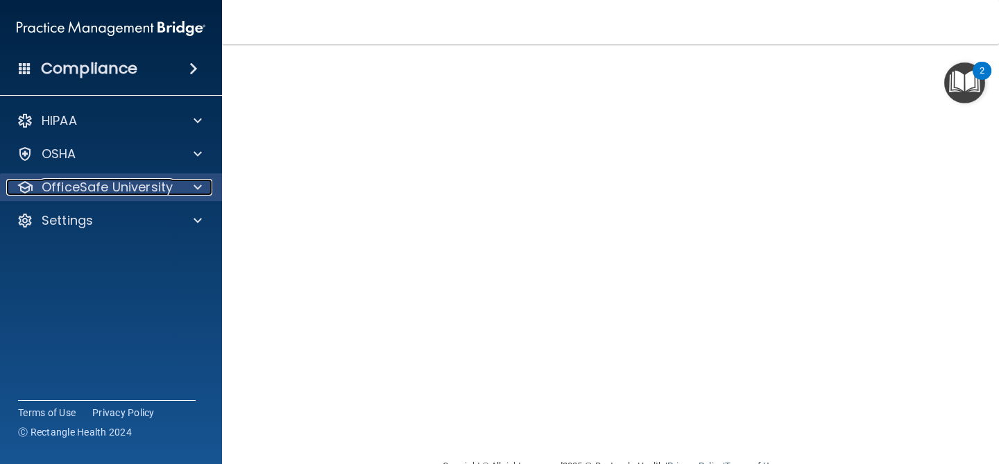
click at [80, 186] on p "OfficeSafe University" at bounding box center [107, 187] width 131 height 17
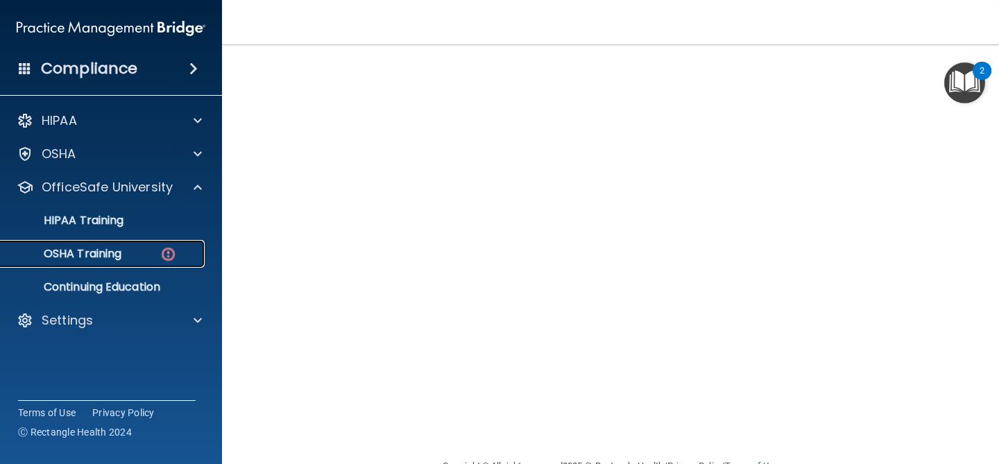
click at [92, 245] on link "OSHA Training" at bounding box center [95, 254] width 219 height 28
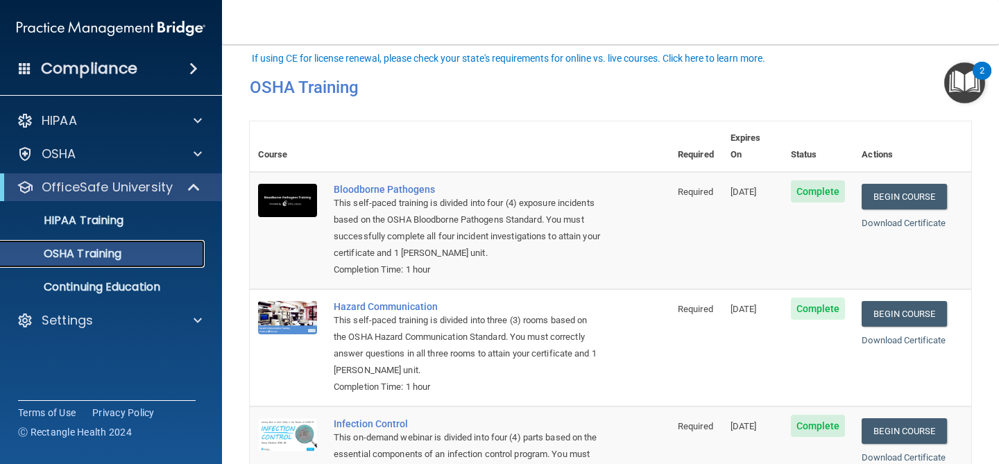
scroll to position [216, 0]
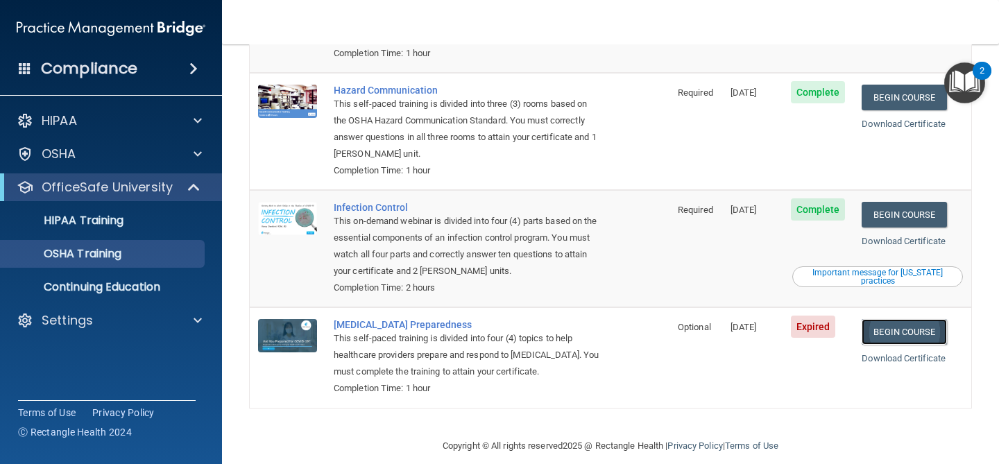
click at [925, 319] on link "Begin Course" at bounding box center [904, 332] width 85 height 26
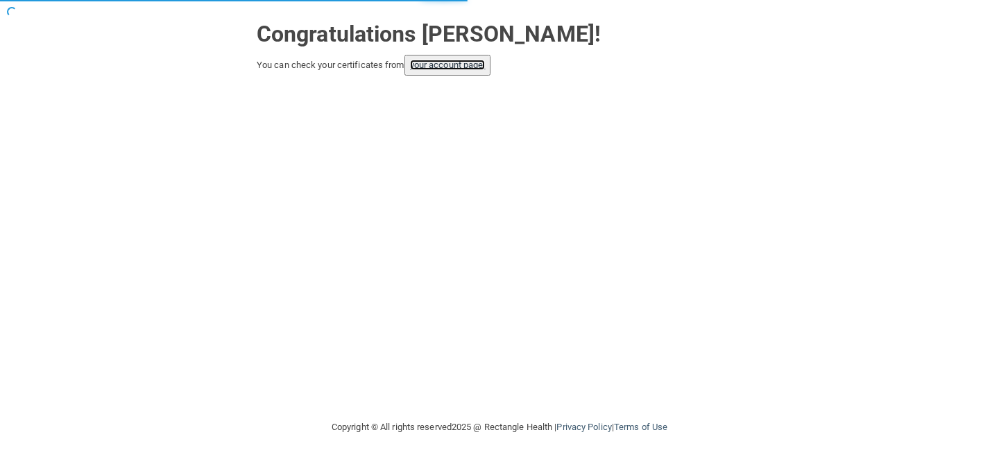
click at [486, 65] on link "your account page!" at bounding box center [448, 65] width 76 height 10
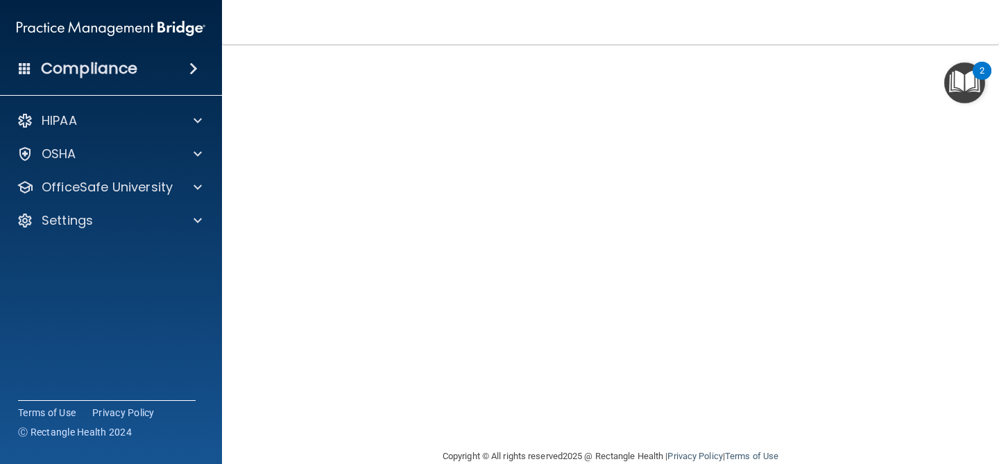
scroll to position [26, 0]
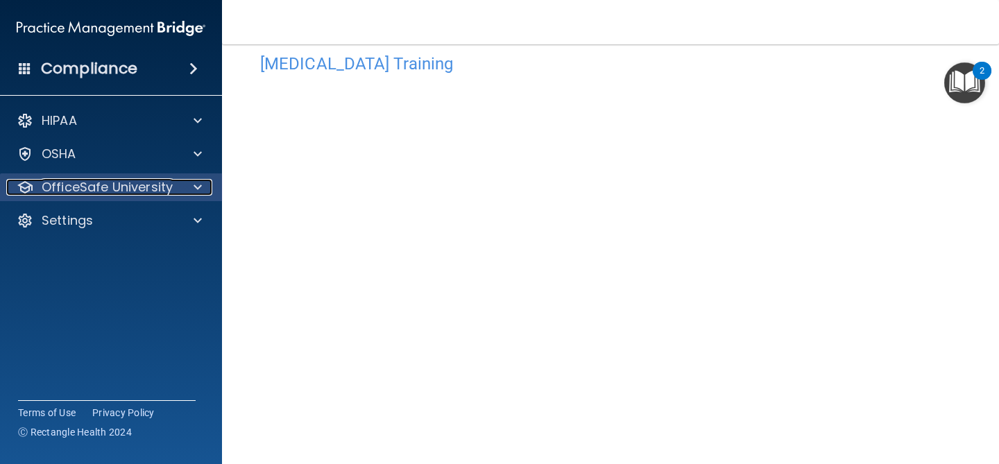
click at [120, 191] on p "OfficeSafe University" at bounding box center [107, 187] width 131 height 17
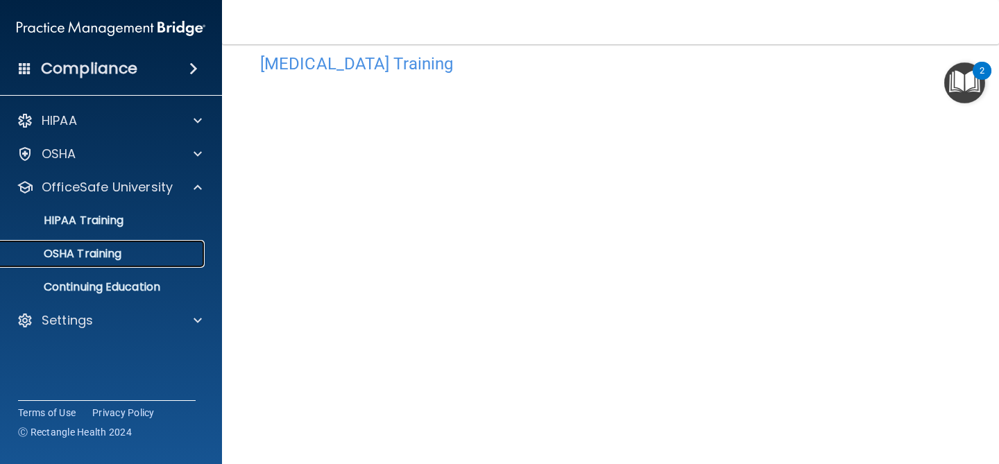
click at [109, 262] on link "OSHA Training" at bounding box center [95, 254] width 219 height 28
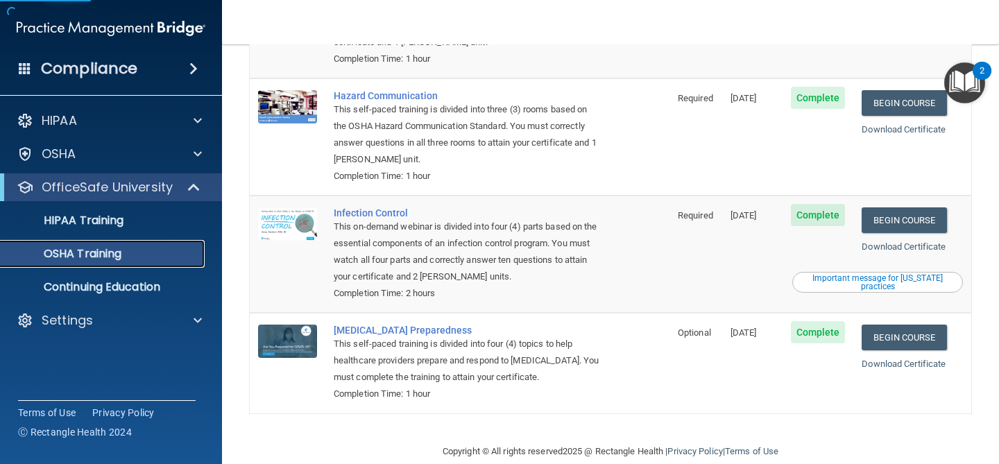
scroll to position [216, 0]
